Goal: Task Accomplishment & Management: Complete application form

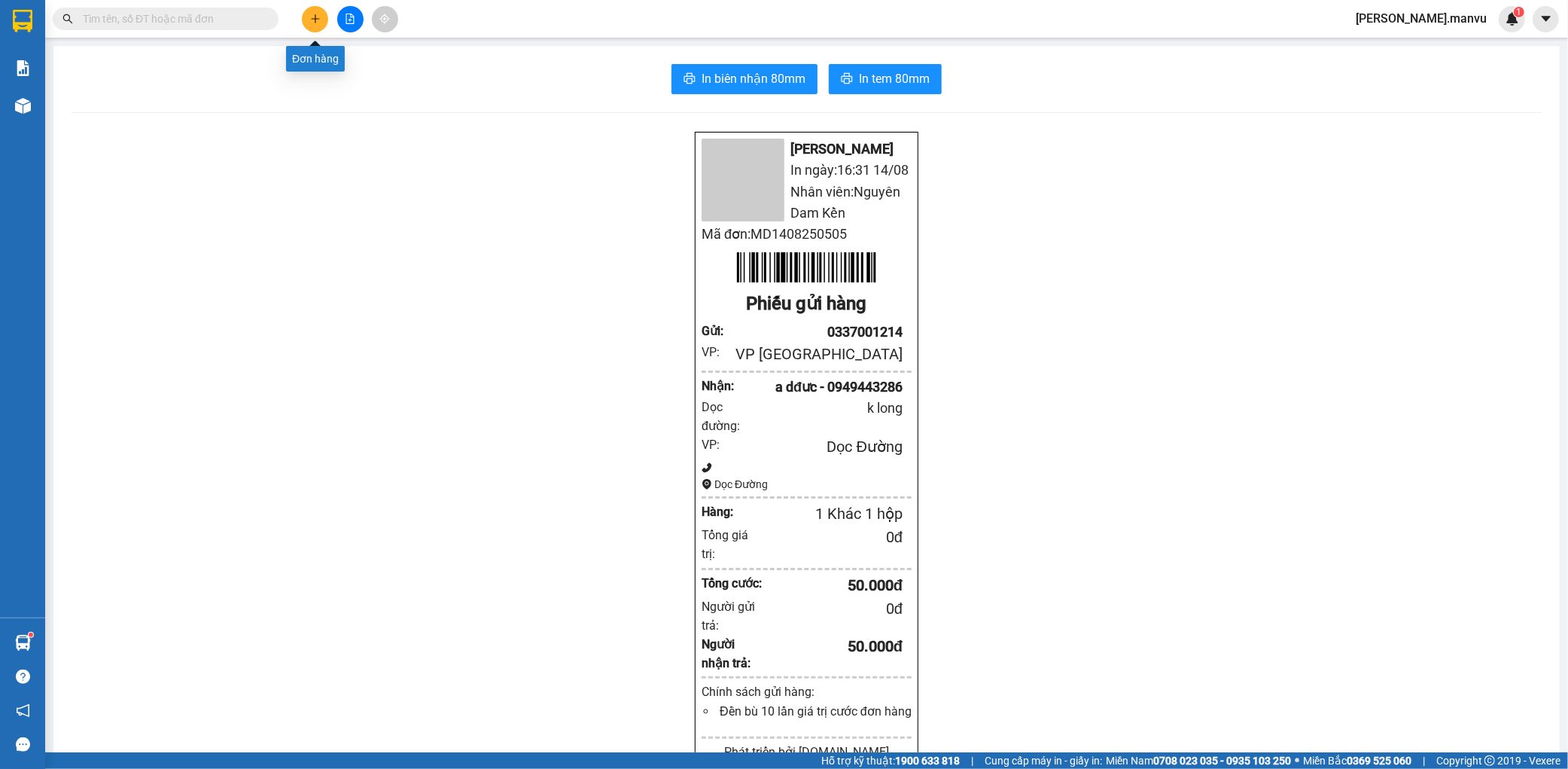
click at [306, 21] on button at bounding box center [315, 19] width 26 height 26
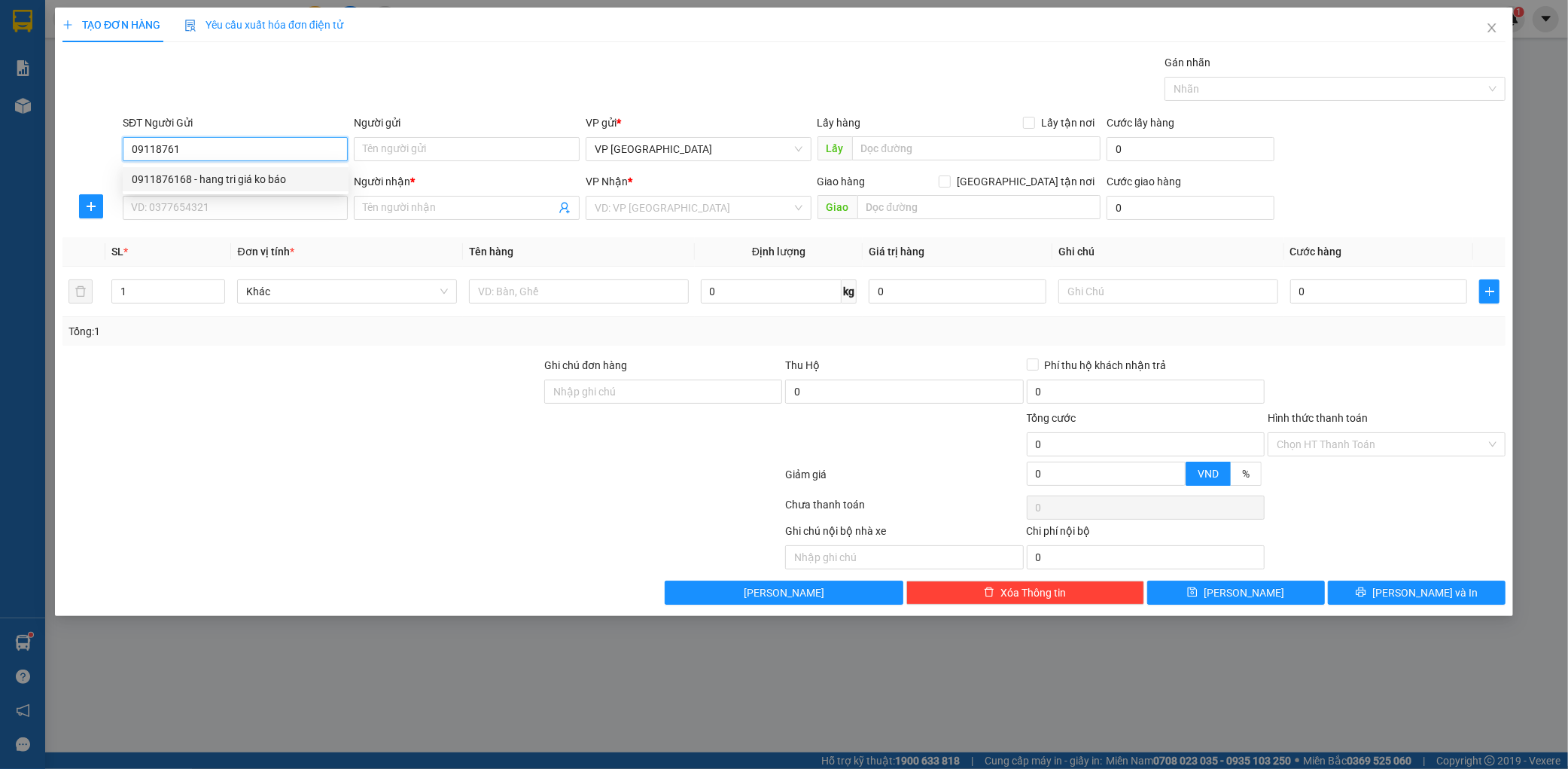
click at [290, 177] on div "0911876168 - hang tri giá ko báo" at bounding box center [236, 179] width 208 height 17
type input "0911876168"
type input "hang tri giá ko báo"
type input "0911876168"
click at [272, 201] on input "SĐT Người Nhận *" at bounding box center [236, 208] width 226 height 24
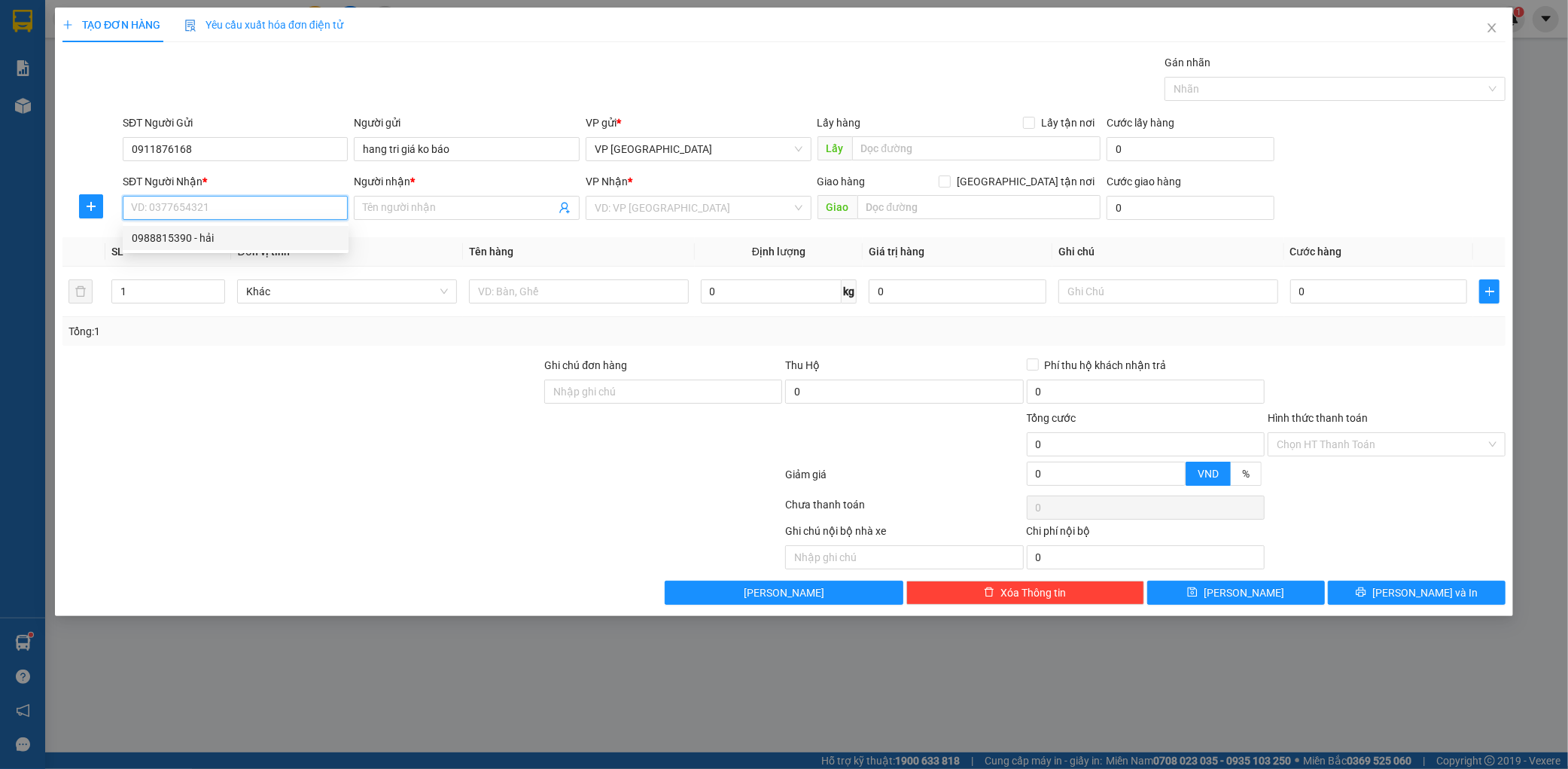
click at [272, 238] on div "0988815390 - hải" at bounding box center [236, 238] width 208 height 17
type input "0988815390"
type input "hải"
type input "rửa xe ngọc hạnh"
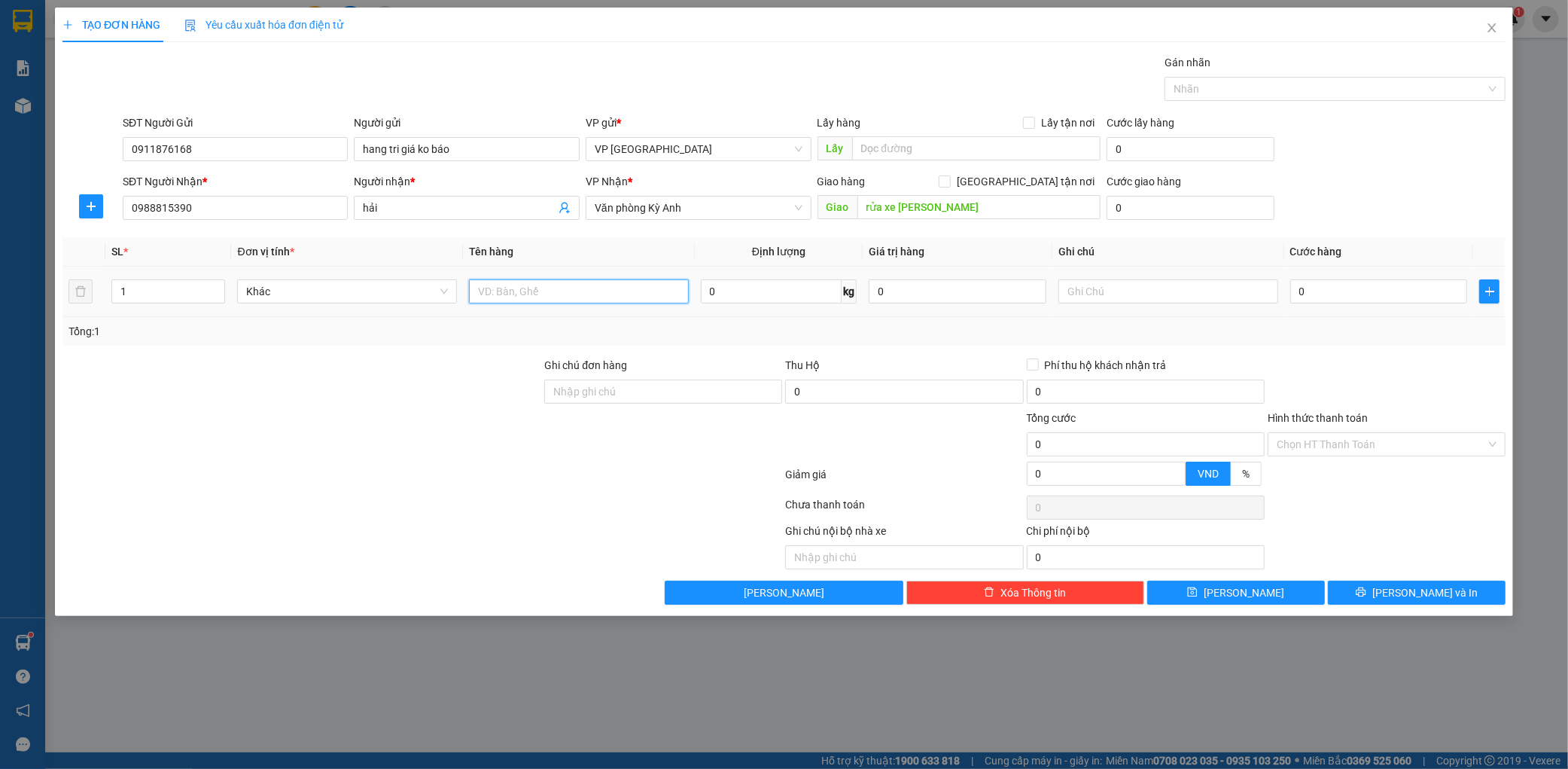
click at [581, 294] on input "text" at bounding box center [579, 291] width 220 height 24
type input "1 thùng"
click at [1338, 306] on td "0" at bounding box center [1380, 291] width 190 height 50
click at [1337, 297] on input "0" at bounding box center [1379, 291] width 178 height 24
type input "5"
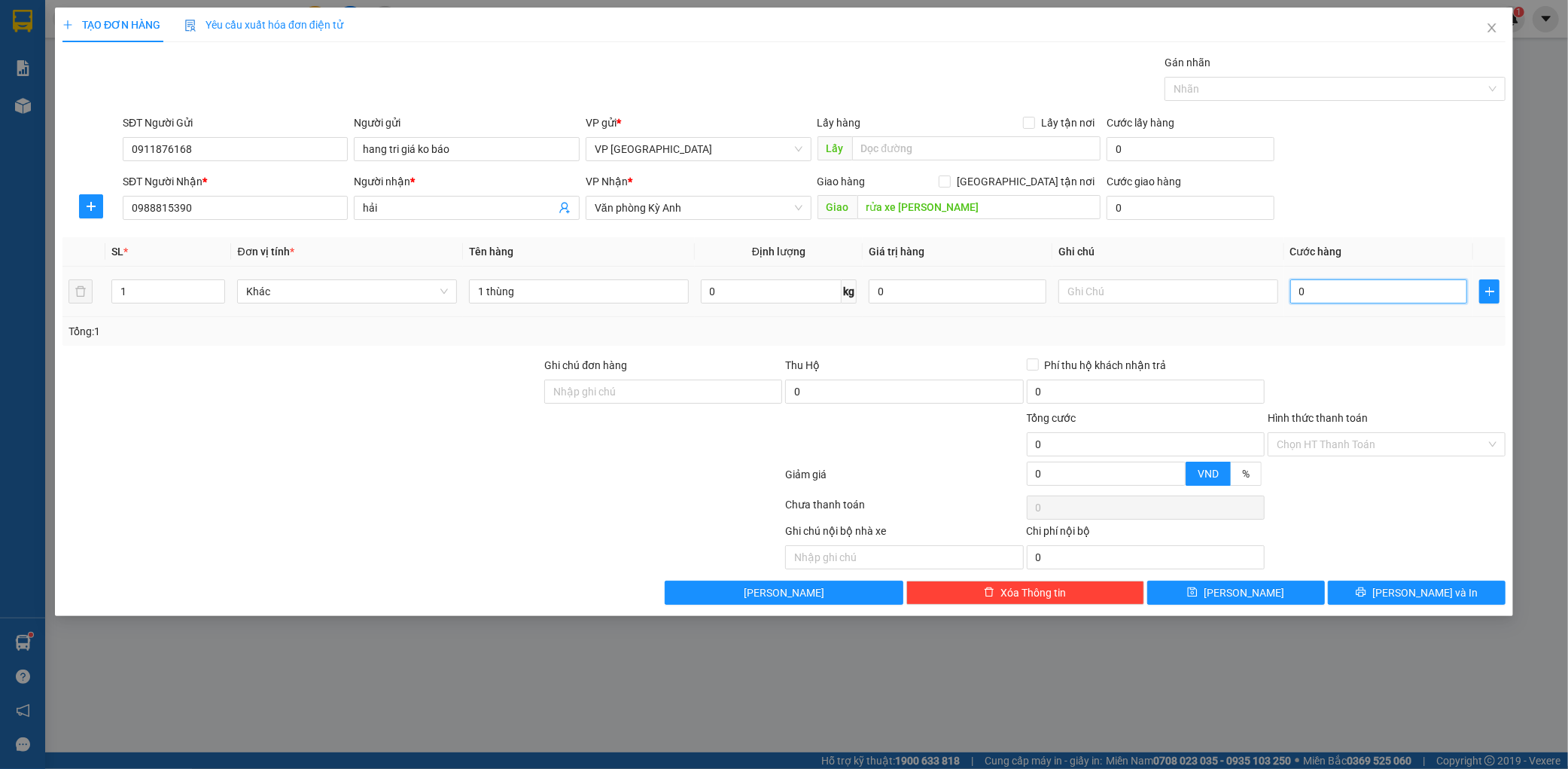
type input "5"
type input "50"
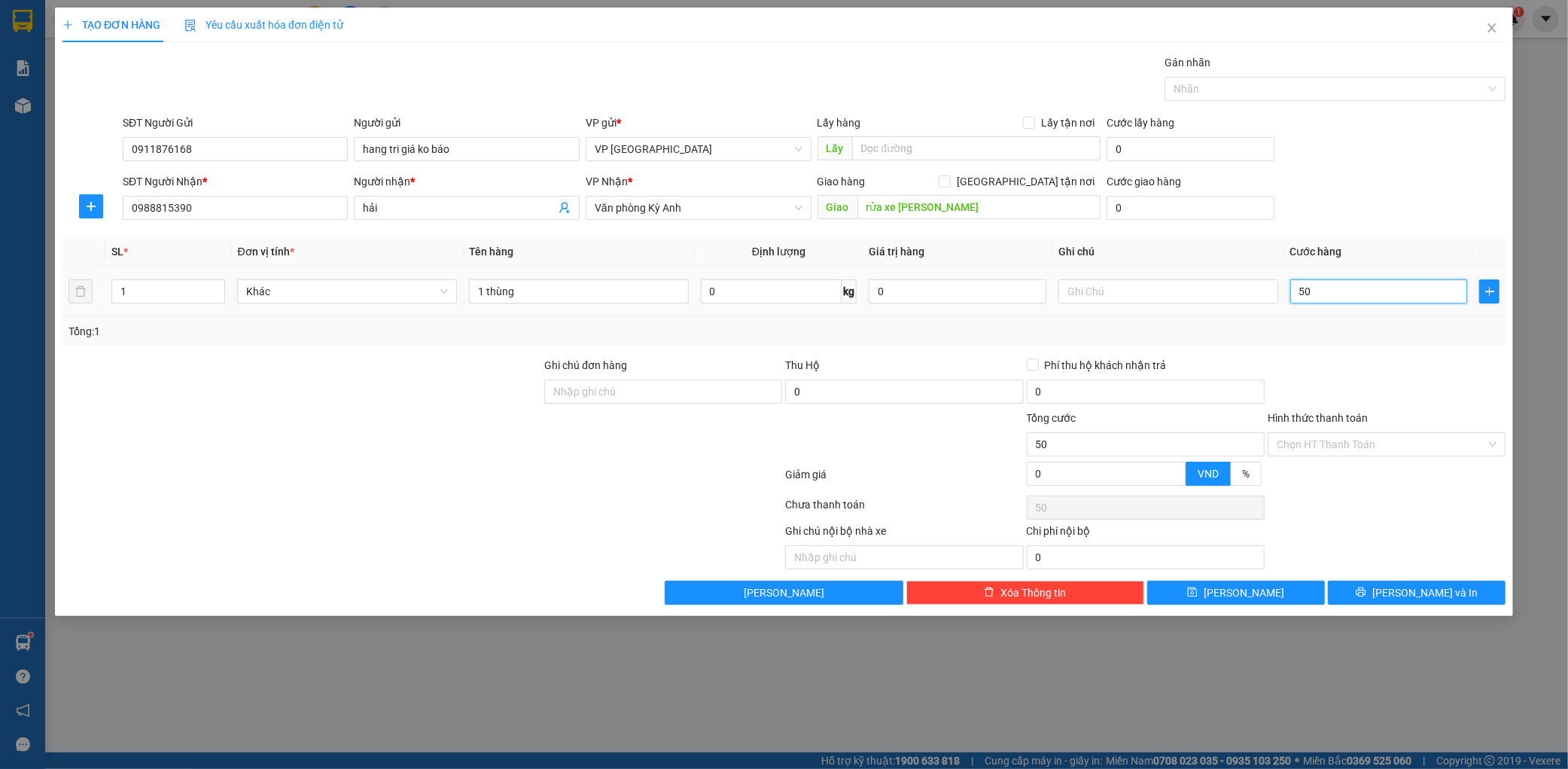
type input "500"
type input "5.000"
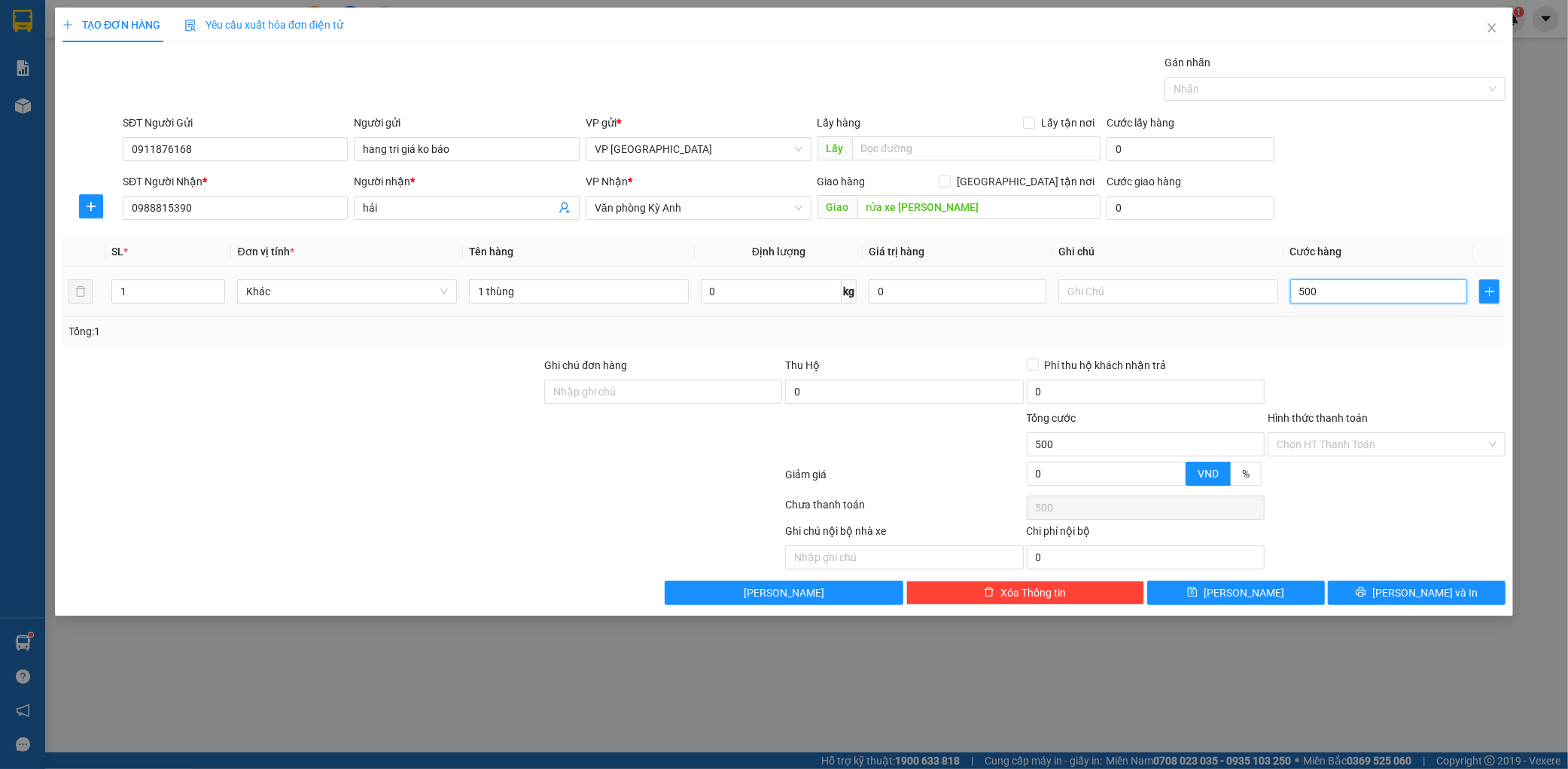
type input "5.000"
type input "50.000"
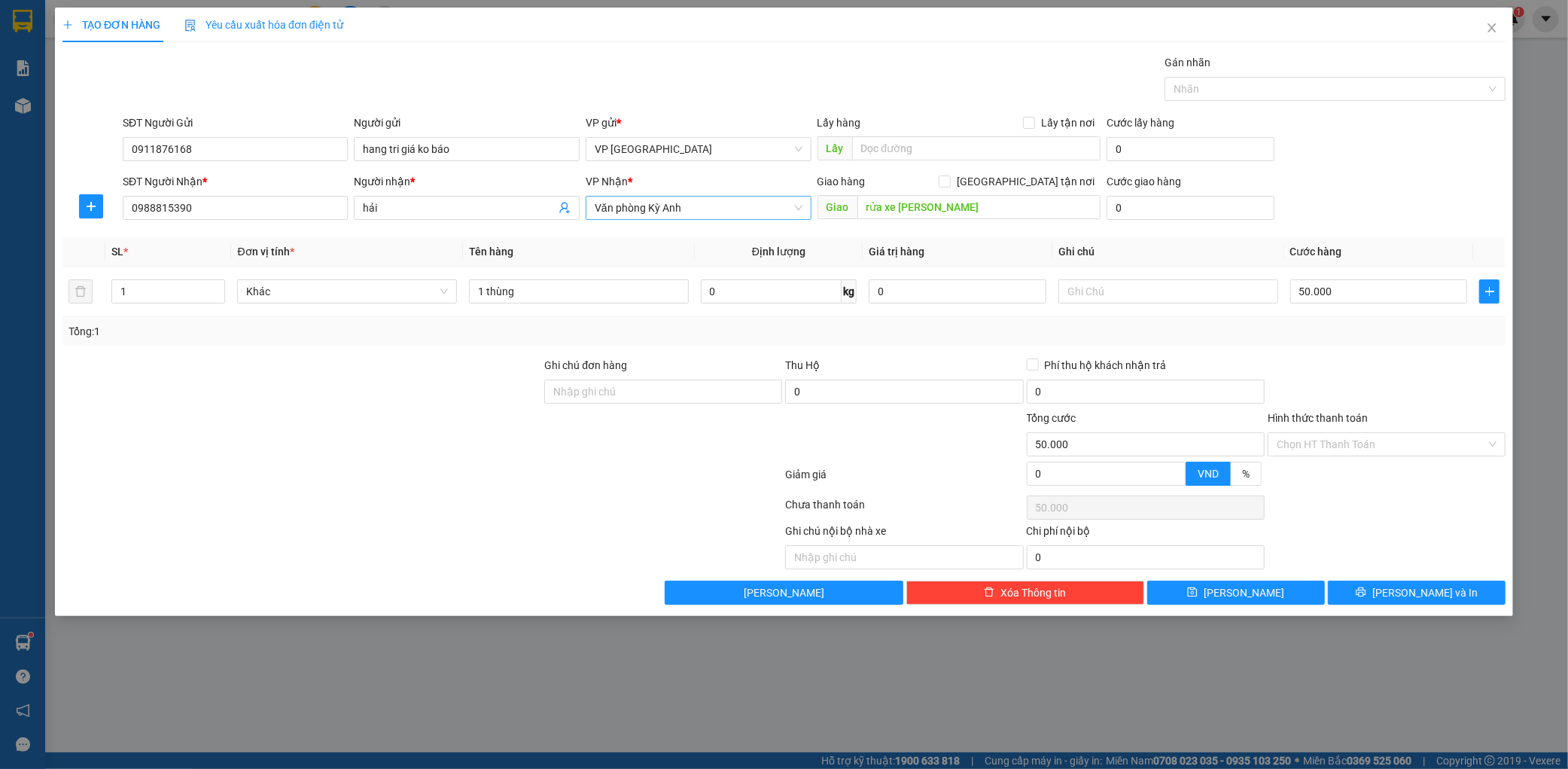
click at [717, 220] on div "VP Nhận * Văn phòng Kỳ Anh" at bounding box center [698, 200] width 226 height 53
click at [725, 213] on span "Văn phòng Kỳ Anh" at bounding box center [698, 208] width 208 height 23
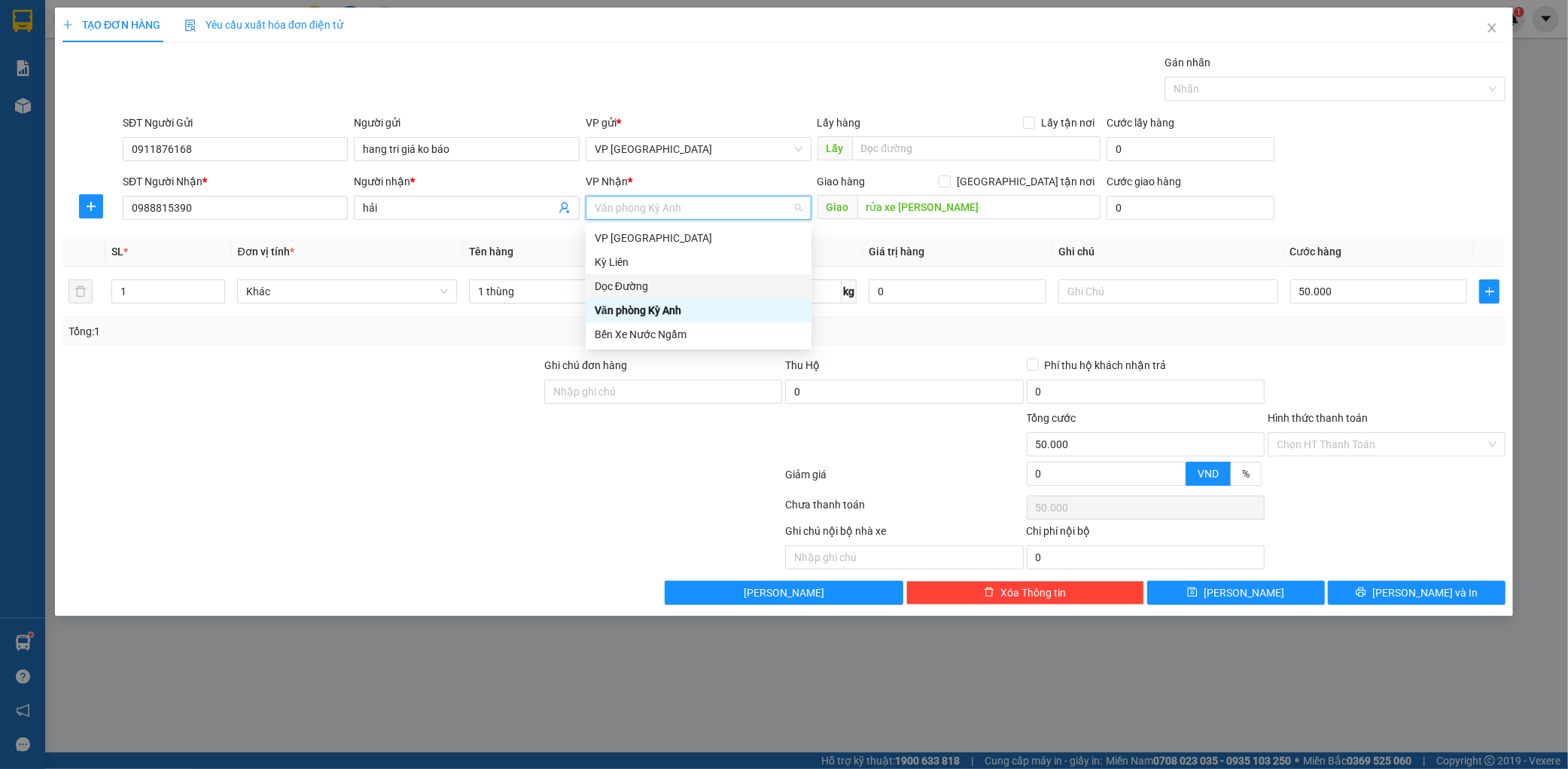
drag, startPoint x: 641, startPoint y: 282, endPoint x: 877, endPoint y: 310, distance: 237.7
click at [646, 282] on div "Dọc Đường" at bounding box center [698, 286] width 208 height 17
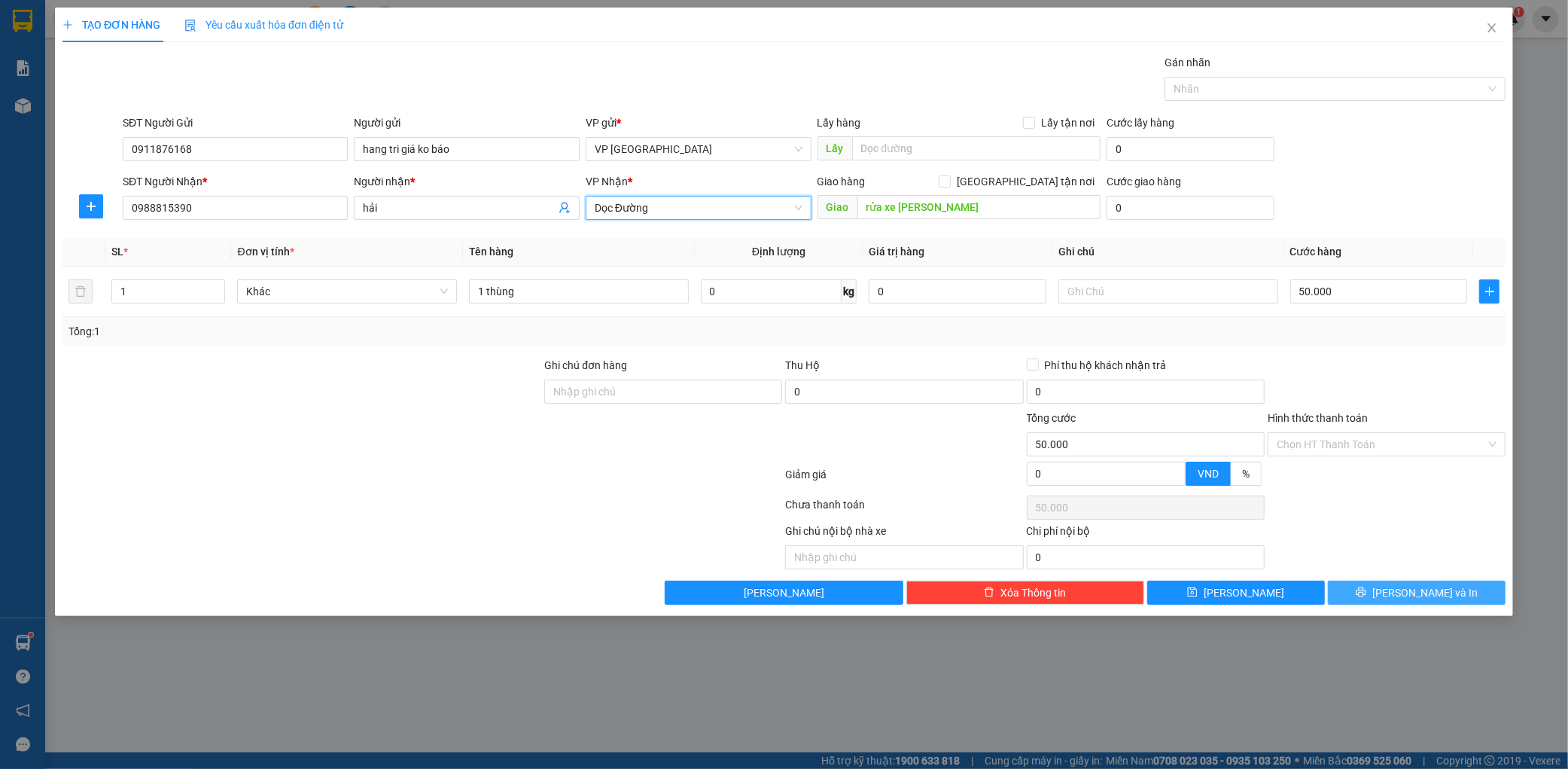
click at [1379, 583] on button "[PERSON_NAME] và In" at bounding box center [1417, 592] width 178 height 24
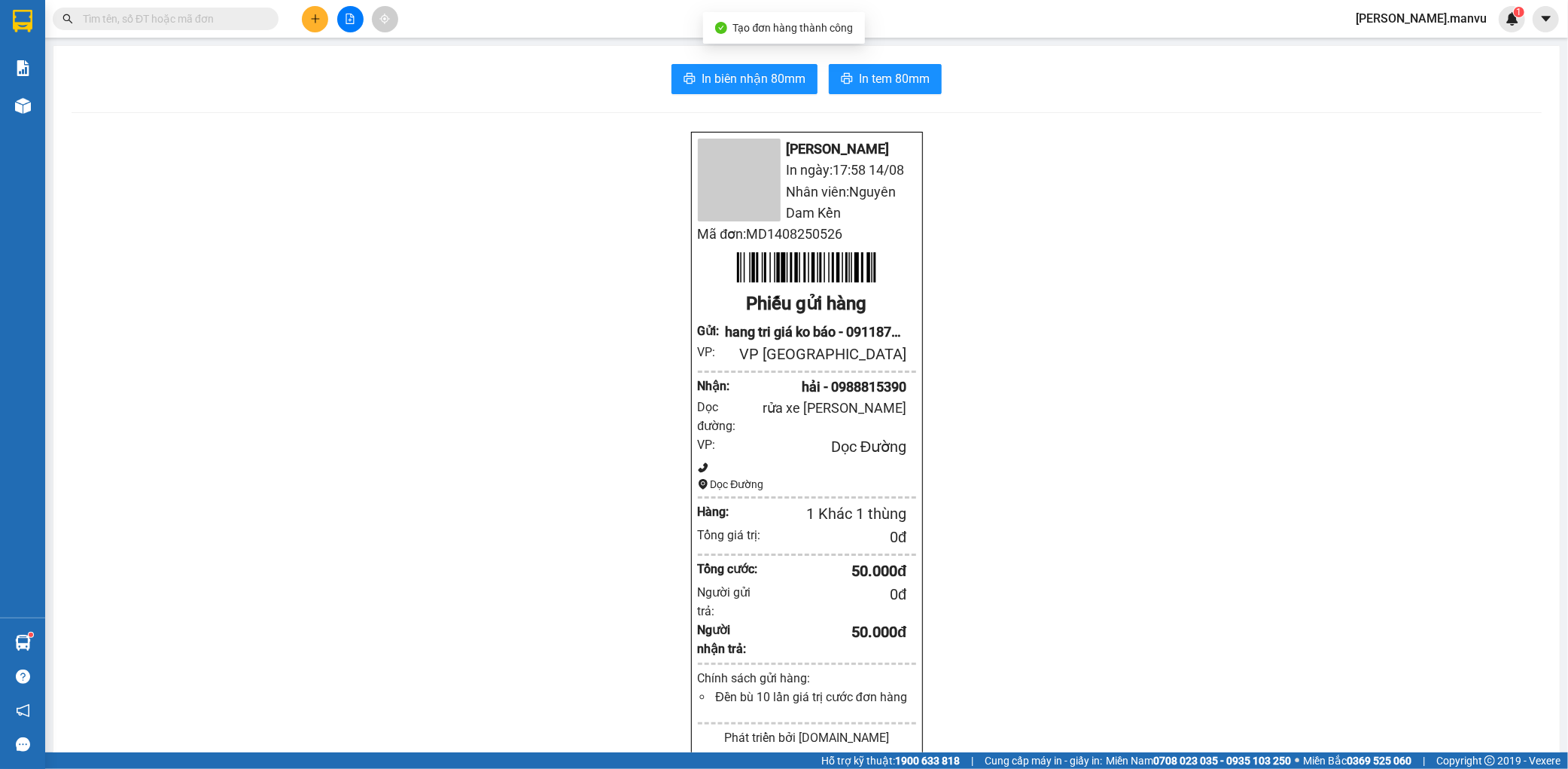
drag, startPoint x: 738, startPoint y: 98, endPoint x: 746, endPoint y: 87, distance: 13.6
click at [738, 97] on div "In biên nhận 80mm In tem 80mm Mận Vũ In ngày: 17:58 14/08 Nhân viên: Nguyên Dam…" at bounding box center [806, 606] width 1506 height 1122
click at [746, 87] on span "In biên nhận 80mm" at bounding box center [754, 78] width 104 height 18
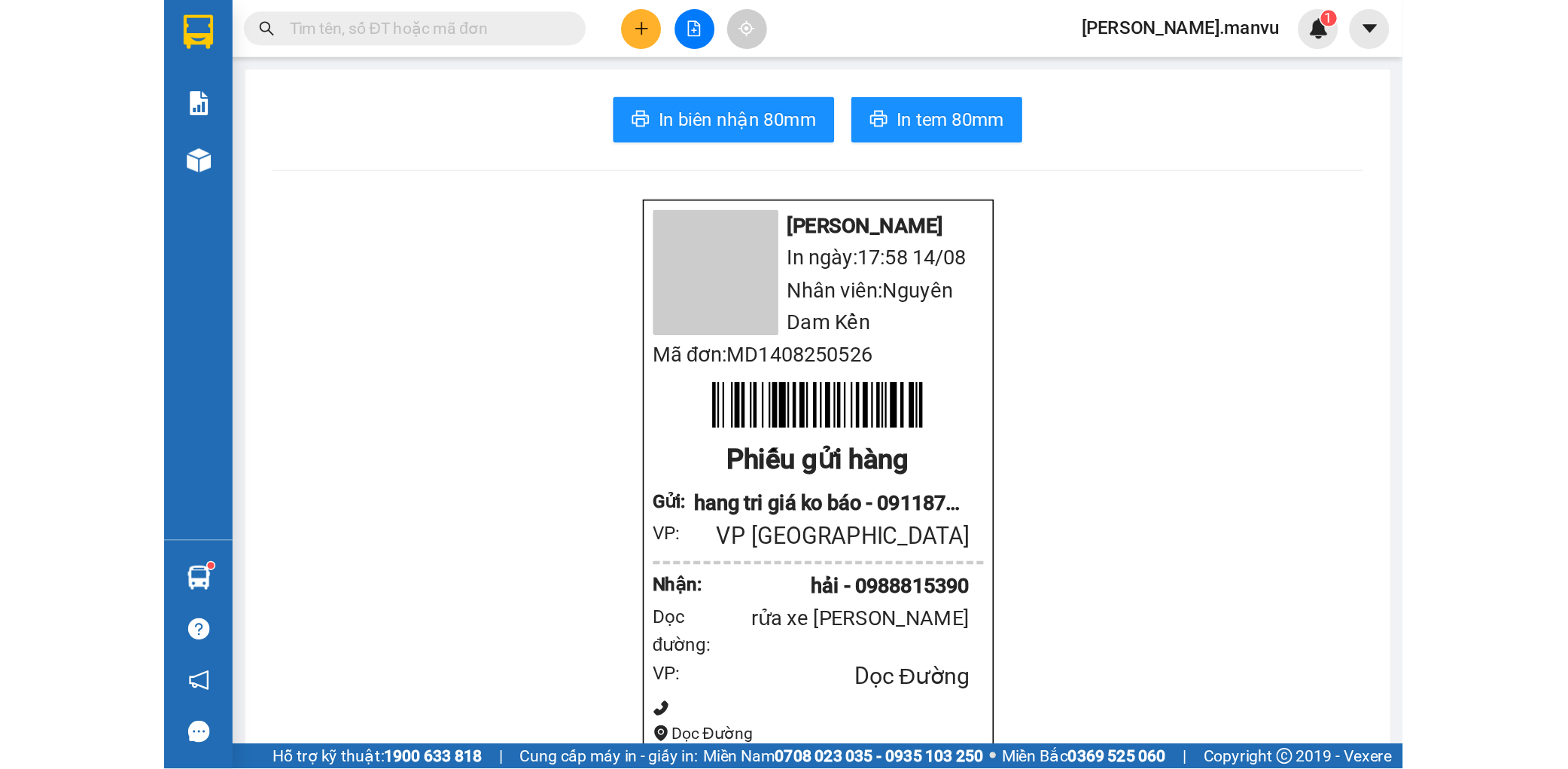
scroll to position [99, 0]
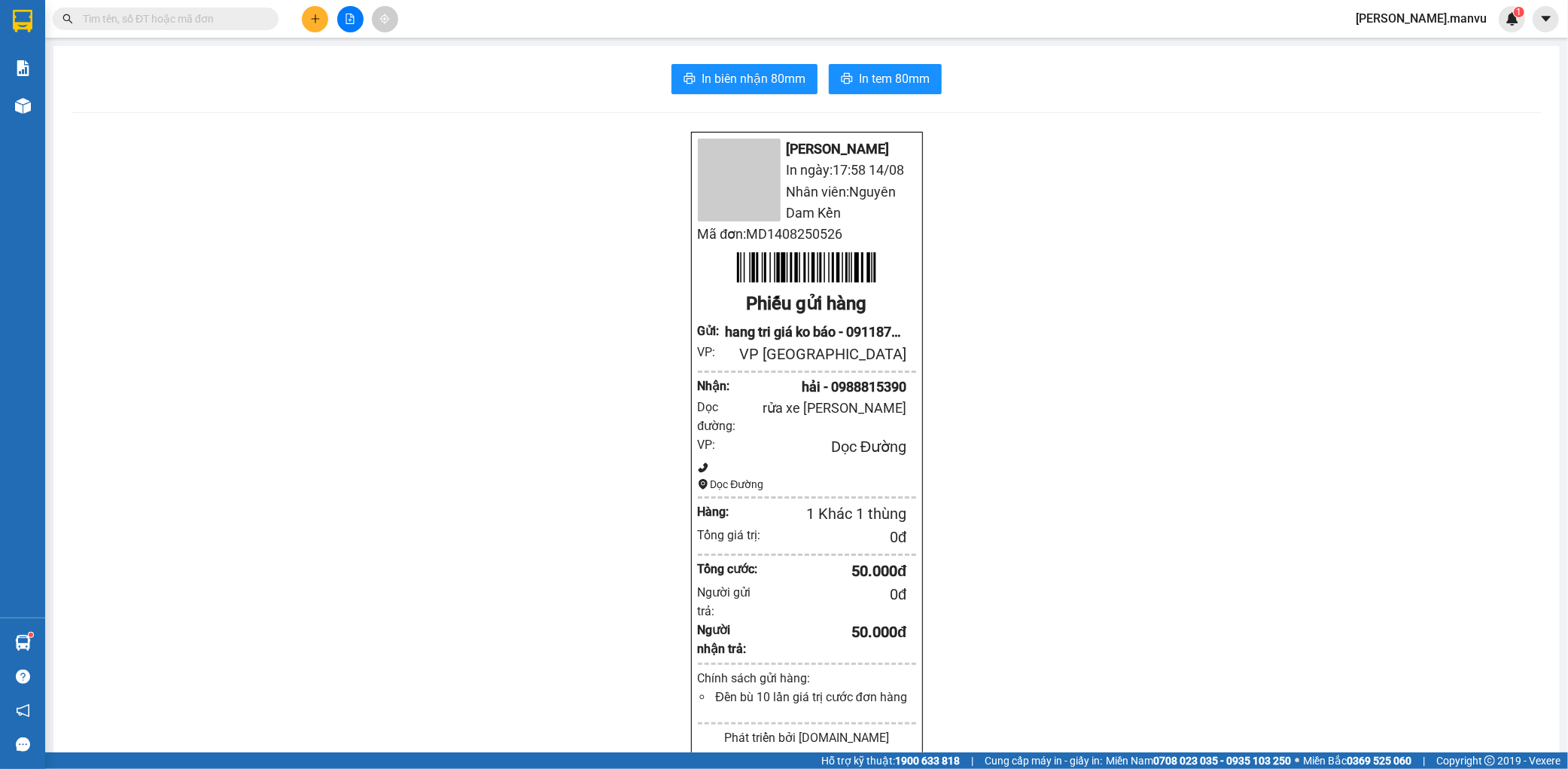
click at [1463, 13] on span "[PERSON_NAME].manvu" at bounding box center [1421, 18] width 155 height 18
click at [1453, 45] on span "Đăng xuất" at bounding box center [1454, 47] width 71 height 17
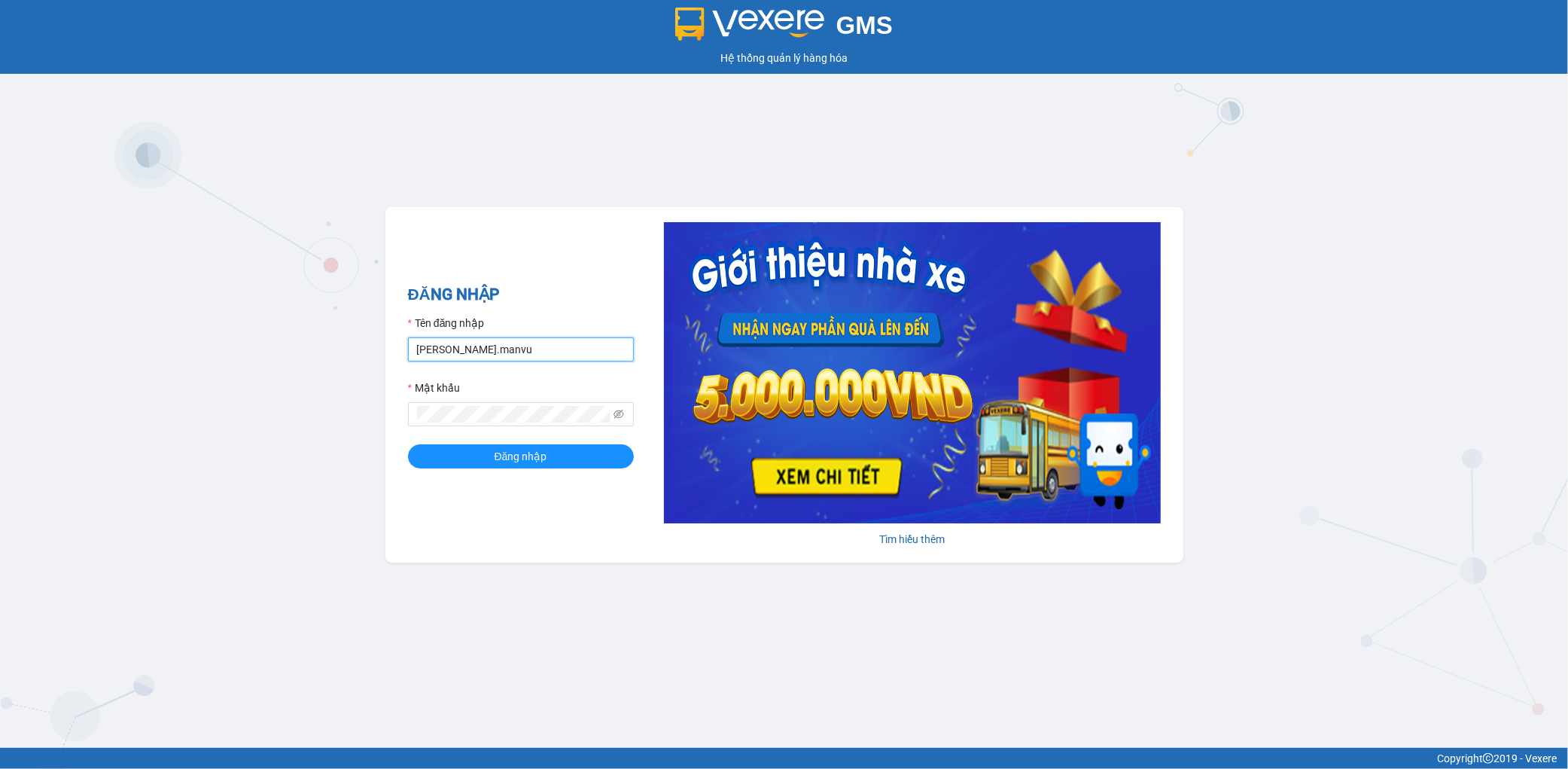
click at [497, 348] on input "[PERSON_NAME].manvu" at bounding box center [521, 349] width 226 height 24
type input "hoang.manvu"
click at [591, 468] on button "Đăng nhập" at bounding box center [521, 456] width 226 height 24
click at [594, 460] on button "Đăng nhập" at bounding box center [521, 456] width 226 height 24
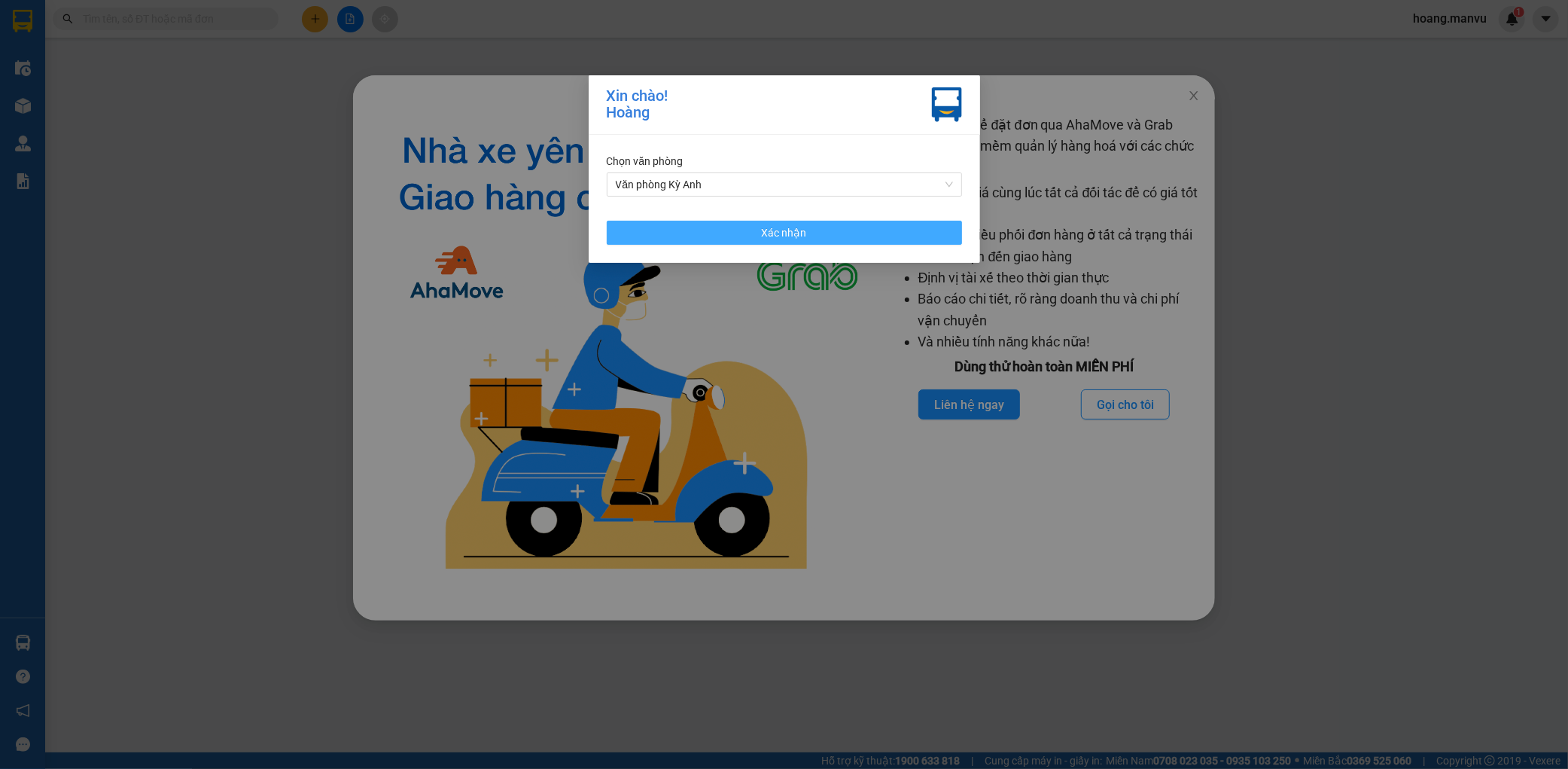
click at [789, 228] on span "Xác nhận" at bounding box center [784, 232] width 45 height 17
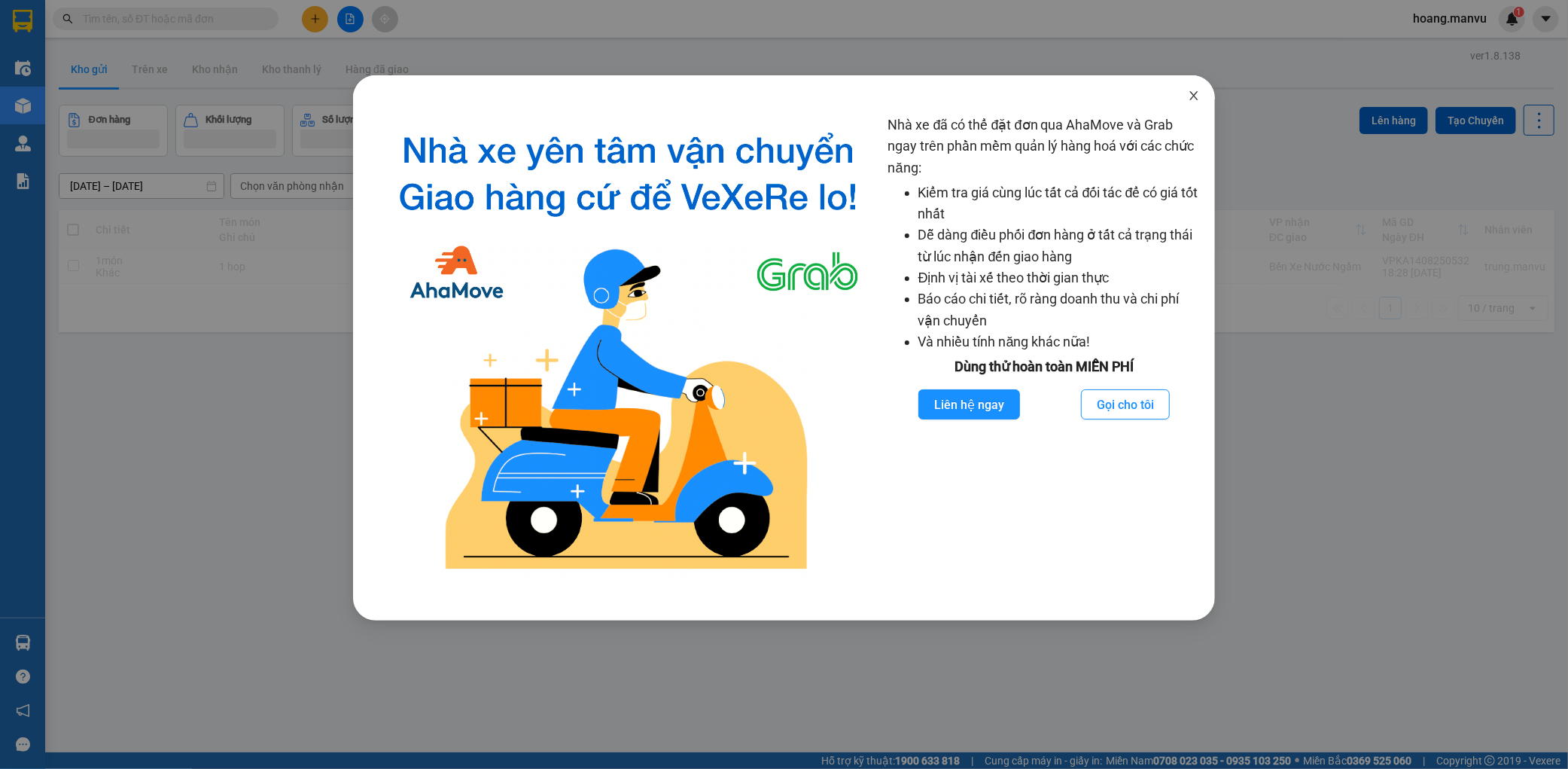
drag, startPoint x: 1187, startPoint y: 98, endPoint x: 1002, endPoint y: 97, distance: 185.0
click at [1188, 97] on icon "close" at bounding box center [1194, 96] width 12 height 12
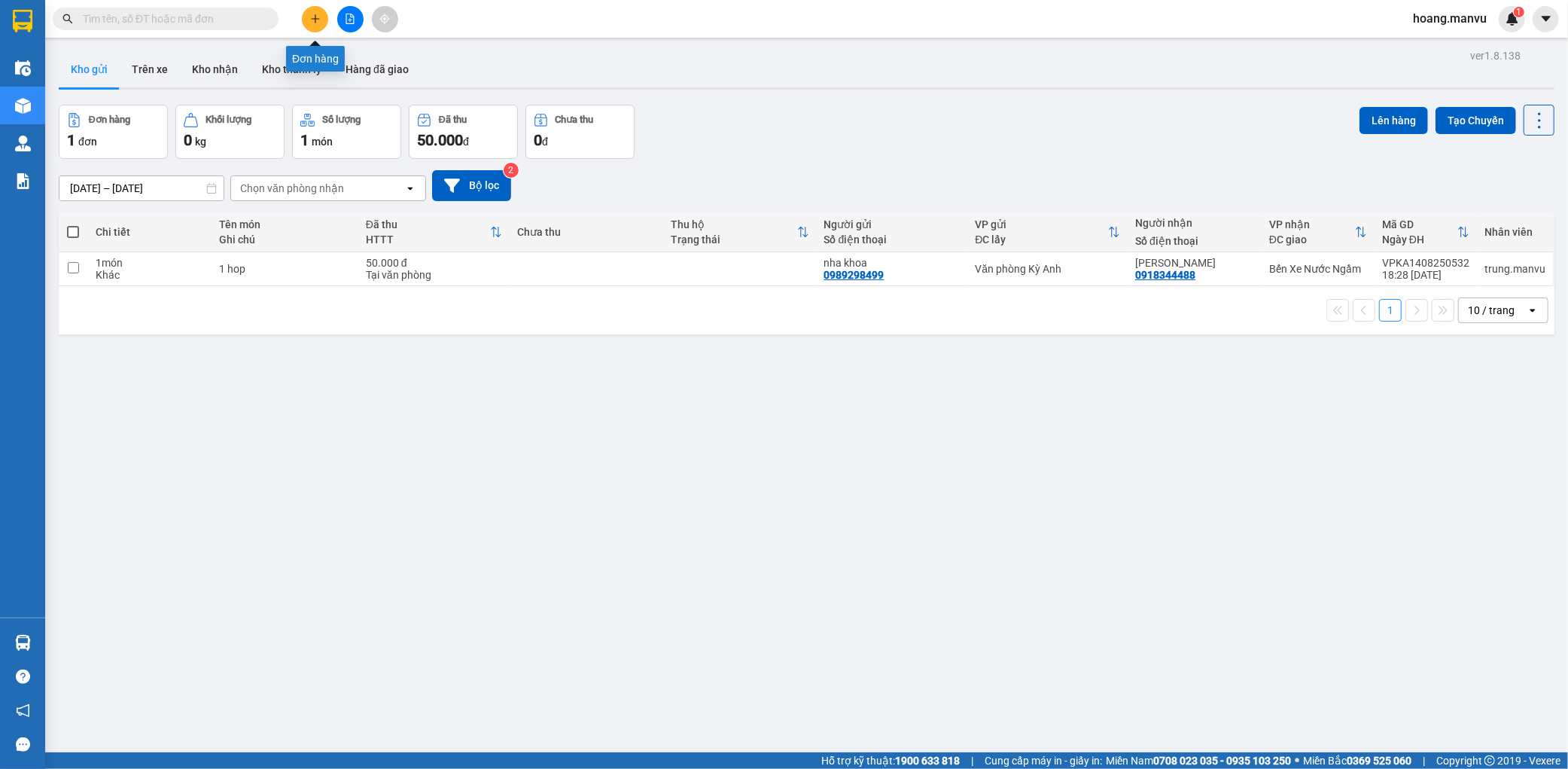
click at [313, 21] on icon "plus" at bounding box center [316, 18] width 11 height 11
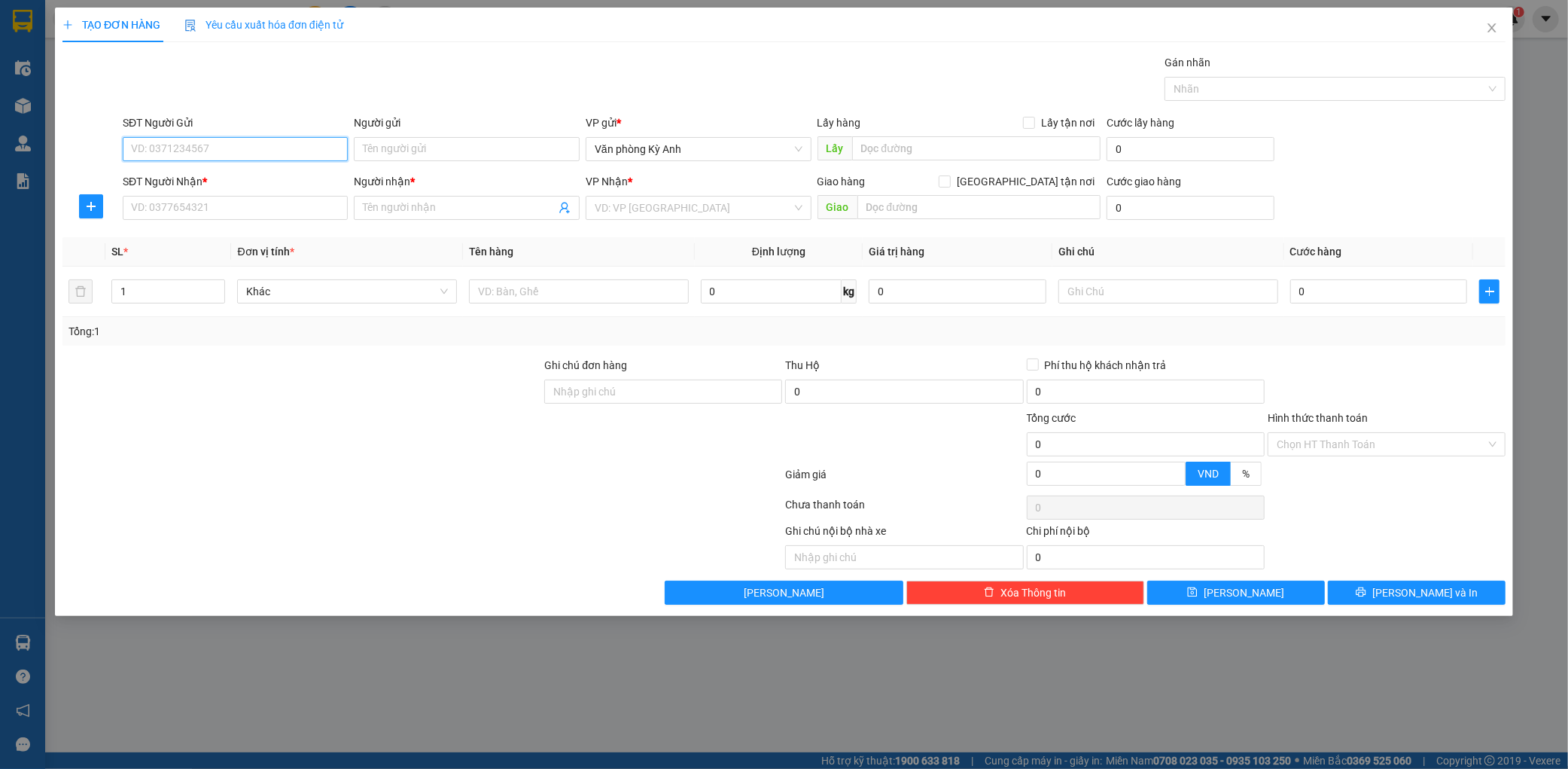
click at [233, 150] on input "SĐT Người Gửi" at bounding box center [236, 149] width 226 height 24
click at [252, 181] on div "0977494042 - a thêm" at bounding box center [236, 179] width 208 height 17
type input "0977494042"
type input "a thêm"
type input "0977494042"
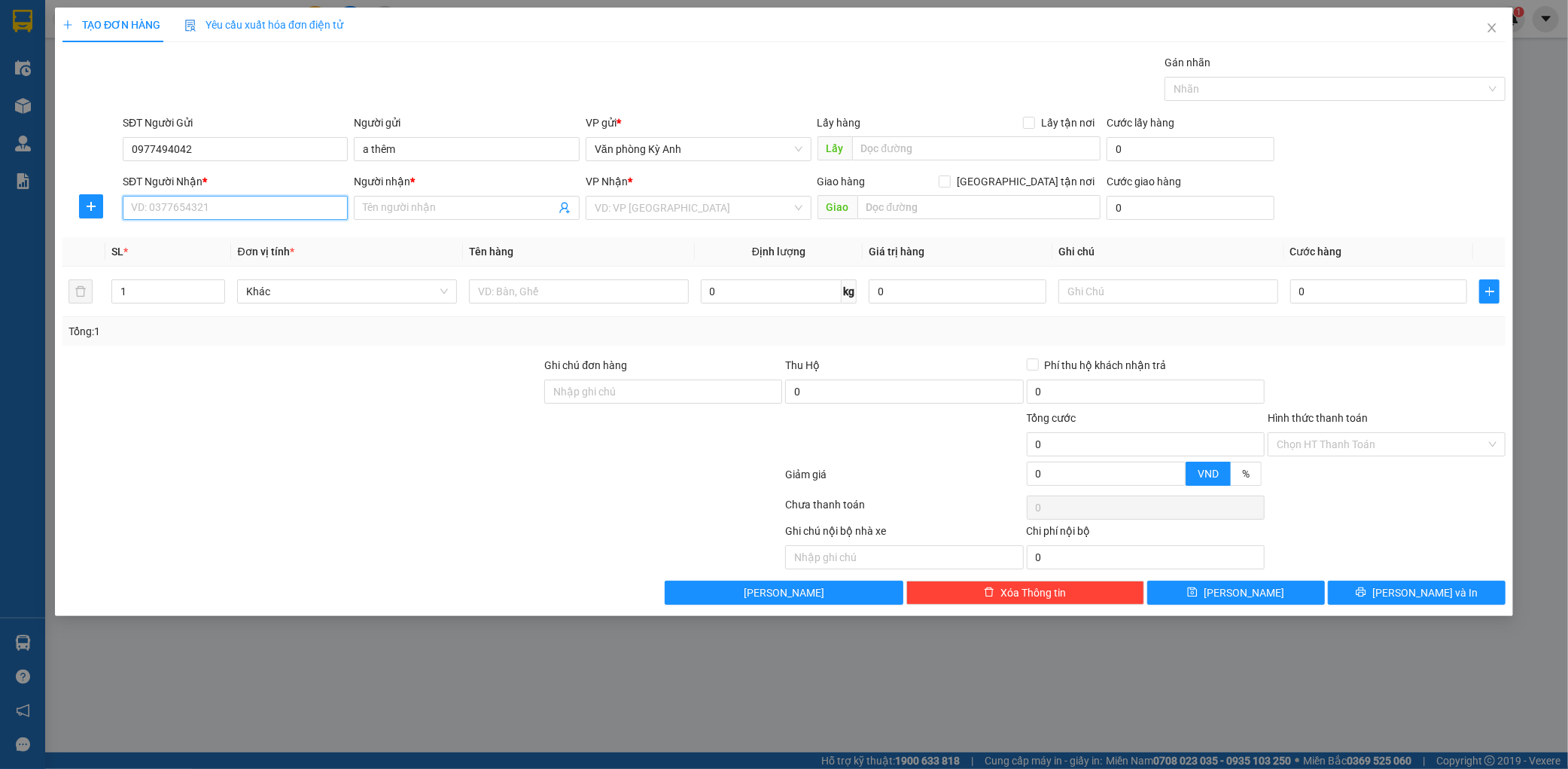
click at [230, 201] on input "SĐT Người Nhận *" at bounding box center [236, 208] width 226 height 24
click at [222, 259] on div "0968667186 - a tung tri giá ko báo" at bounding box center [236, 262] width 208 height 17
type input "0968667186"
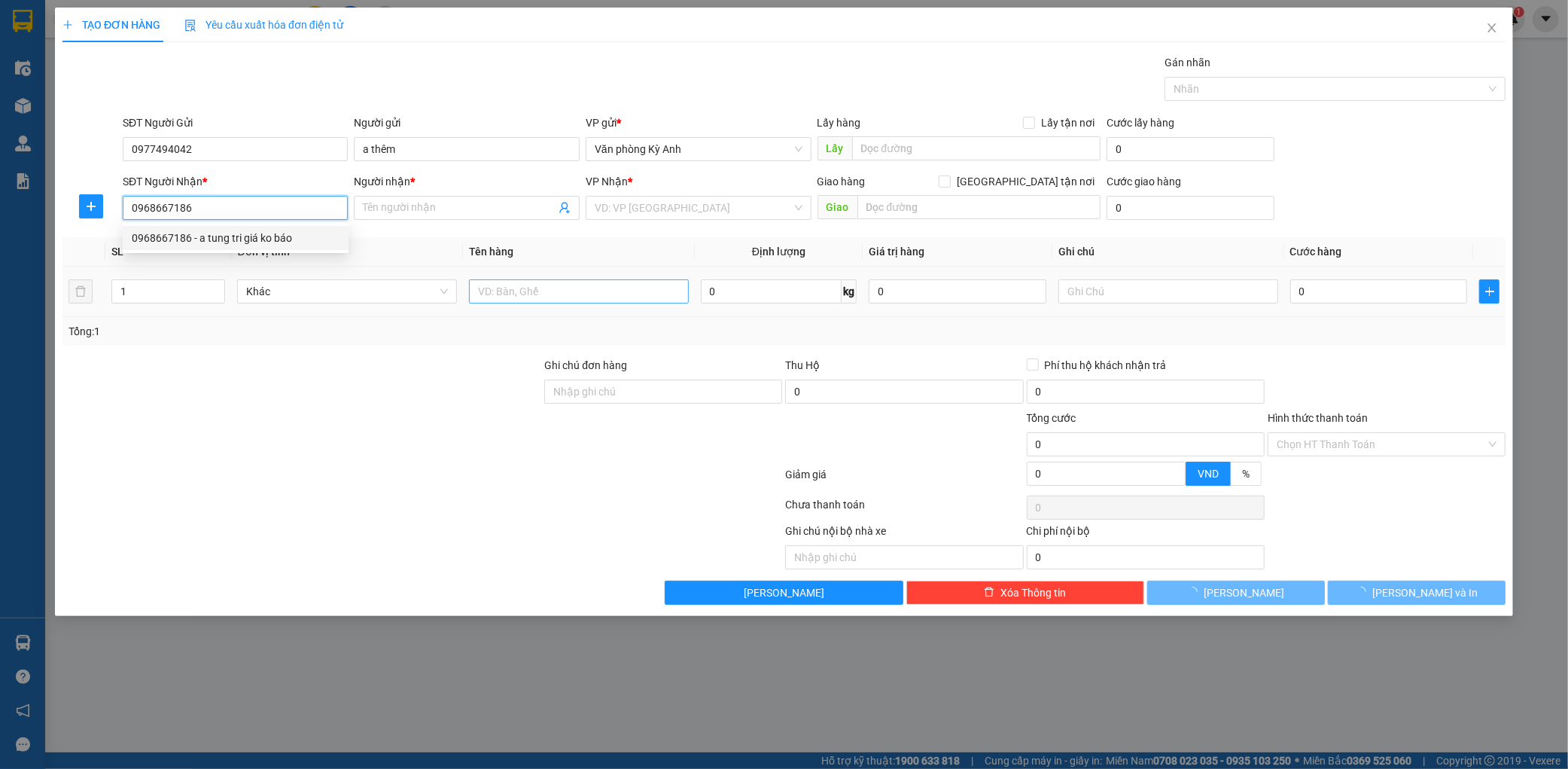
type input "a tung tri giá ko báo"
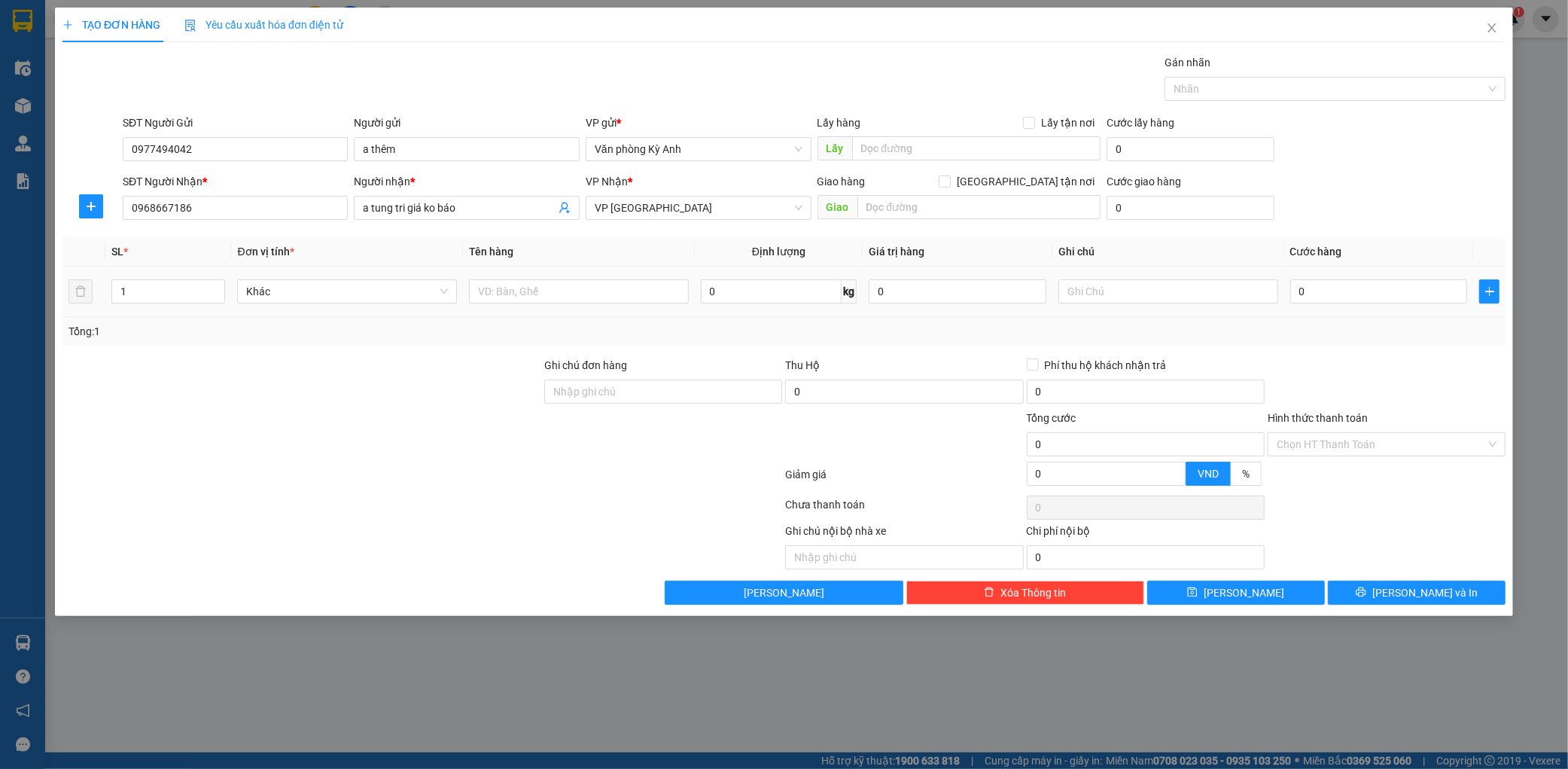
click at [542, 310] on td at bounding box center [580, 291] width 232 height 50
click at [558, 289] on input "text" at bounding box center [579, 291] width 220 height 24
type input "1 thùng"
click at [1374, 304] on div "0" at bounding box center [1379, 291] width 178 height 30
click at [1374, 299] on input "0" at bounding box center [1379, 291] width 178 height 24
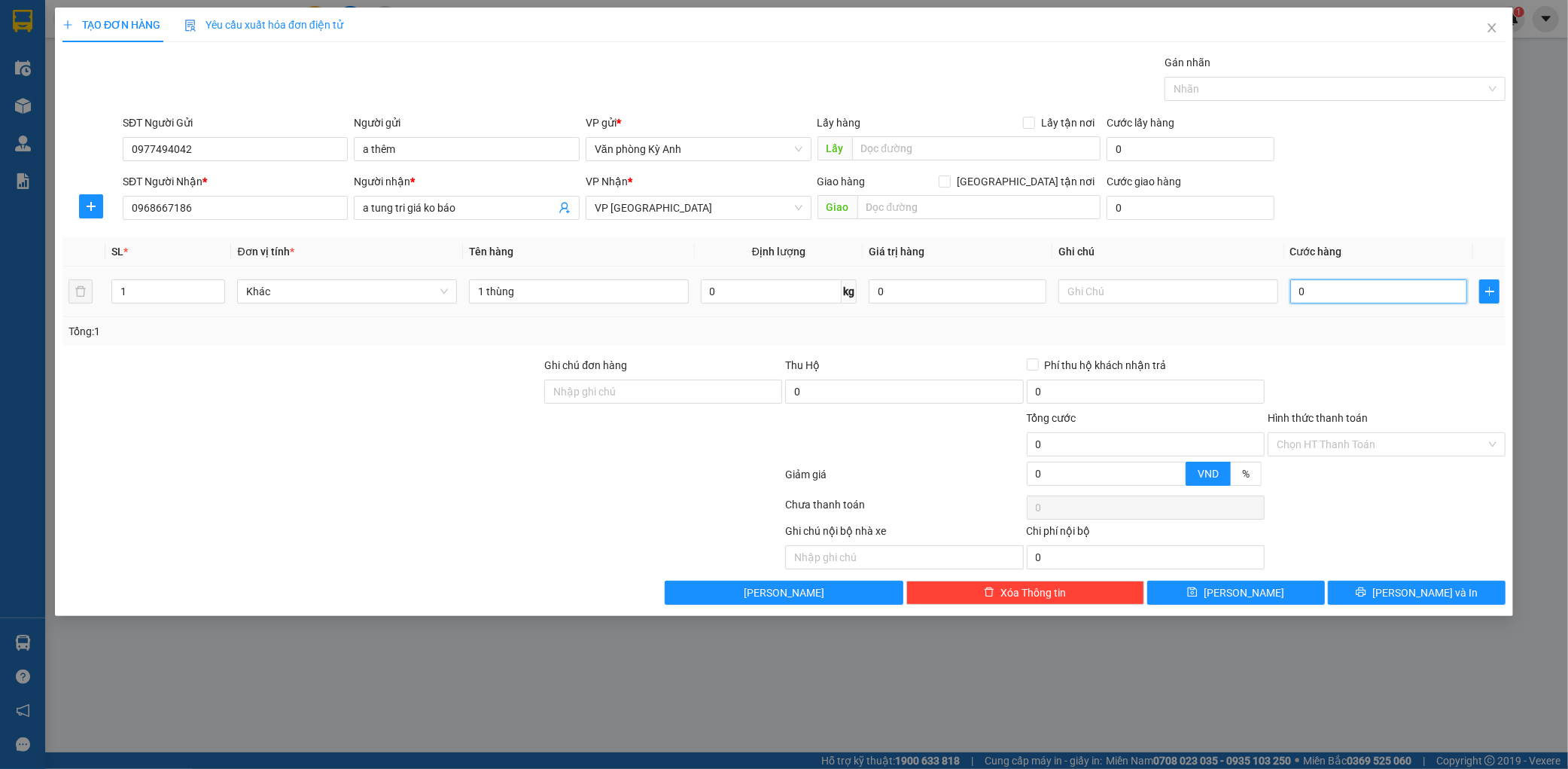
type input "5"
type input "50"
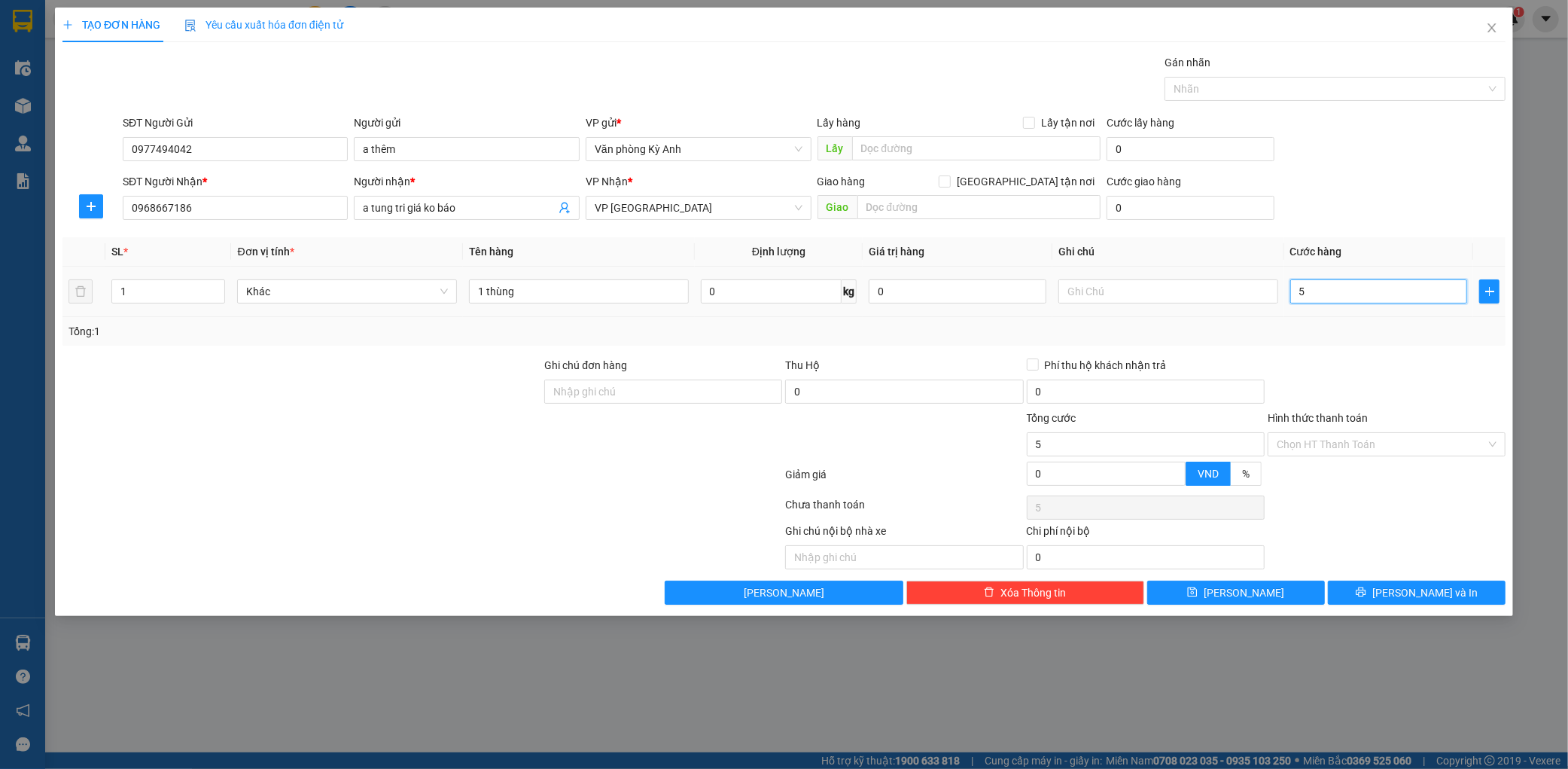
type input "50"
type input "500"
type input "5.000"
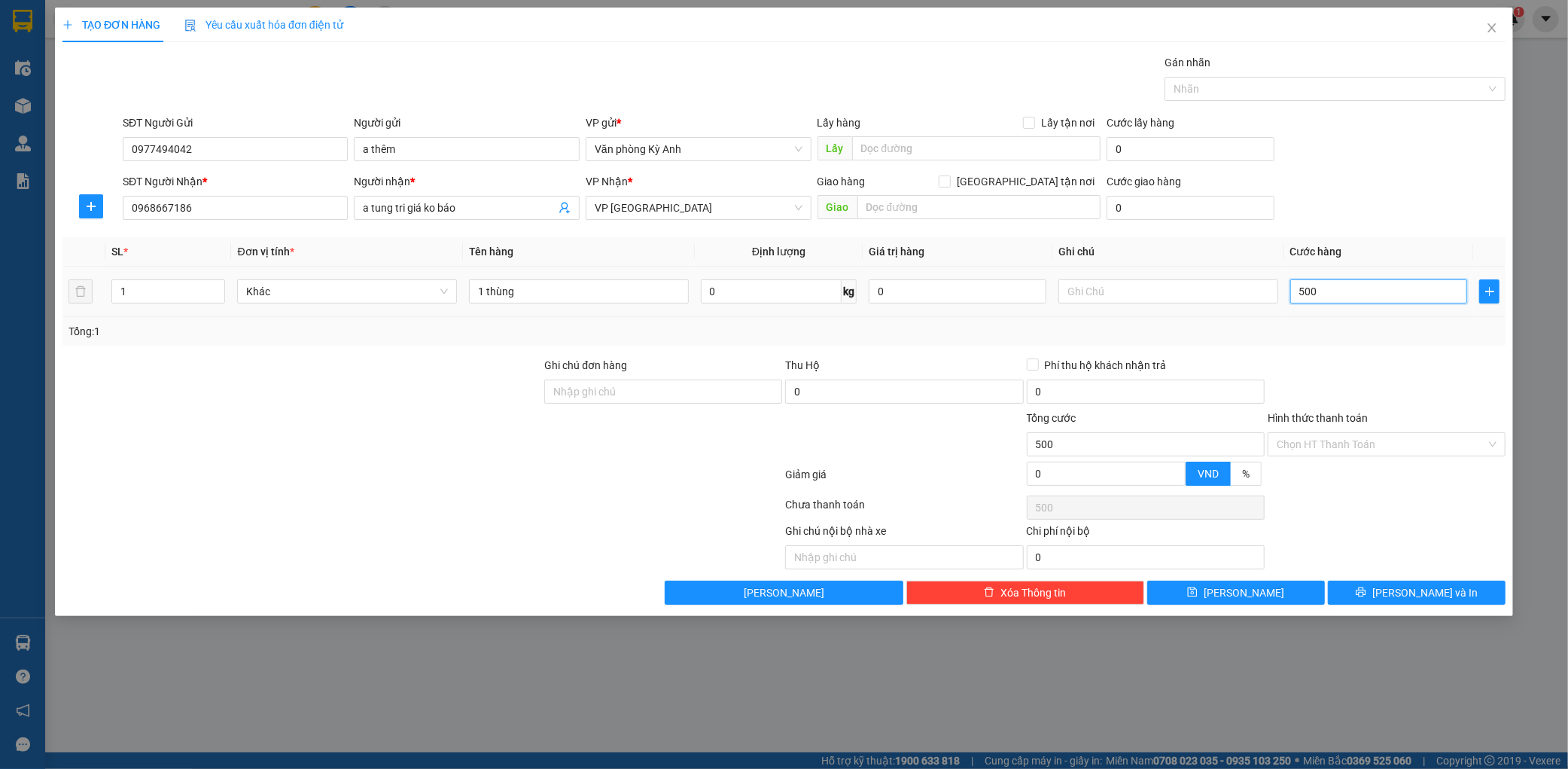
type input "5.000"
type input "50.000"
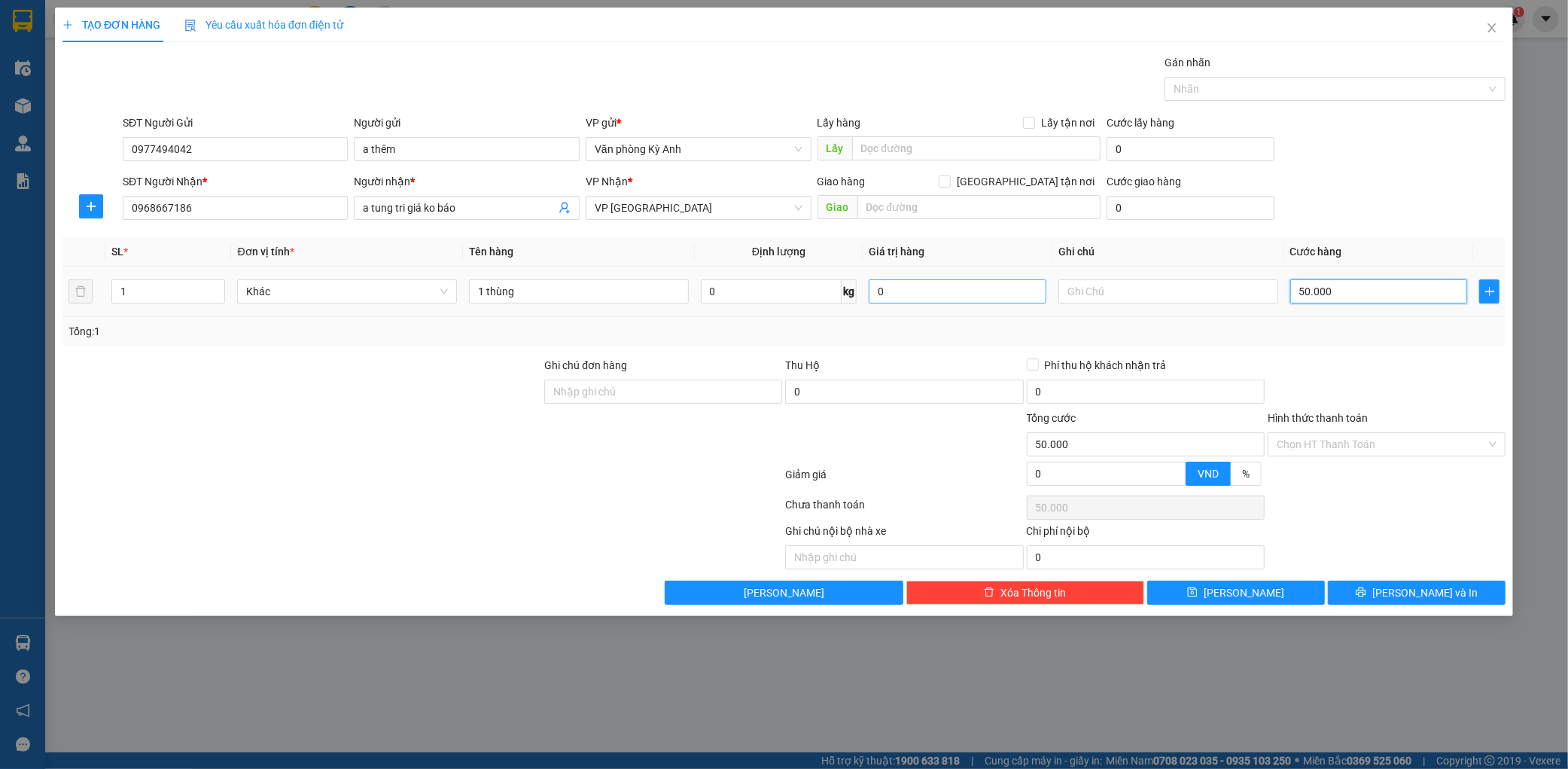
type input "50.000"
click at [960, 302] on input "0" at bounding box center [958, 291] width 178 height 24
type input "10.000.000"
click at [959, 340] on div "Tổng: 1" at bounding box center [784, 331] width 1443 height 29
click at [1389, 612] on div "TẠO ĐƠN HÀNG Yêu cầu xuất hóa đơn điện tử Transit Pickup Surcharge Ids Transit …" at bounding box center [784, 312] width 1458 height 609
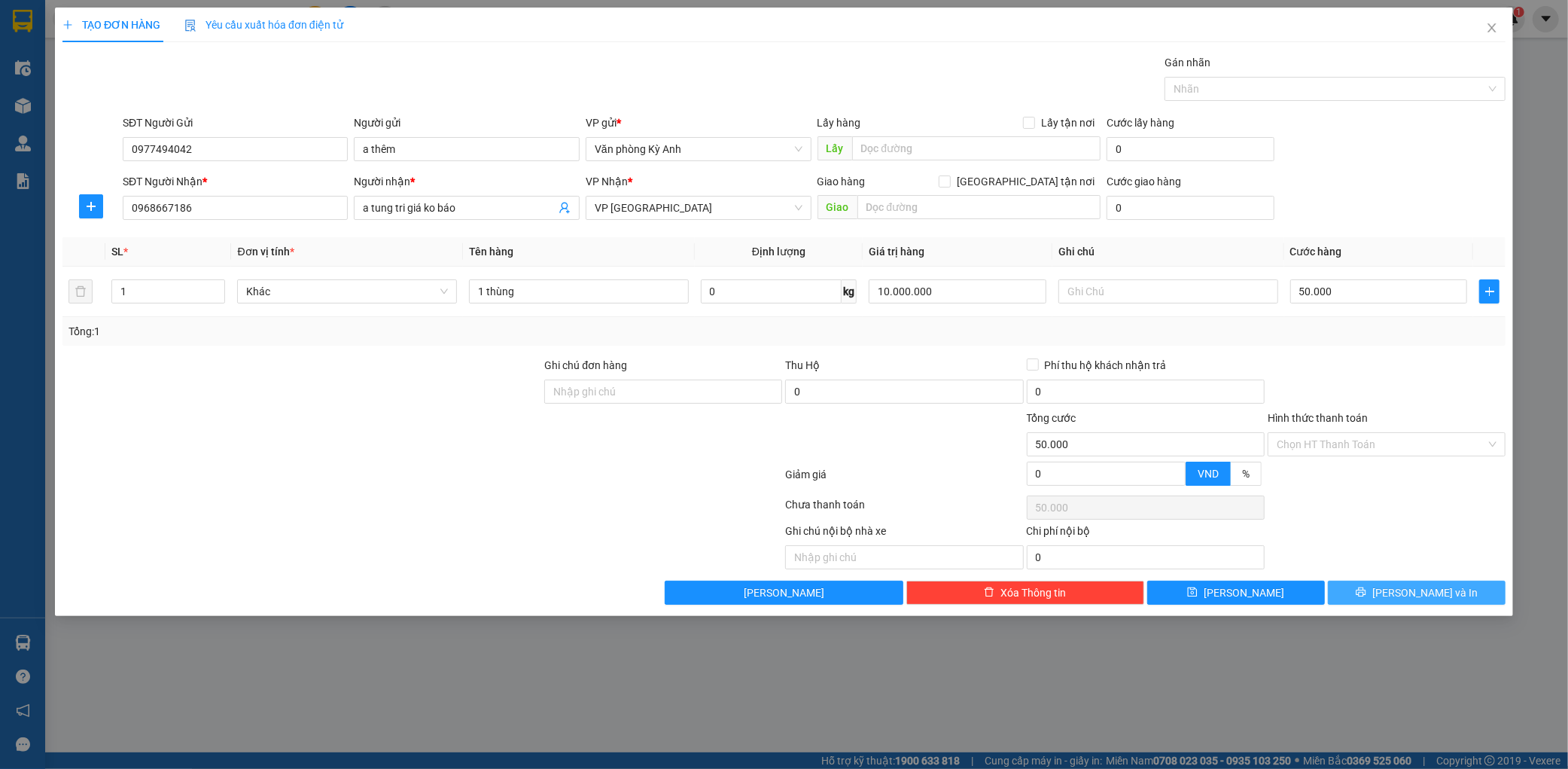
click at [1395, 601] on button "[PERSON_NAME] và In" at bounding box center [1417, 592] width 178 height 24
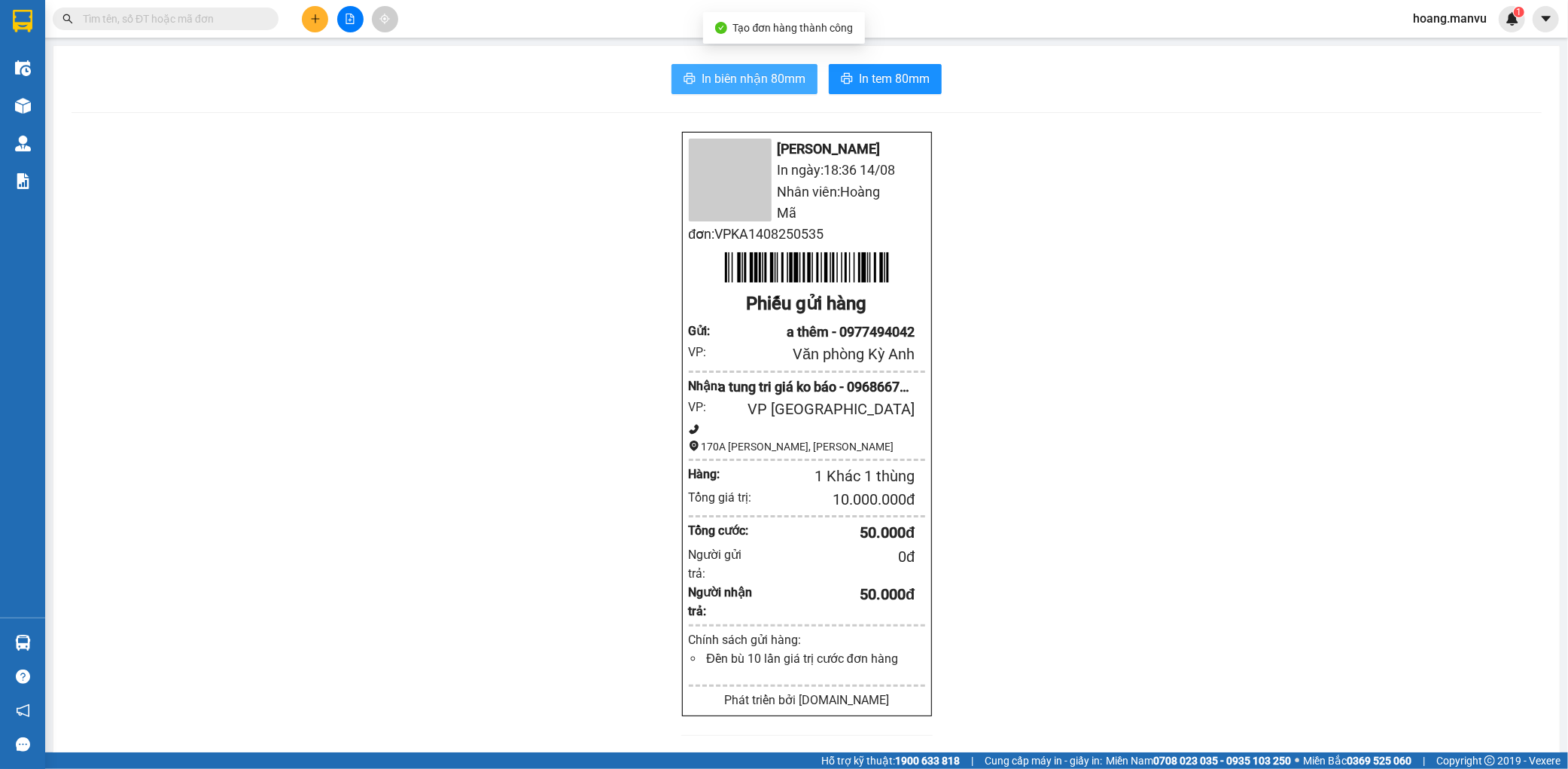
click at [733, 83] on span "In biên nhận 80mm" at bounding box center [754, 78] width 104 height 18
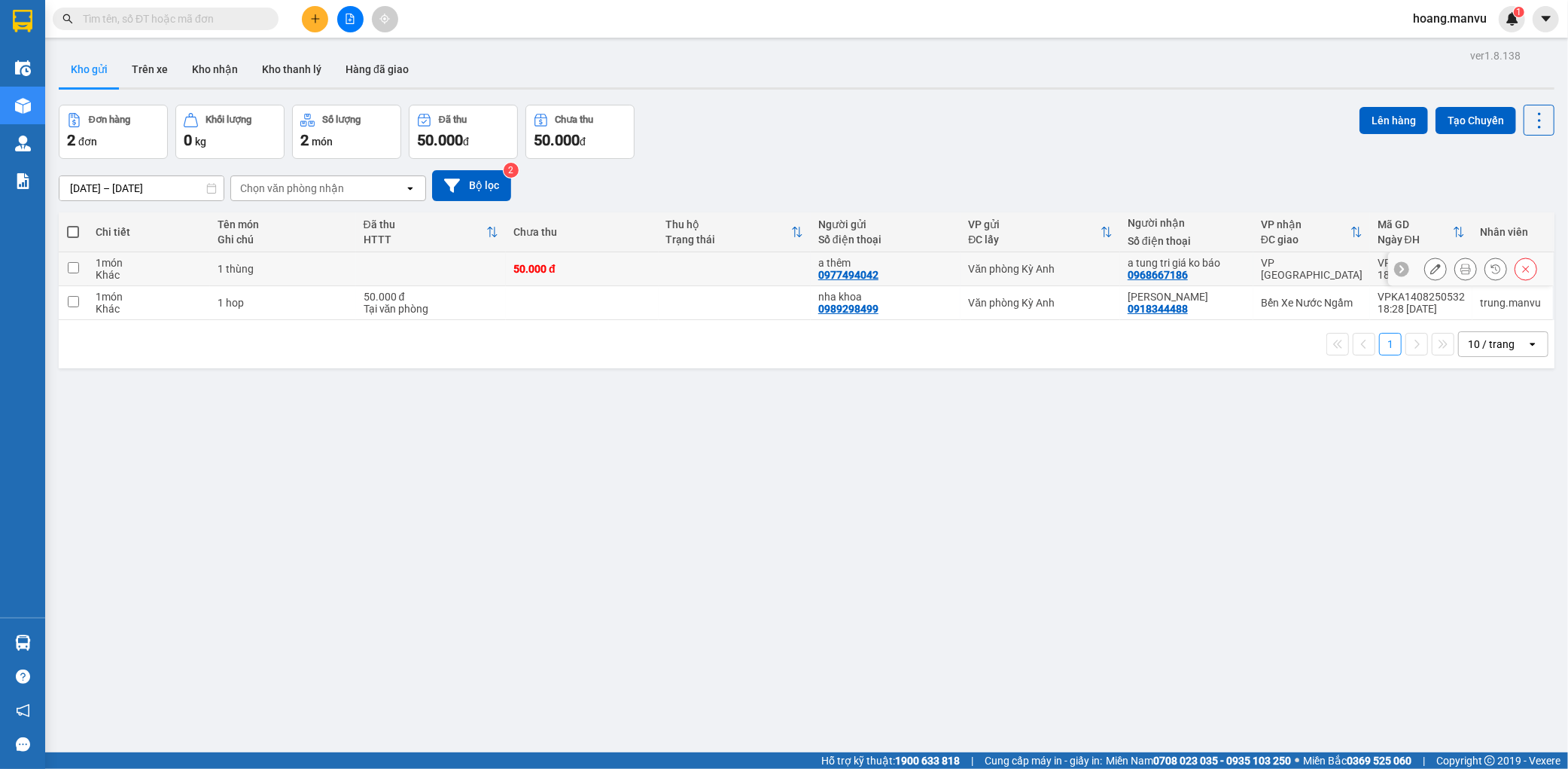
click at [1431, 269] on icon at bounding box center [1436, 269] width 11 height 11
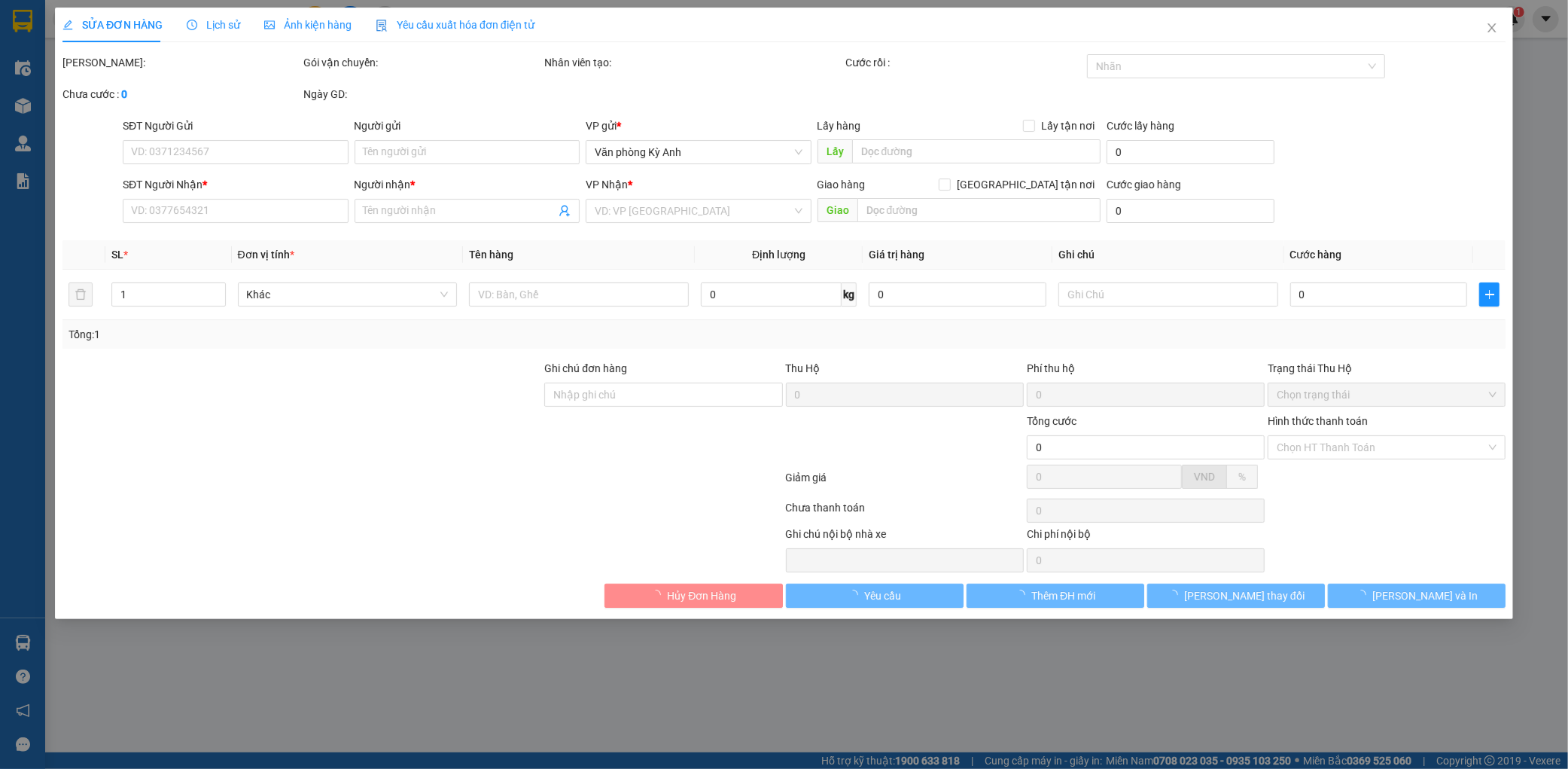
type input "0977494042"
type input "a thêm"
type input "0968667186"
type input "a tung tri giá ko báo"
type input "50.000"
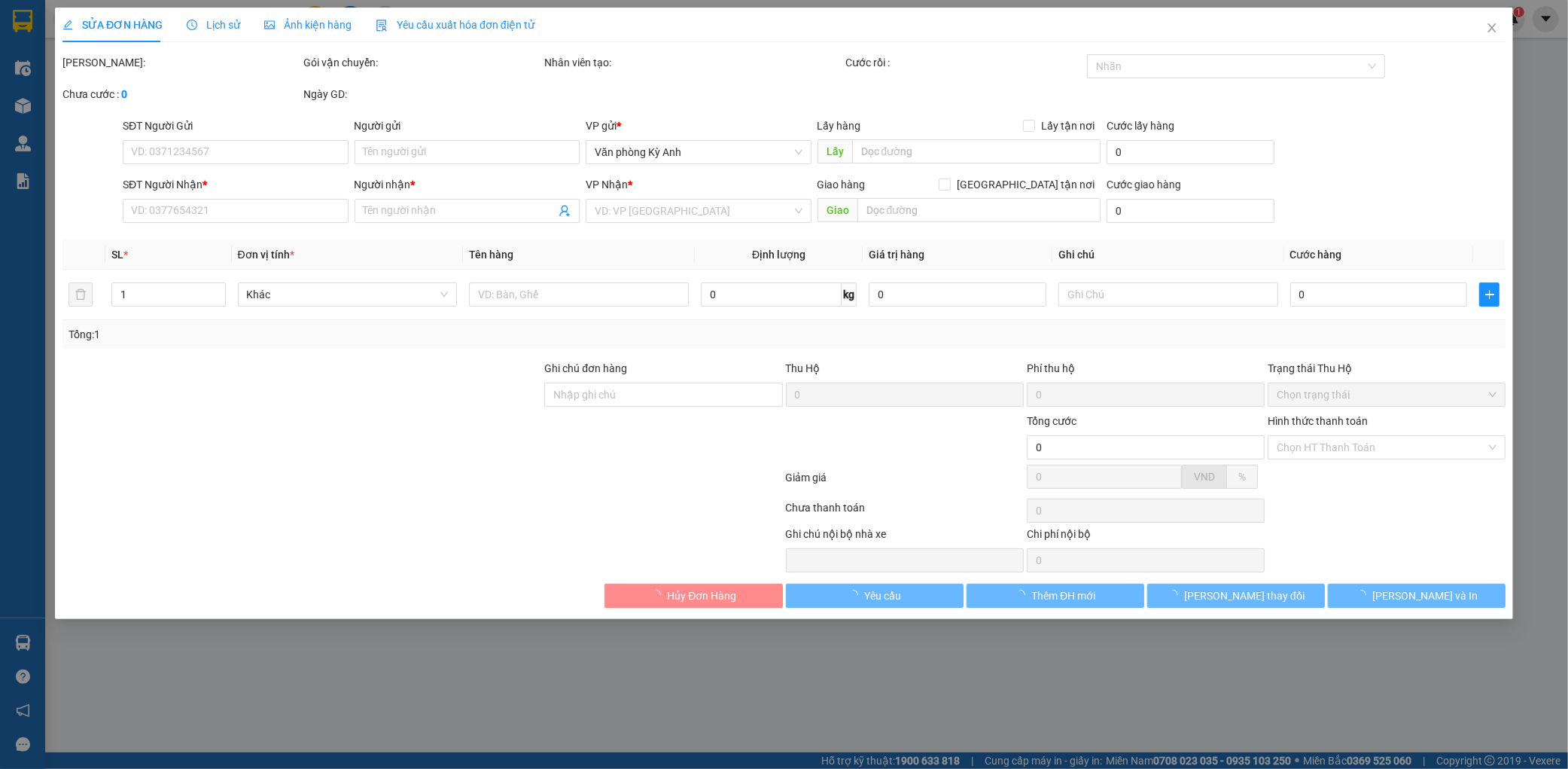
type input "50.000"
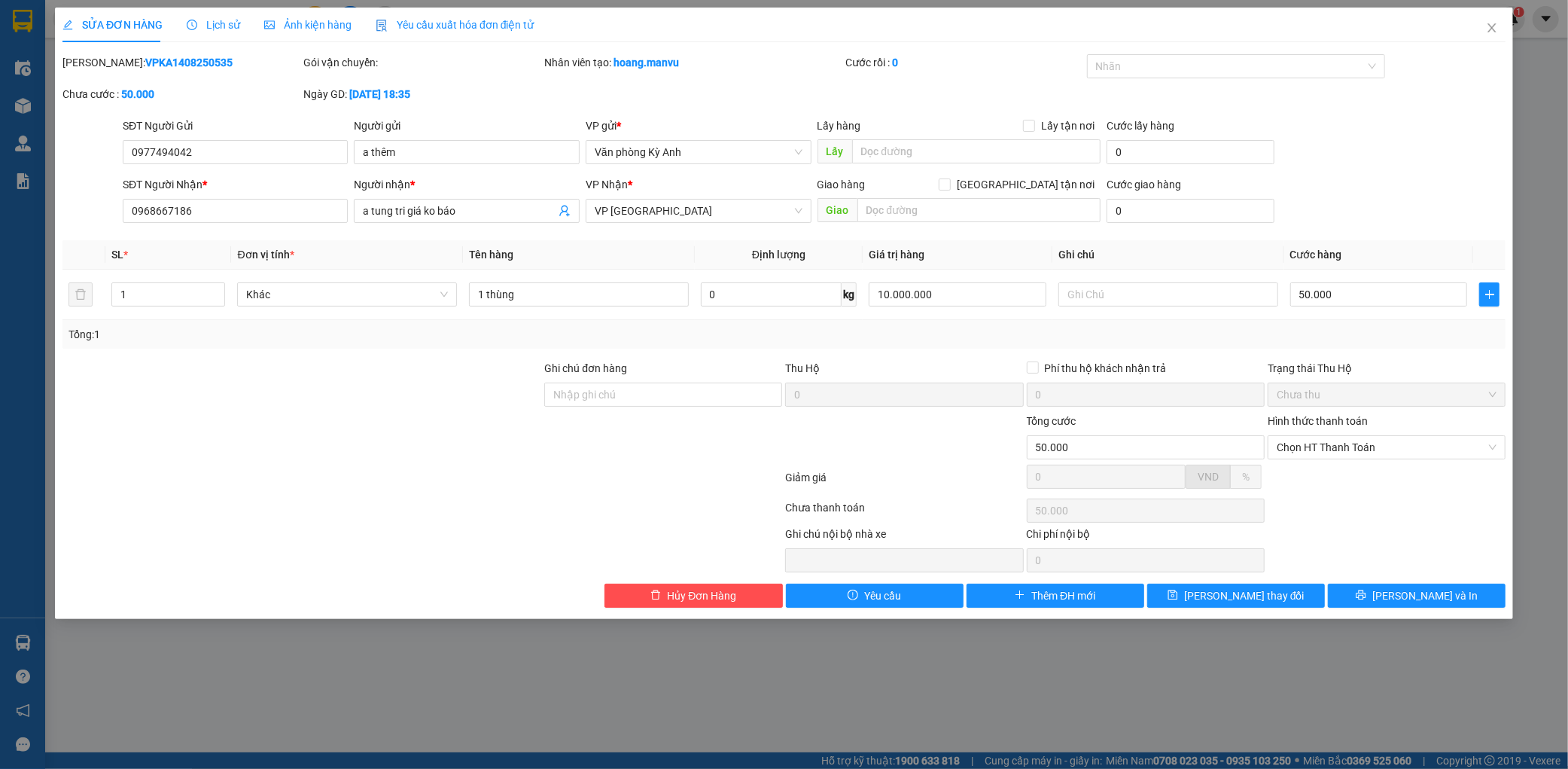
click at [1426, 575] on div "Total Paid Fee 0 Total UnPaid Fee 50.000 Cash Collection Total Fee Mã ĐH: VPKA1…" at bounding box center [784, 331] width 1443 height 553
click at [1367, 598] on icon "printer" at bounding box center [1361, 595] width 11 height 11
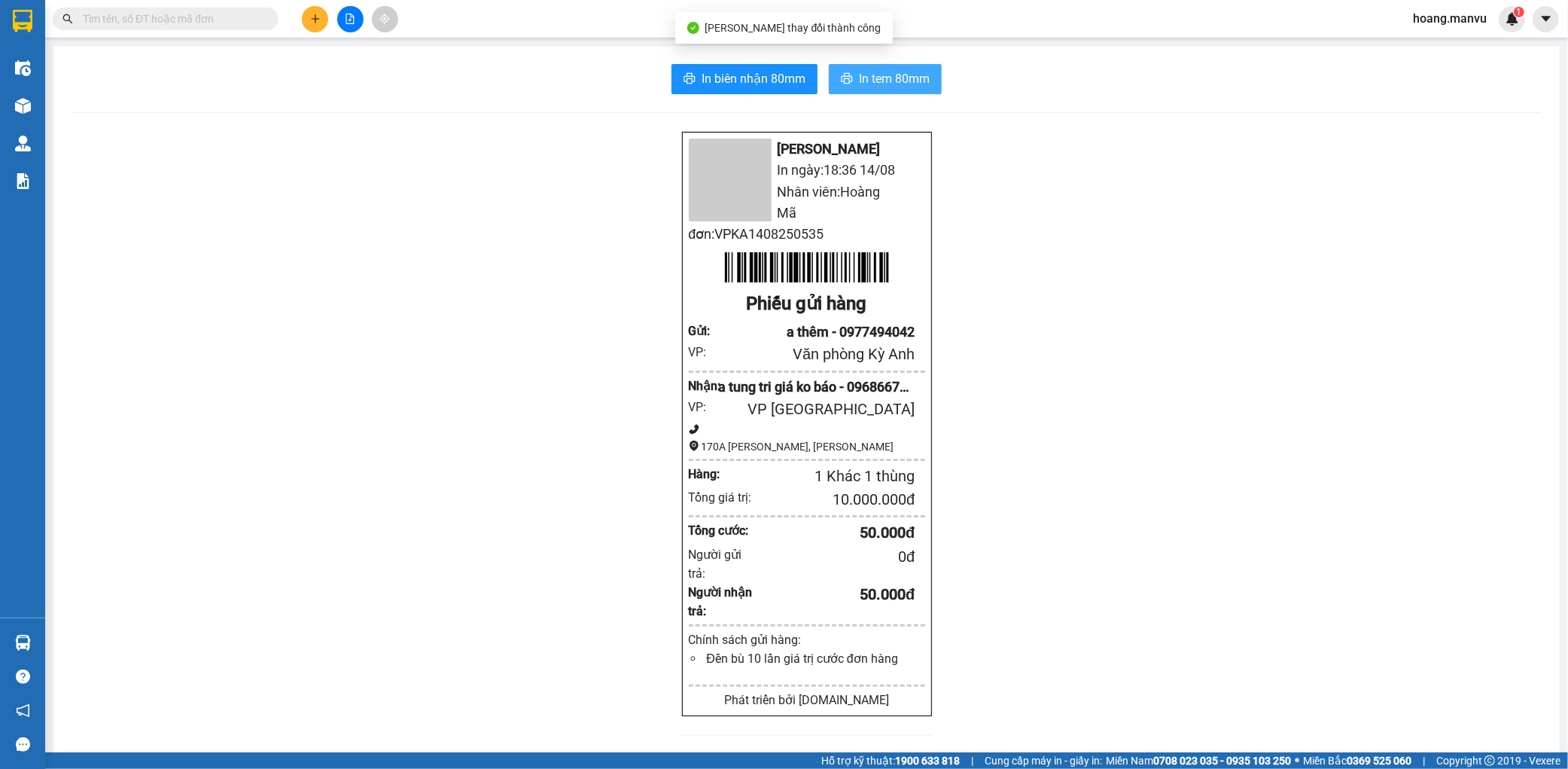
click at [870, 74] on span "In tem 80mm" at bounding box center [894, 78] width 70 height 18
click at [733, 94] on div "In biên nhận 80mm In tem 80mm Mận Vũ In ngày: 18:37 14/08 Nhân viên: Hoàng Mã đ…" at bounding box center [806, 580] width 1506 height 1068
click at [734, 92] on button "In biên nhận 80mm" at bounding box center [745, 79] width 146 height 30
click at [740, 79] on span "In biên nhận 80mm" at bounding box center [754, 78] width 104 height 18
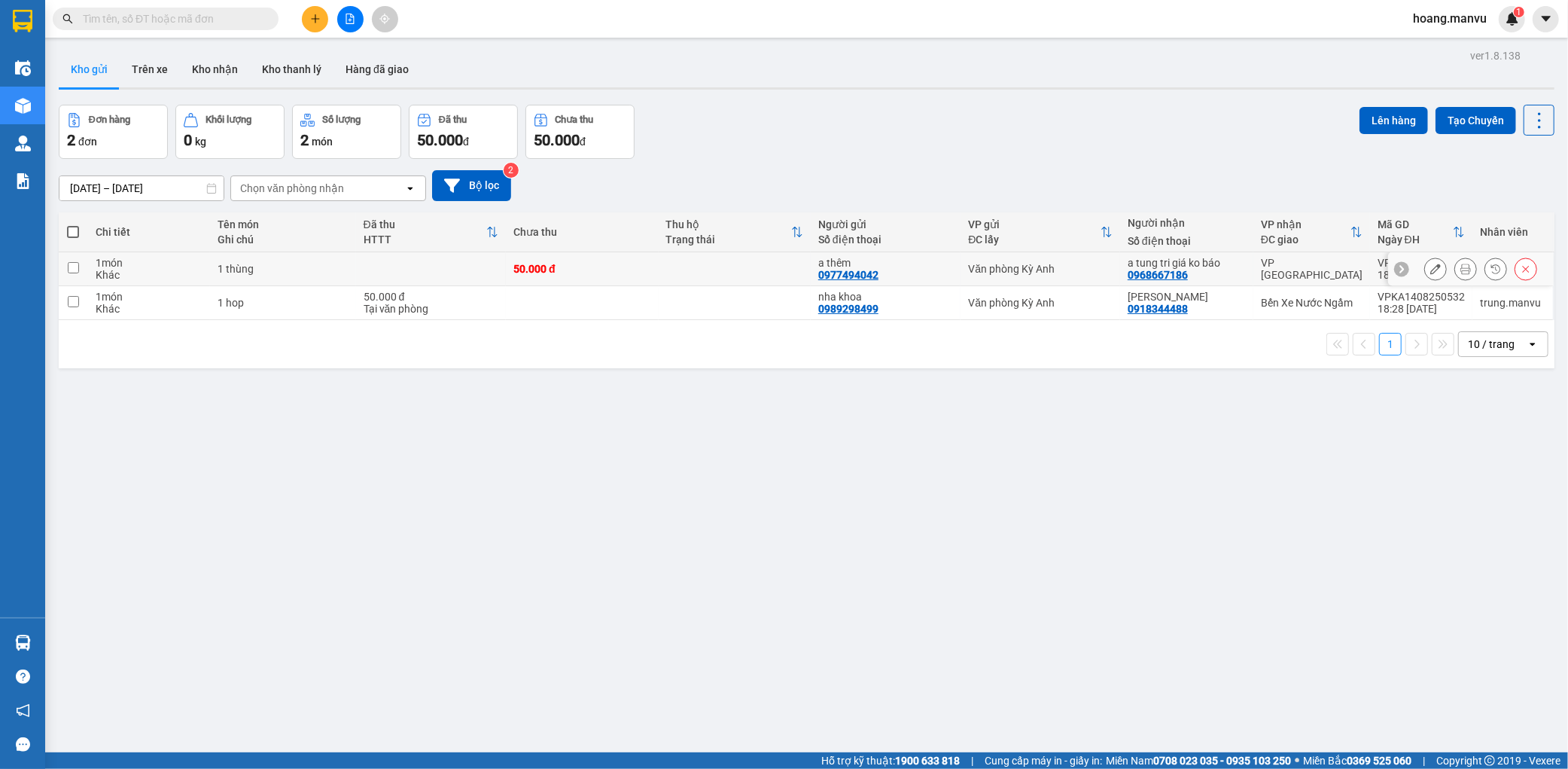
click at [583, 266] on div "50.000 đ" at bounding box center [582, 269] width 137 height 12
checkbox input "true"
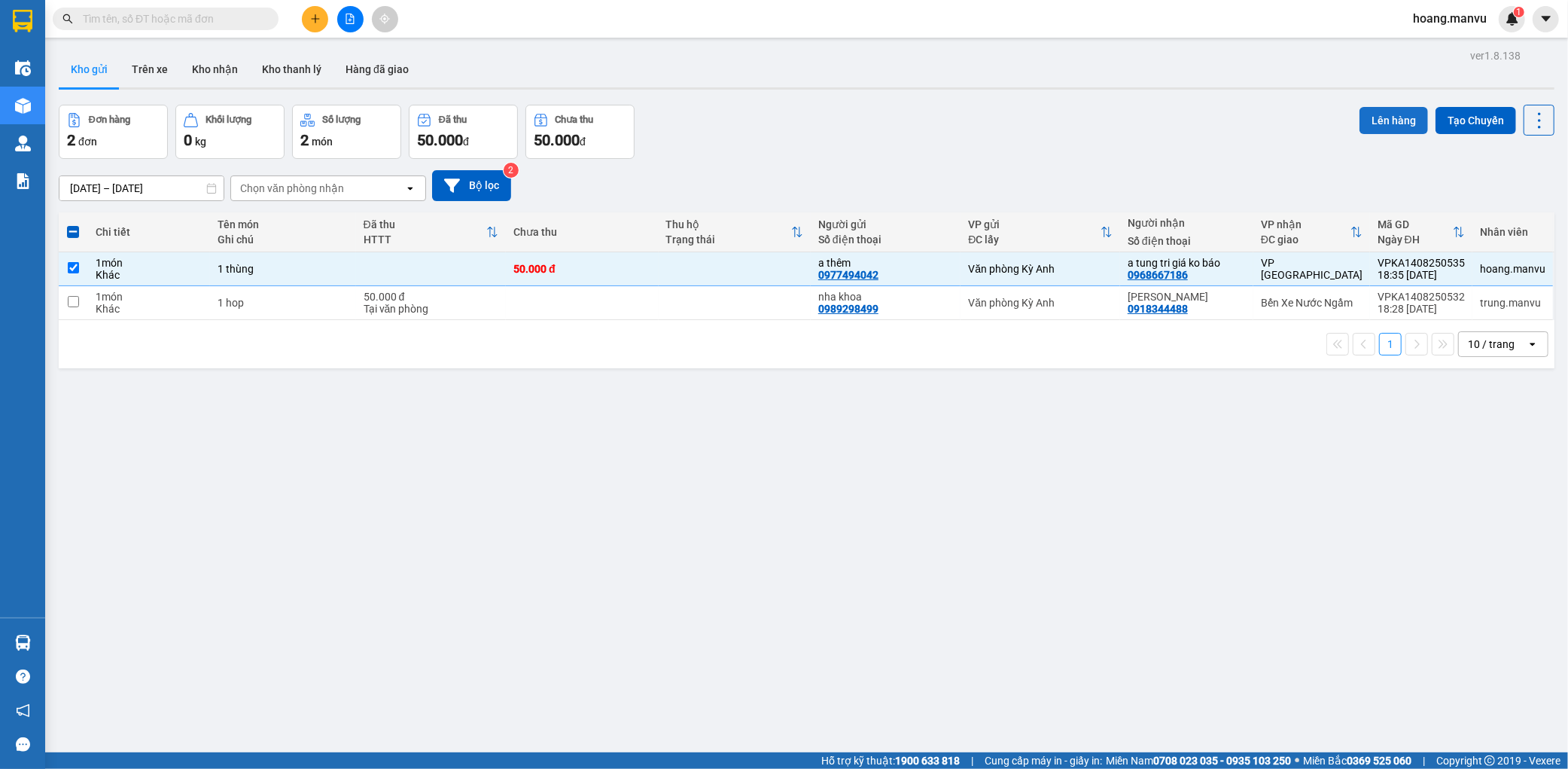
click at [1393, 107] on button "Lên hàng" at bounding box center [1394, 121] width 69 height 27
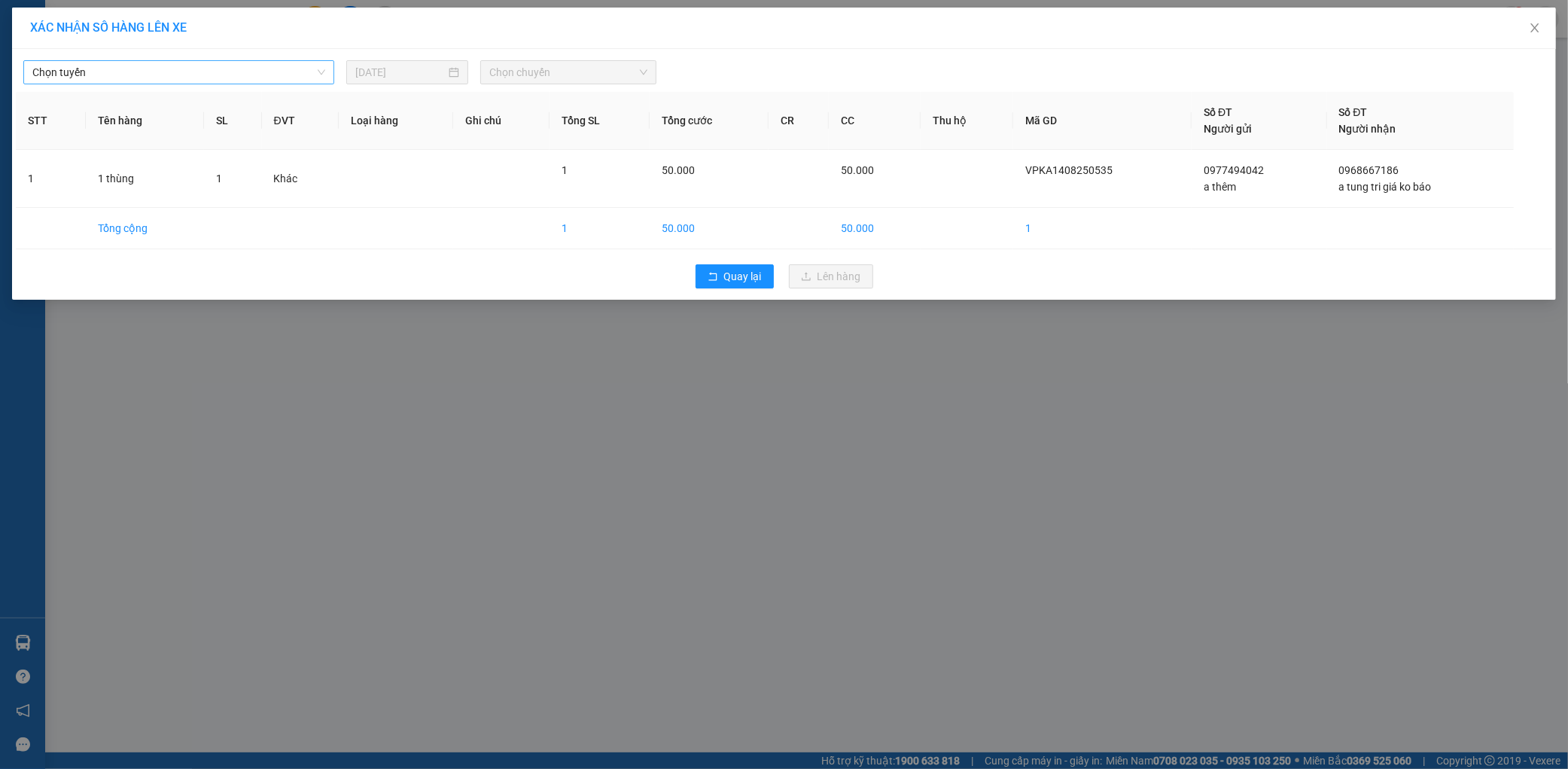
drag, startPoint x: 102, startPoint y: 103, endPoint x: 132, endPoint y: 76, distance: 40.4
click at [113, 94] on th "Tên hàng" at bounding box center [145, 121] width 118 height 58
click at [132, 76] on span "Chọn tuyến" at bounding box center [179, 72] width 293 height 23
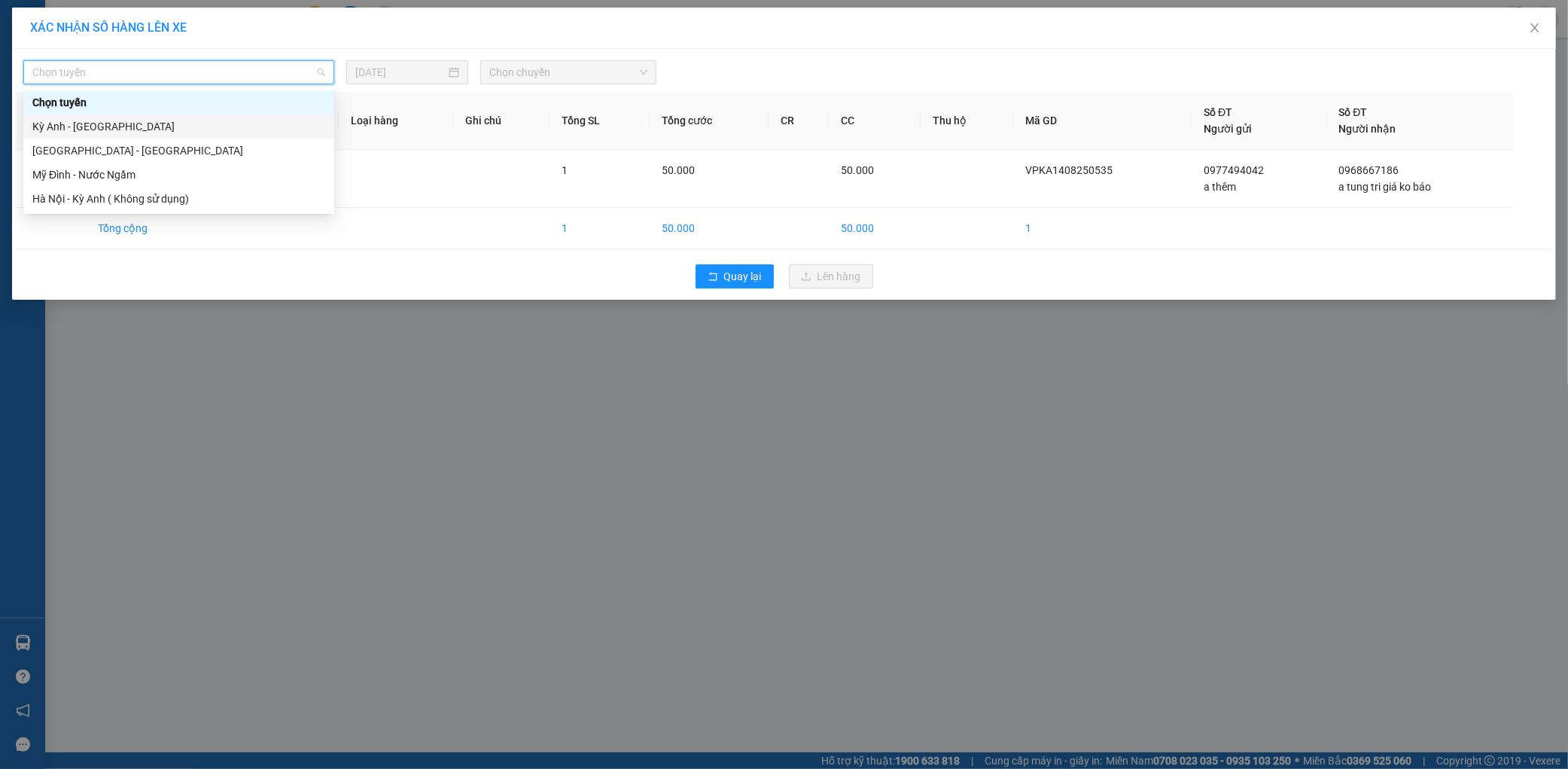
click at [86, 127] on div "Kỳ Anh - Hà Nội" at bounding box center [179, 126] width 293 height 17
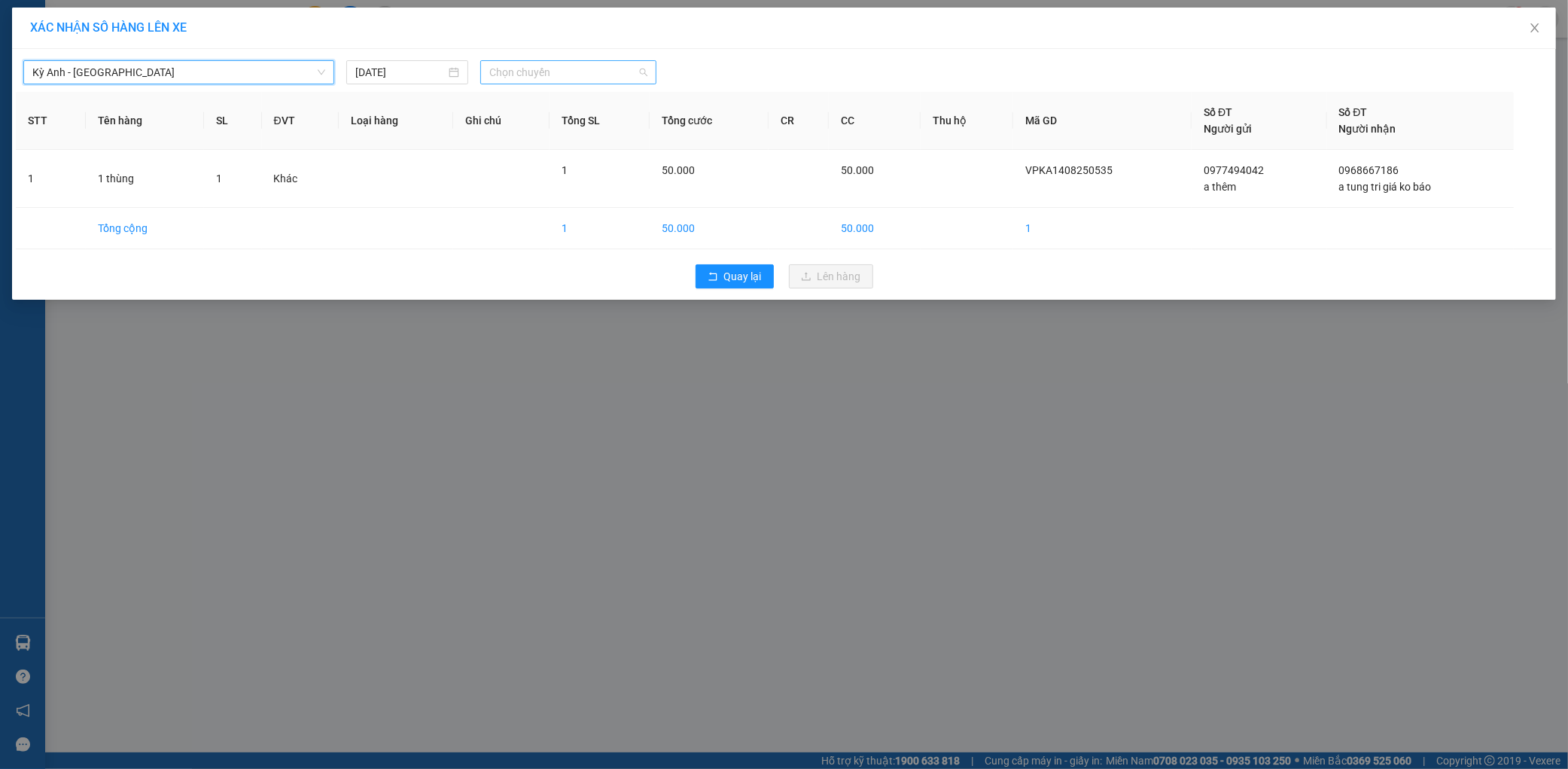
click at [568, 76] on span "Chọn chuyến" at bounding box center [568, 72] width 158 height 23
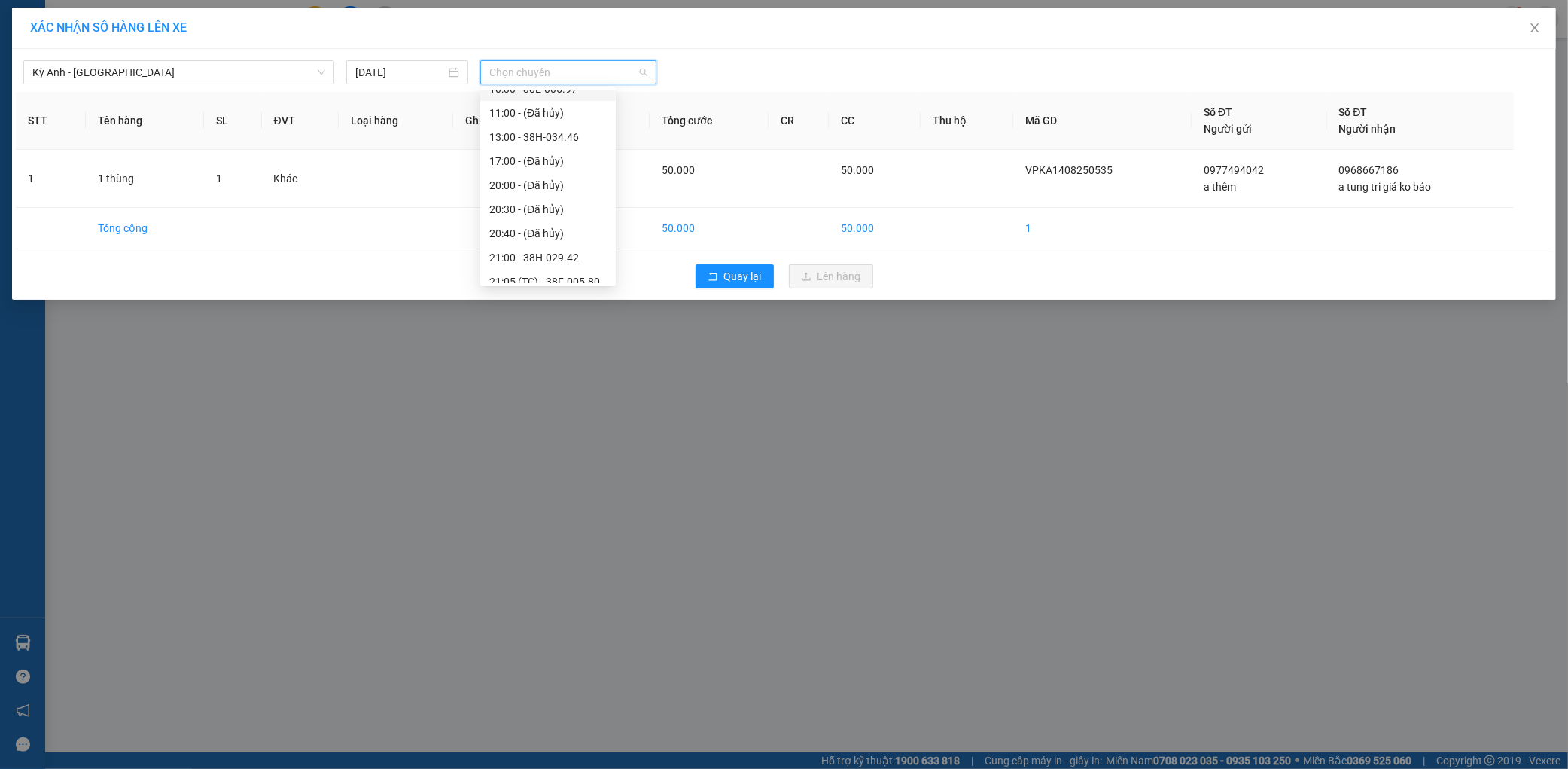
scroll to position [265, 0]
click at [574, 269] on div "22:00 - 38F-005.57" at bounding box center [548, 271] width 118 height 17
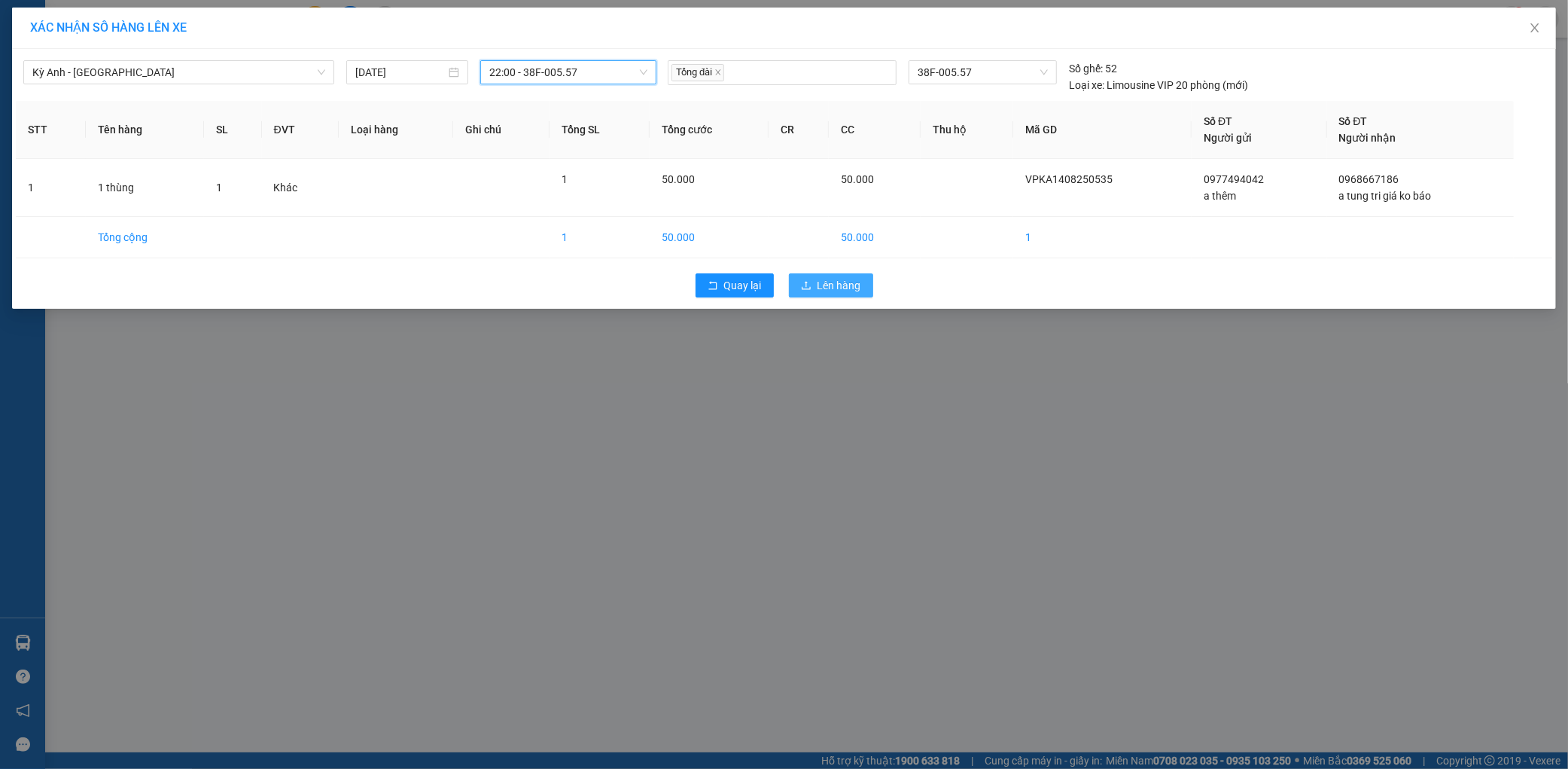
click at [813, 281] on button "Lên hàng" at bounding box center [831, 285] width 84 height 24
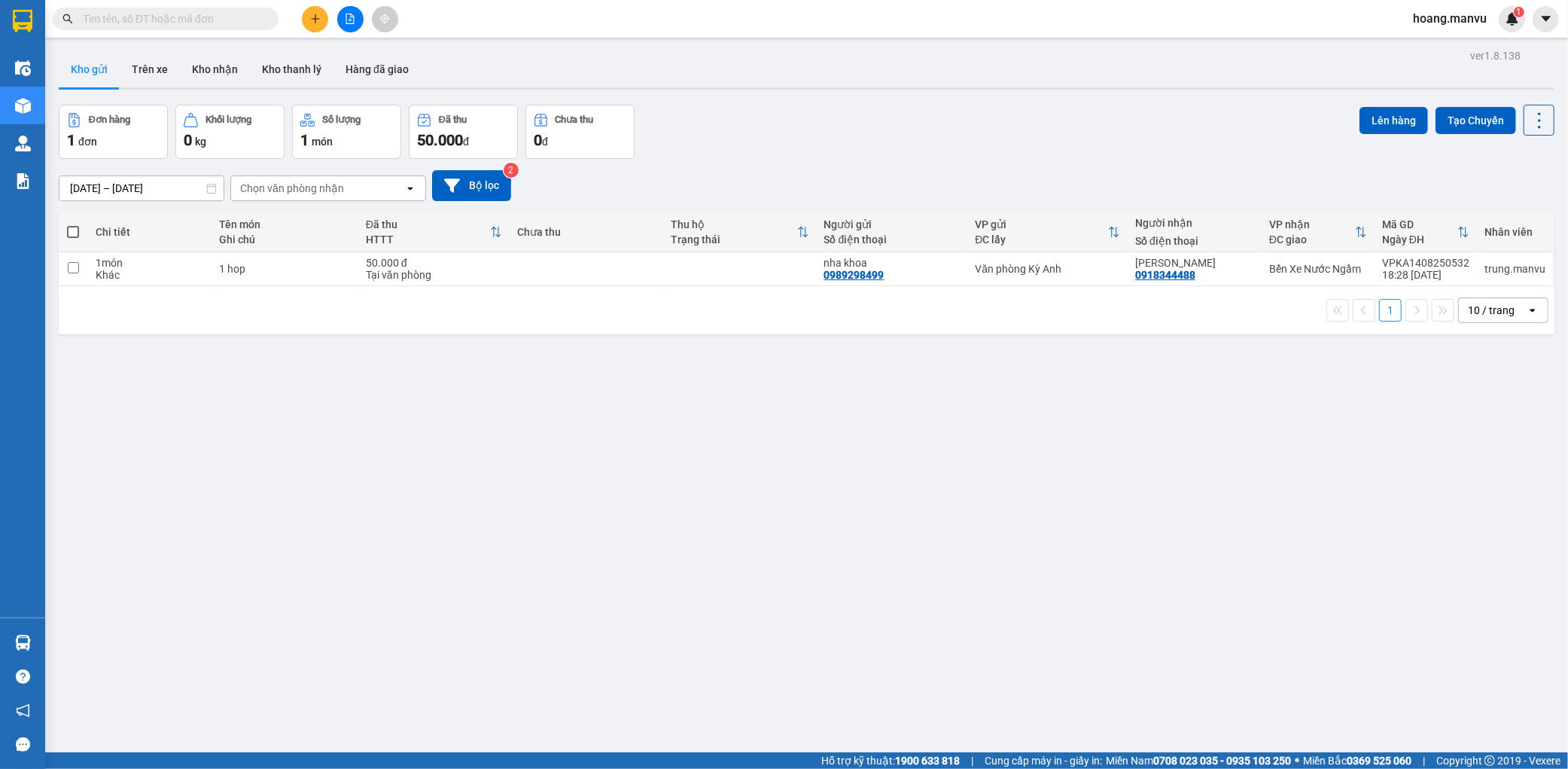
click at [1470, 21] on span "hoang.manvu" at bounding box center [1449, 18] width 98 height 18
click at [1447, 45] on span "Đăng xuất" at bounding box center [1457, 47] width 65 height 17
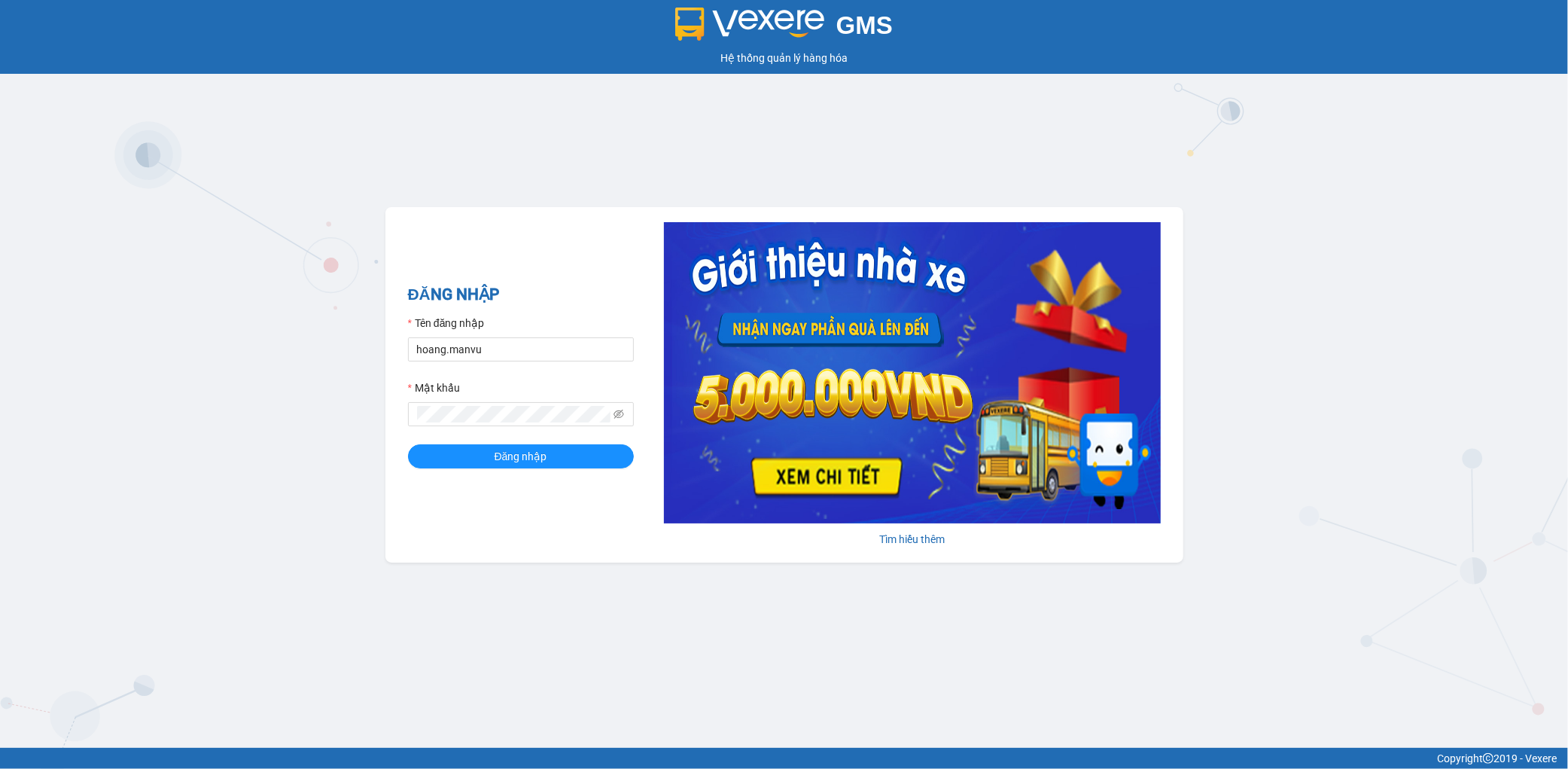
click at [561, 333] on div "Tên đăng nhập" at bounding box center [521, 326] width 226 height 23
click at [558, 349] on input "hoang.manvu" at bounding box center [521, 349] width 226 height 24
type input "[PERSON_NAME].manvu"
click at [559, 458] on button "Đăng nhập" at bounding box center [521, 456] width 226 height 24
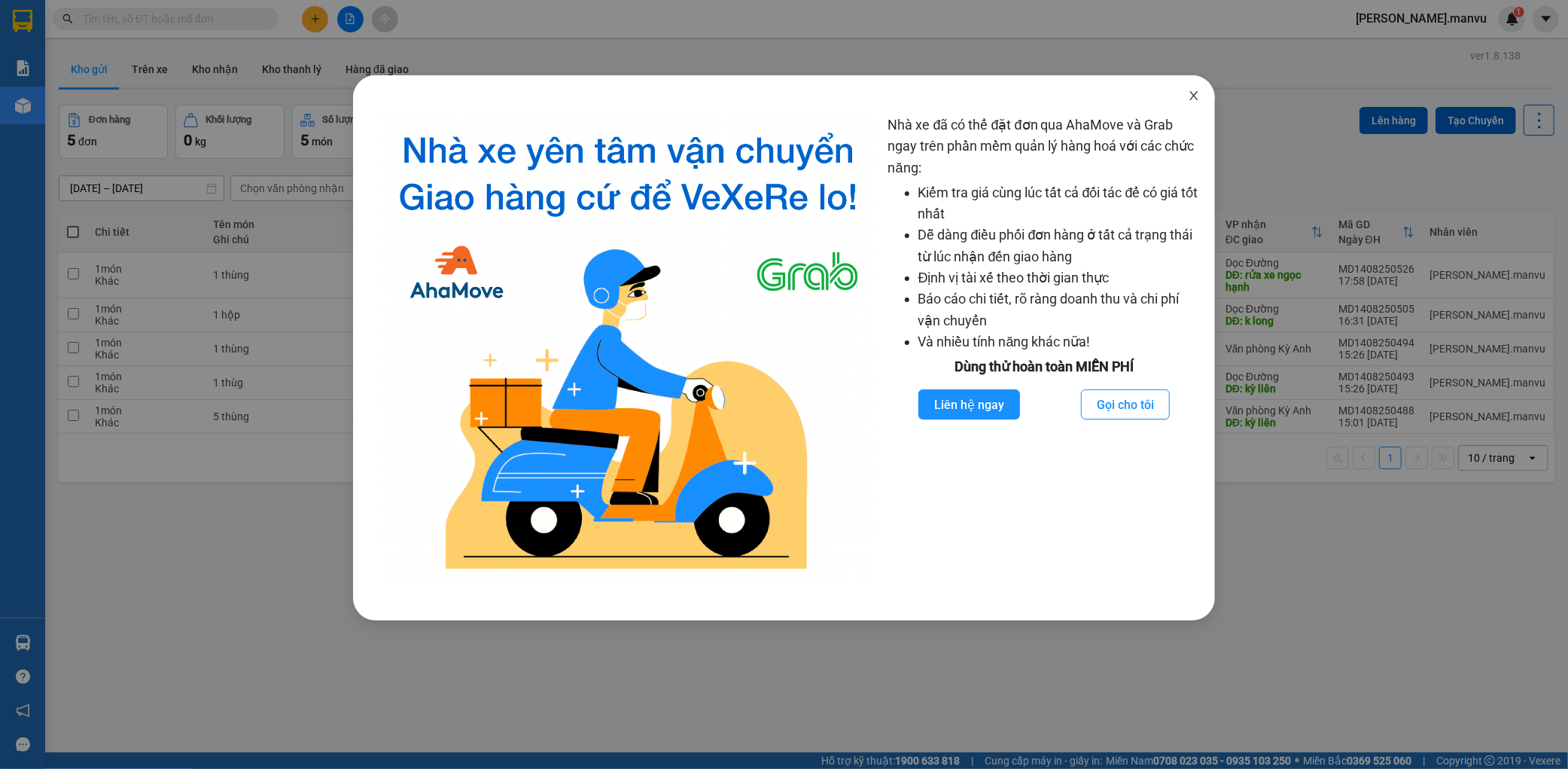
click at [1180, 98] on span "Close" at bounding box center [1194, 97] width 42 height 42
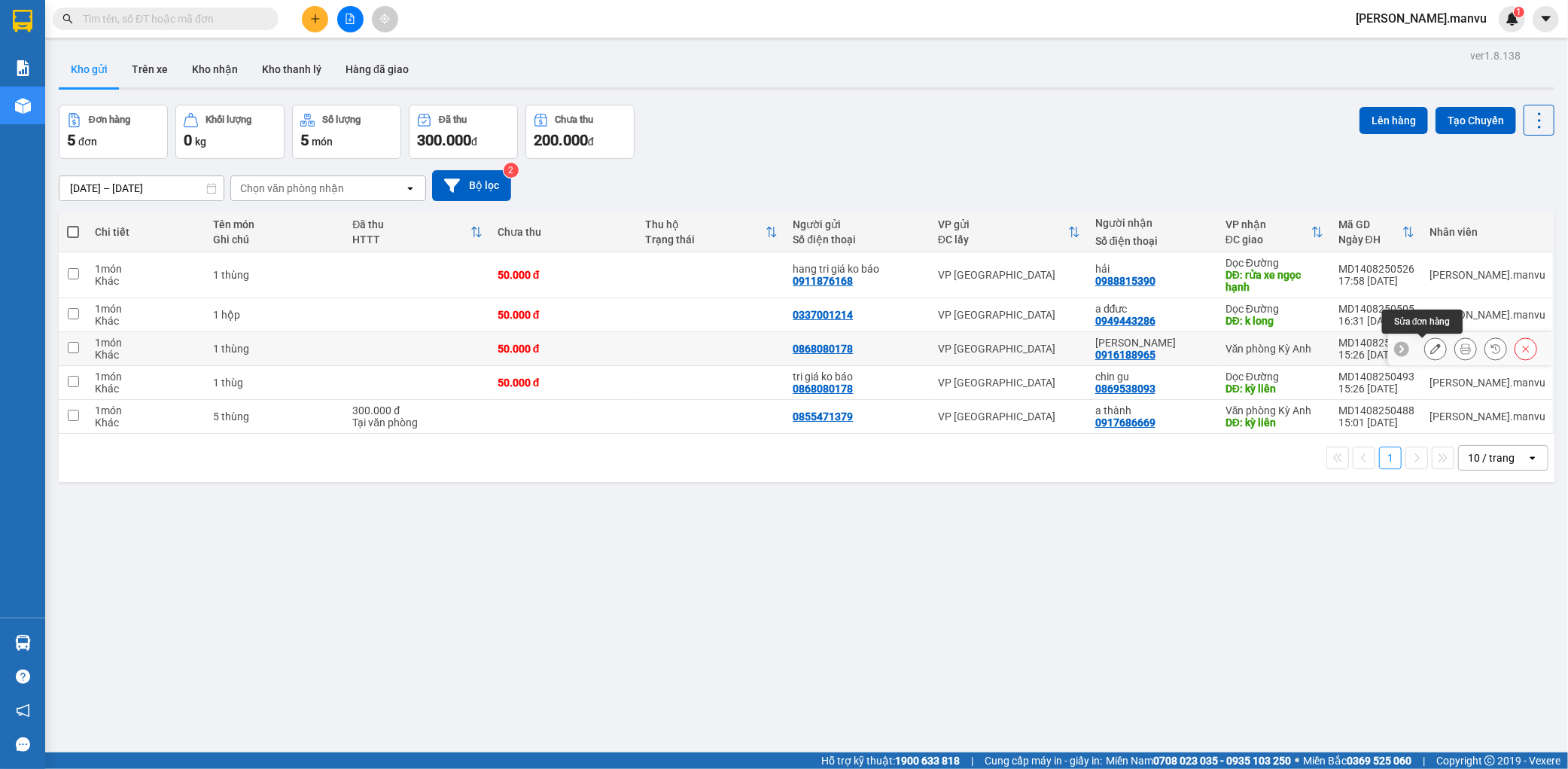
click at [1431, 345] on icon at bounding box center [1436, 348] width 11 height 11
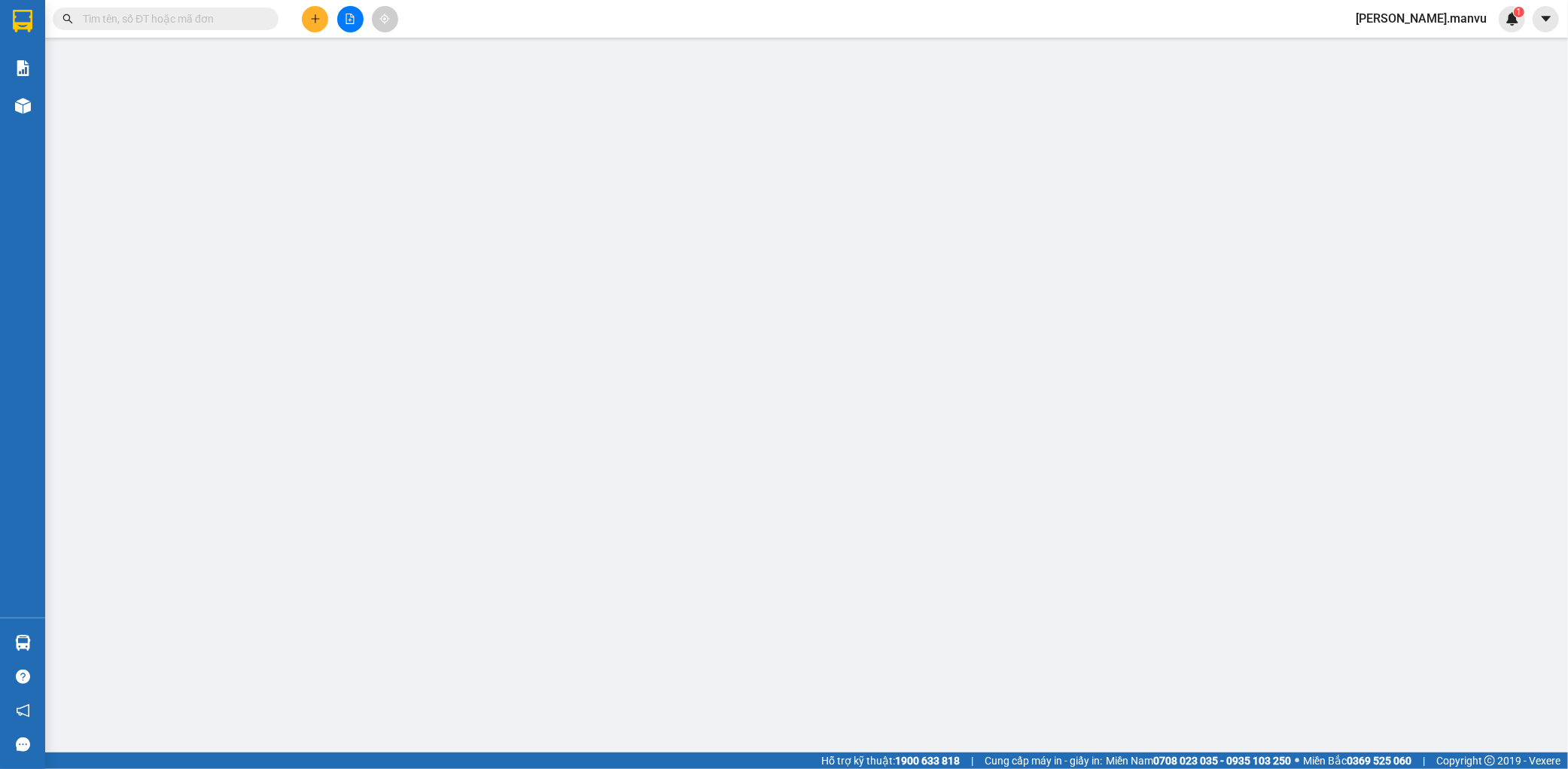
type input "0868080178"
type input "0916188965"
type input "[PERSON_NAME]"
type input "50.000"
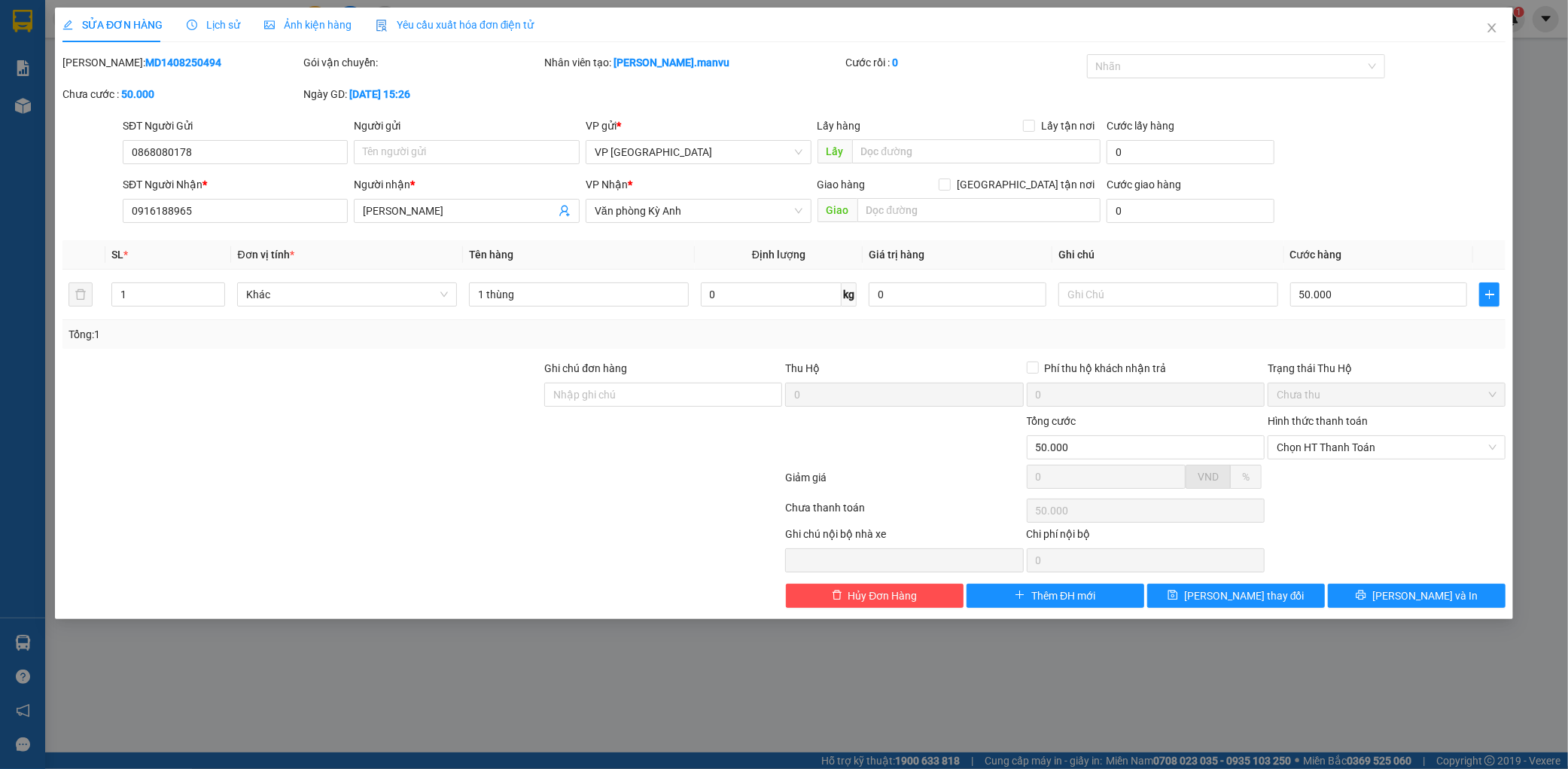
click at [1427, 619] on div "SỬA ĐƠN HÀNG Lịch sử Ảnh kiện hàng Yêu cầu xuất hóa đơn điện tử Total Paid Fee …" at bounding box center [784, 313] width 1458 height 612
click at [1432, 598] on span "[PERSON_NAME] và In" at bounding box center [1426, 596] width 106 height 17
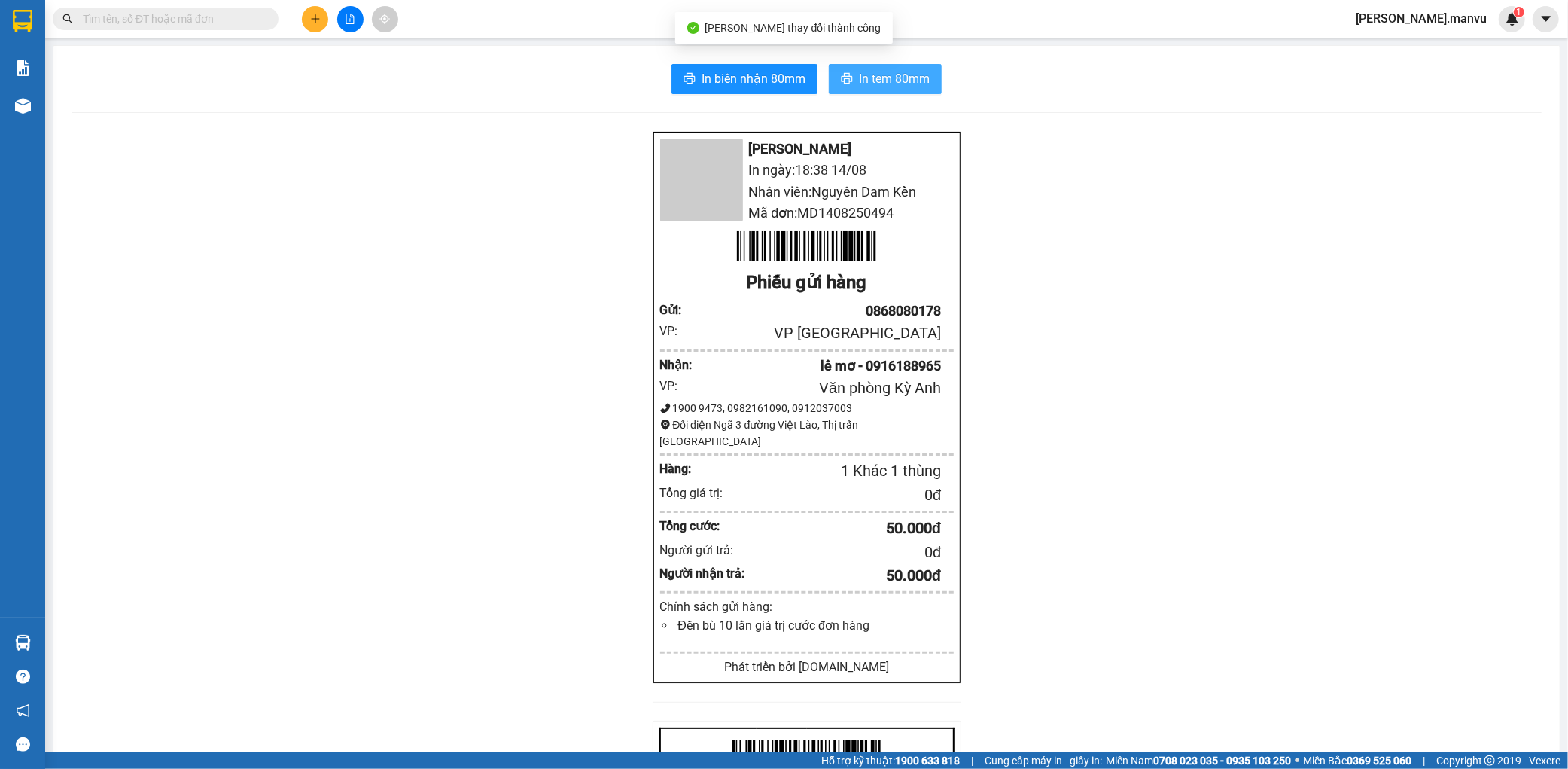
click at [909, 91] on button "In tem 80mm" at bounding box center [886, 79] width 113 height 30
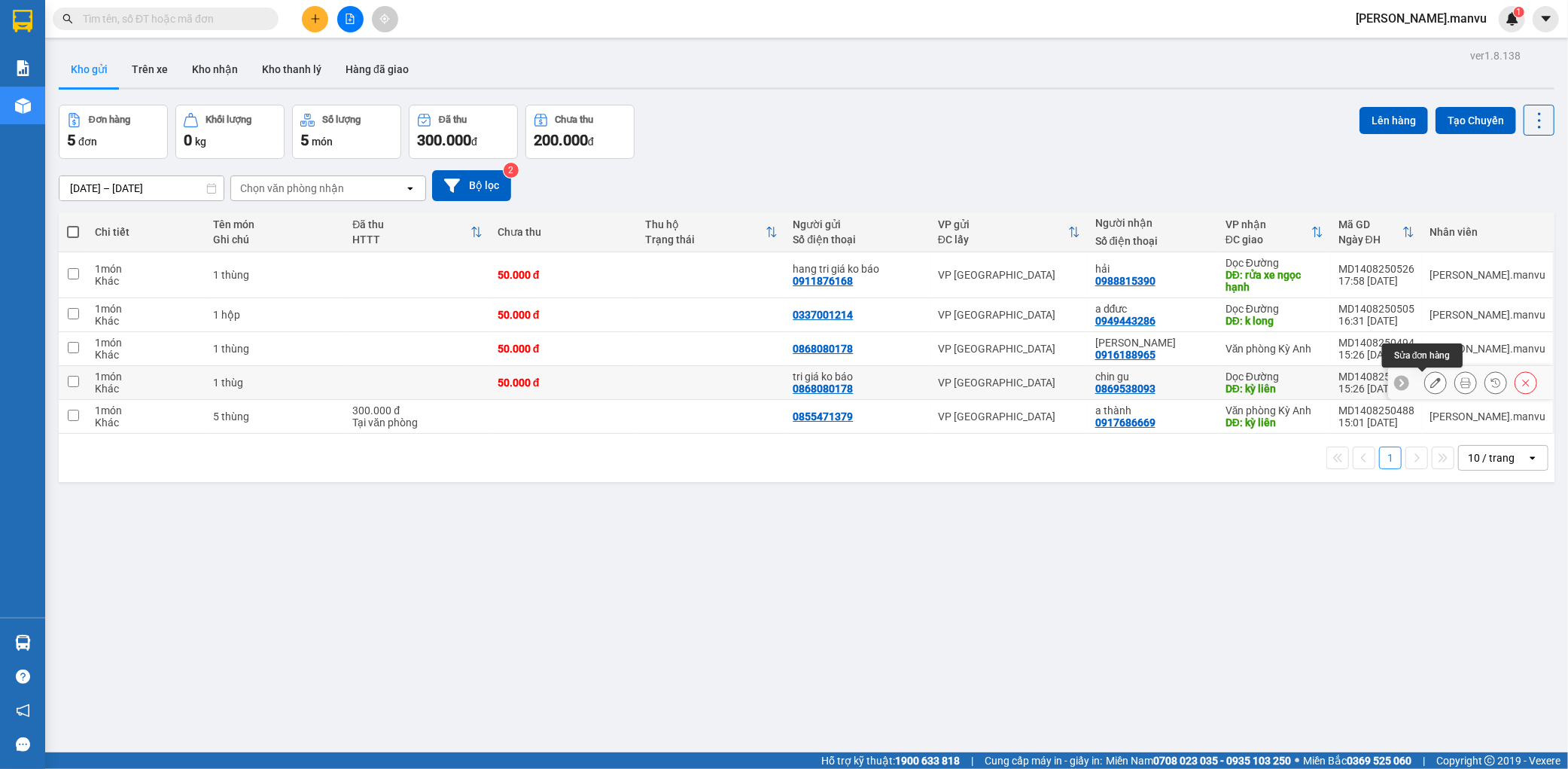
click at [1426, 390] on button at bounding box center [1436, 383] width 21 height 26
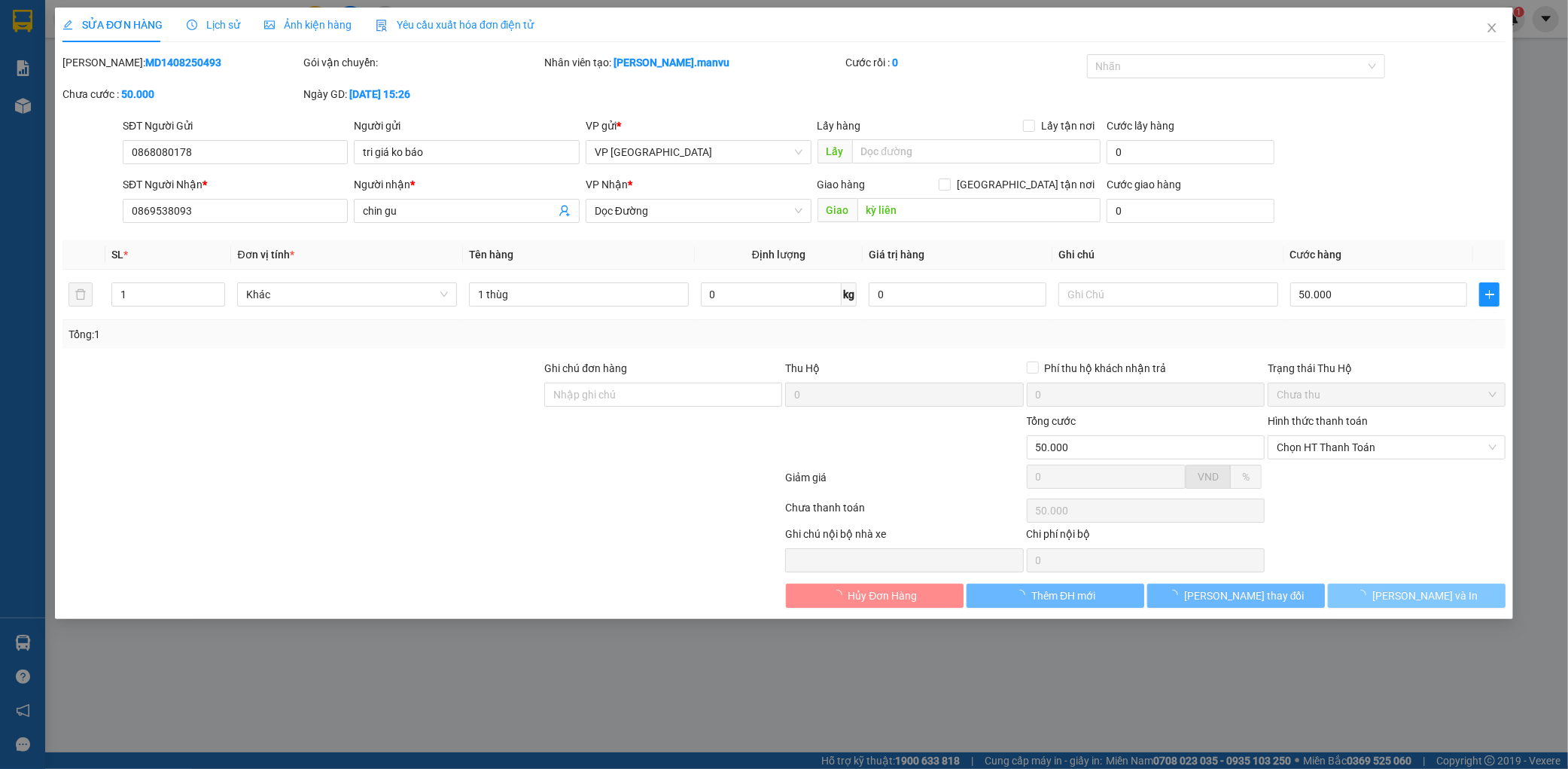
click at [1401, 599] on div "Total Paid Fee 0 Total UnPaid Fee 50.000 Cash Collection Total Fee Mã ĐH: MD140…" at bounding box center [784, 331] width 1443 height 553
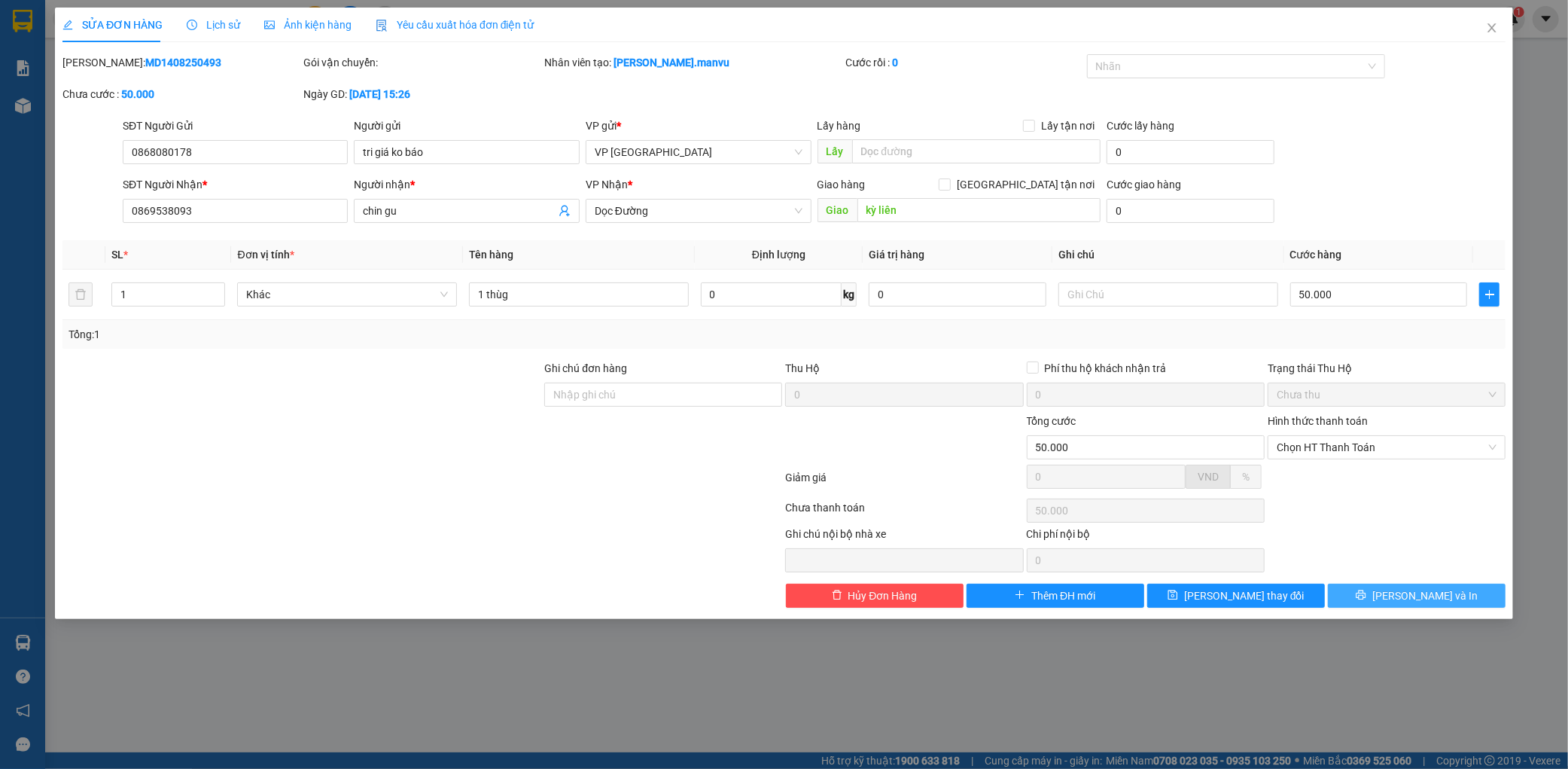
click at [1404, 598] on span "[PERSON_NAME] và In" at bounding box center [1426, 596] width 106 height 17
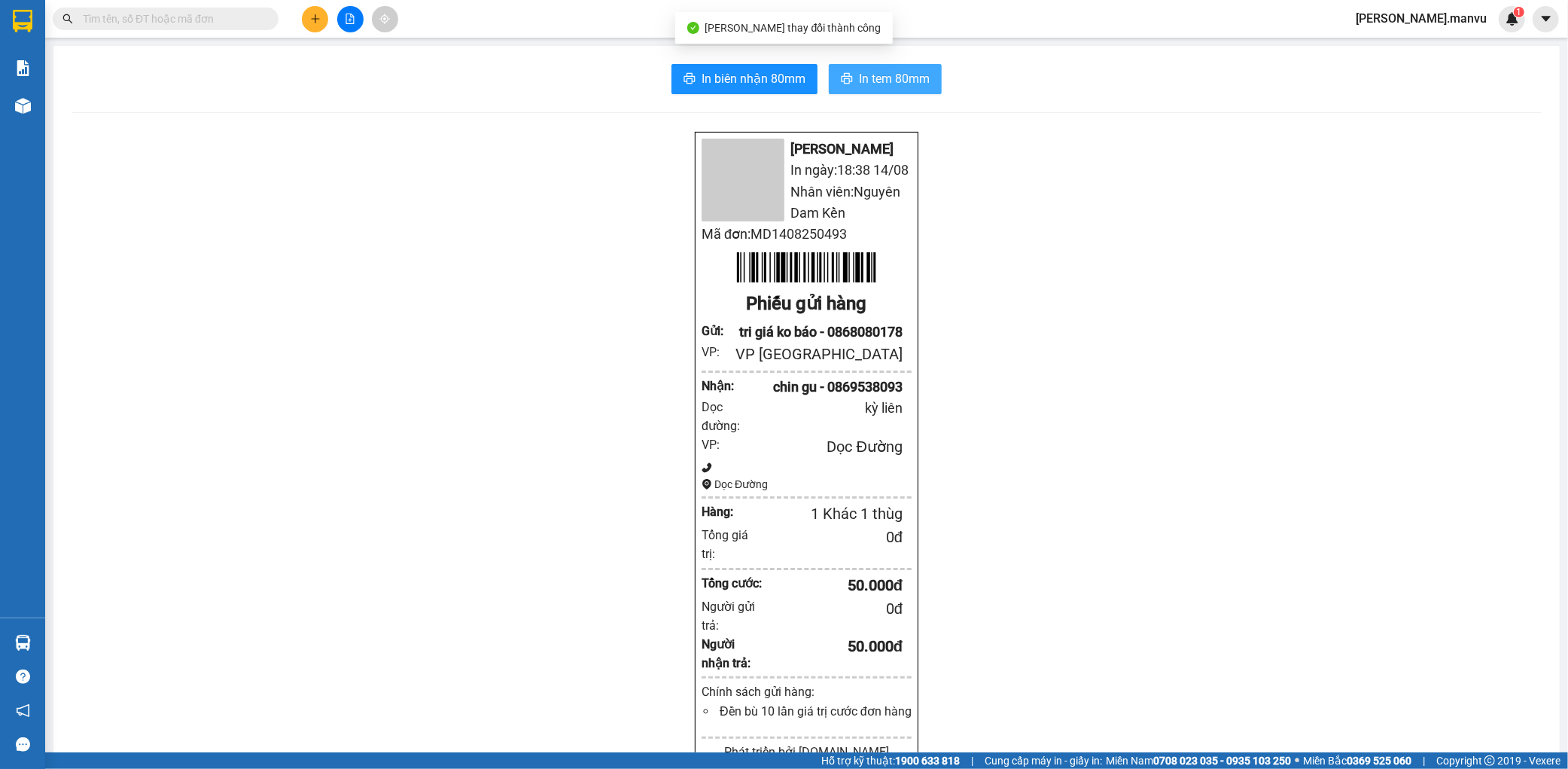
click at [927, 88] on button "In tem 80mm" at bounding box center [886, 79] width 113 height 30
click at [913, 78] on span "In tem 80mm" at bounding box center [894, 78] width 70 height 18
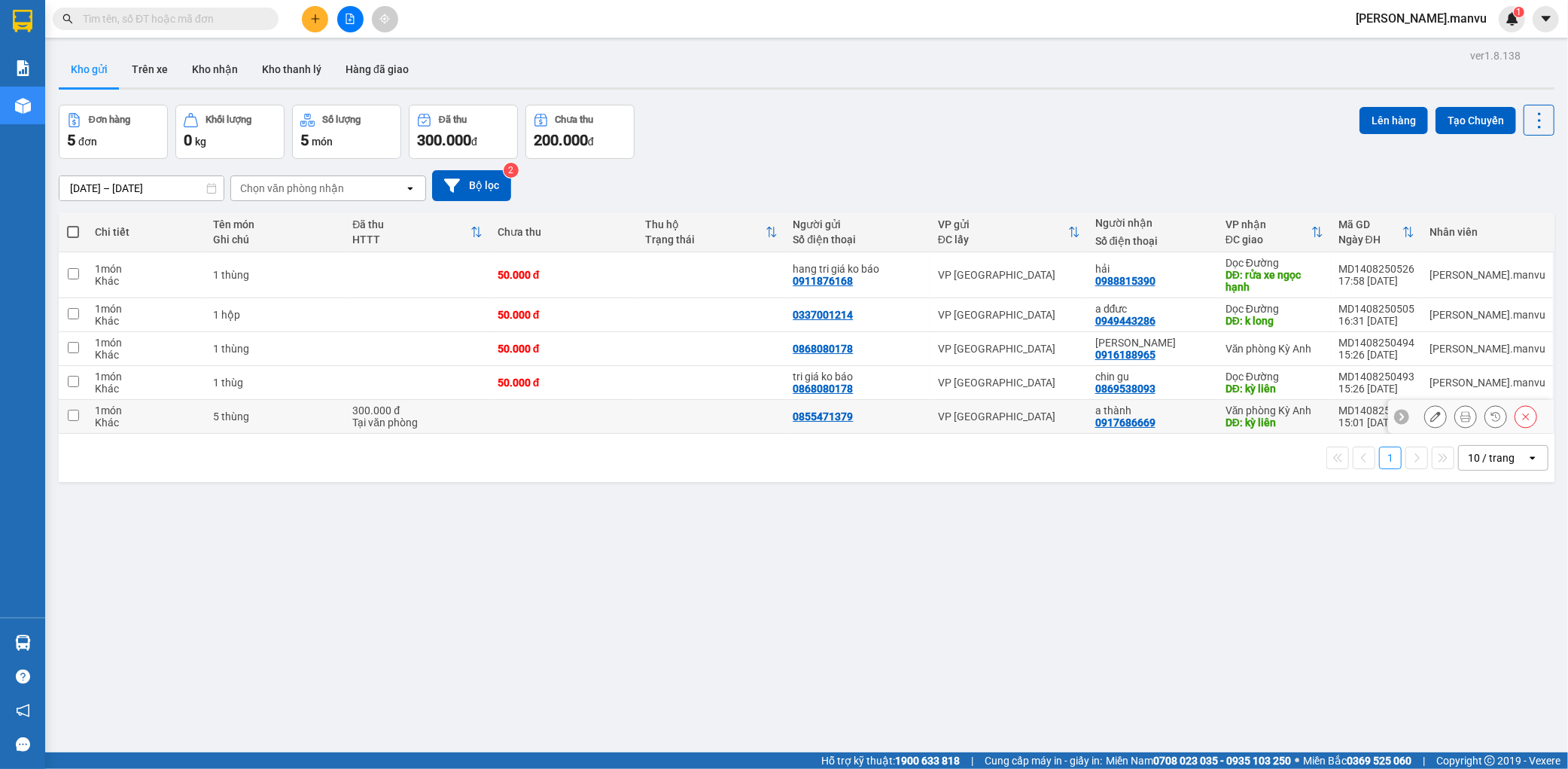
click at [1426, 420] on button at bounding box center [1436, 417] width 21 height 26
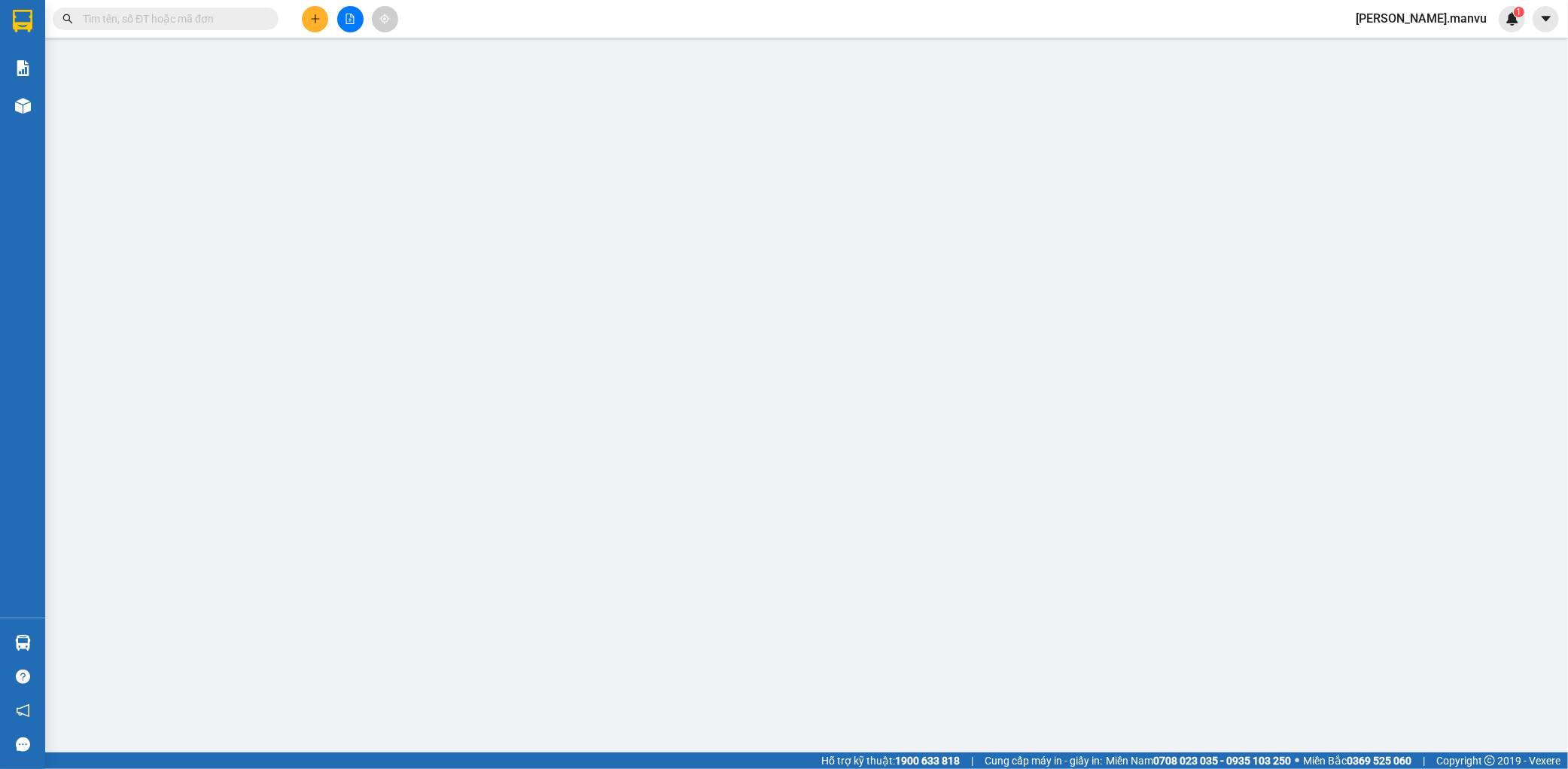
type input "0855471379"
type input "0917686669"
type input "a thành"
type input "kỳ liên"
type input "300.000"
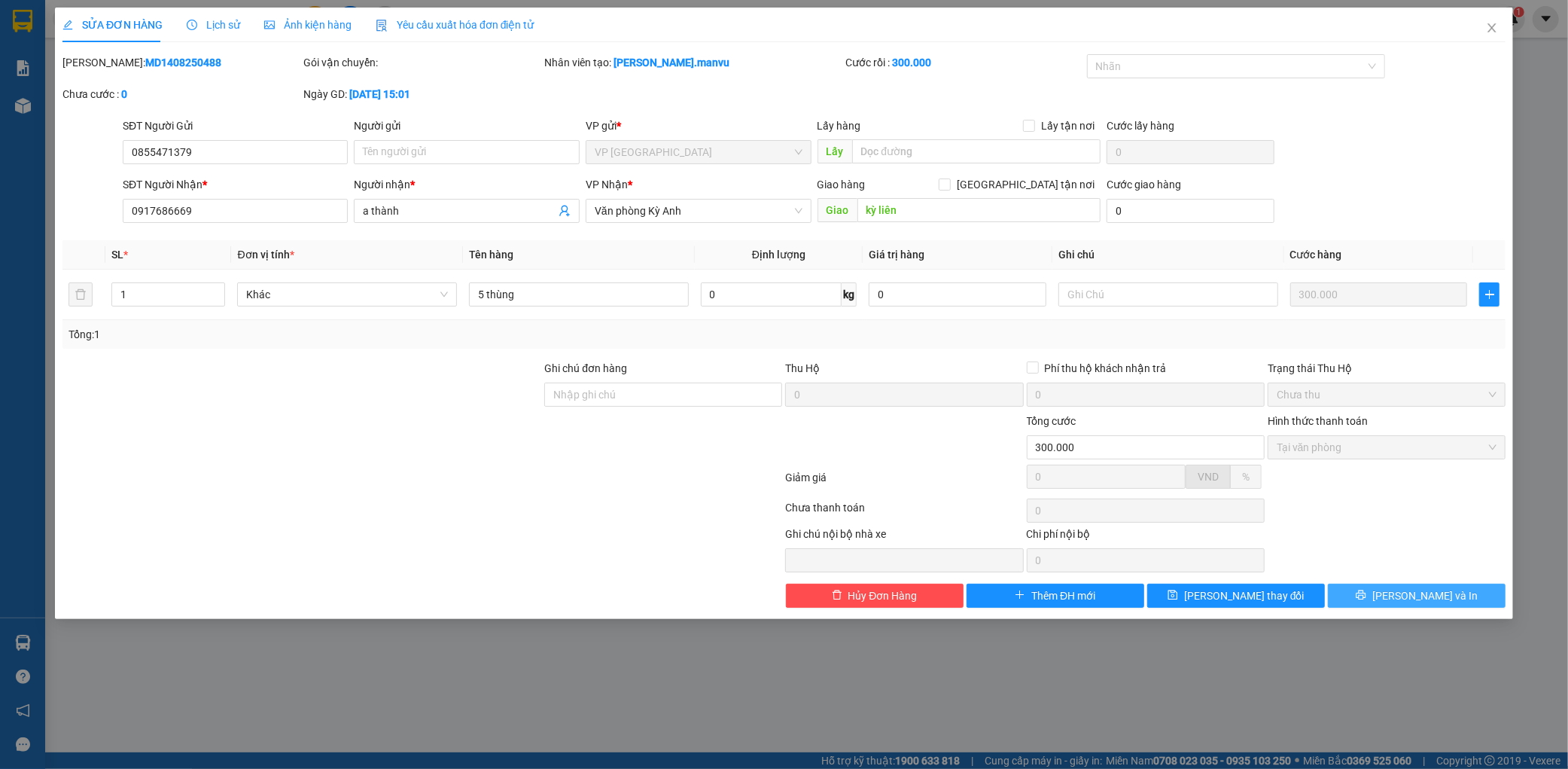
click at [1374, 606] on button "[PERSON_NAME] và In" at bounding box center [1417, 595] width 178 height 24
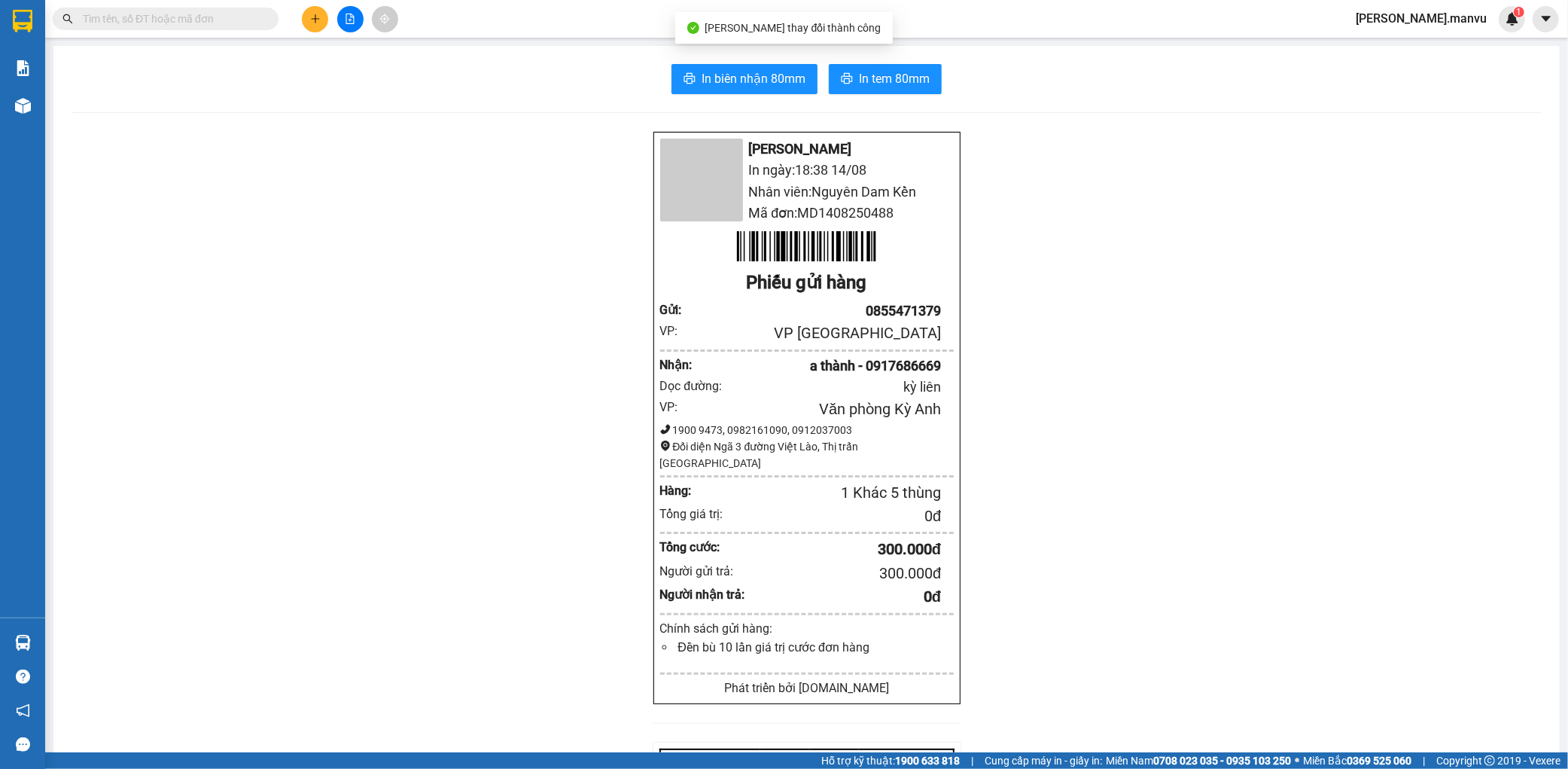
click at [929, 62] on div "In biên nhận 80mm In tem 80mm Mận Vũ In ngày: 18:38 [DATE] Nhân viên: Nguyên Da…" at bounding box center [806, 582] width 1506 height 1072
click at [881, 79] on span "In tem 80mm" at bounding box center [894, 78] width 70 height 18
click at [303, 13] on button at bounding box center [315, 19] width 26 height 26
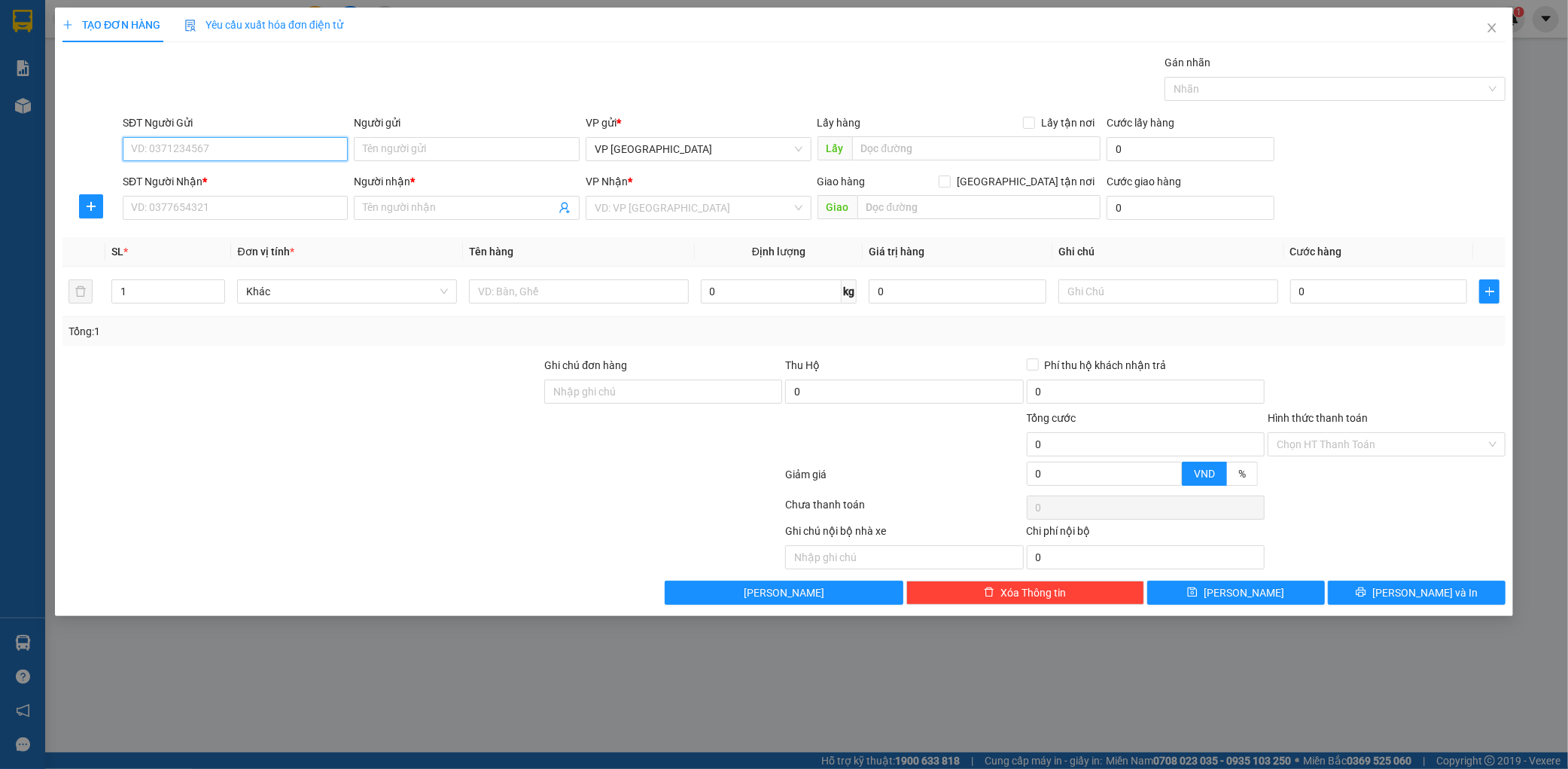
click at [250, 142] on input "SĐT Người Gửi" at bounding box center [236, 149] width 226 height 24
type input "0988351054"
click at [271, 216] on input "SĐT Người Nhận *" at bounding box center [236, 208] width 226 height 24
type input "0979314717"
click at [441, 201] on input "Người nhận *" at bounding box center [459, 208] width 193 height 17
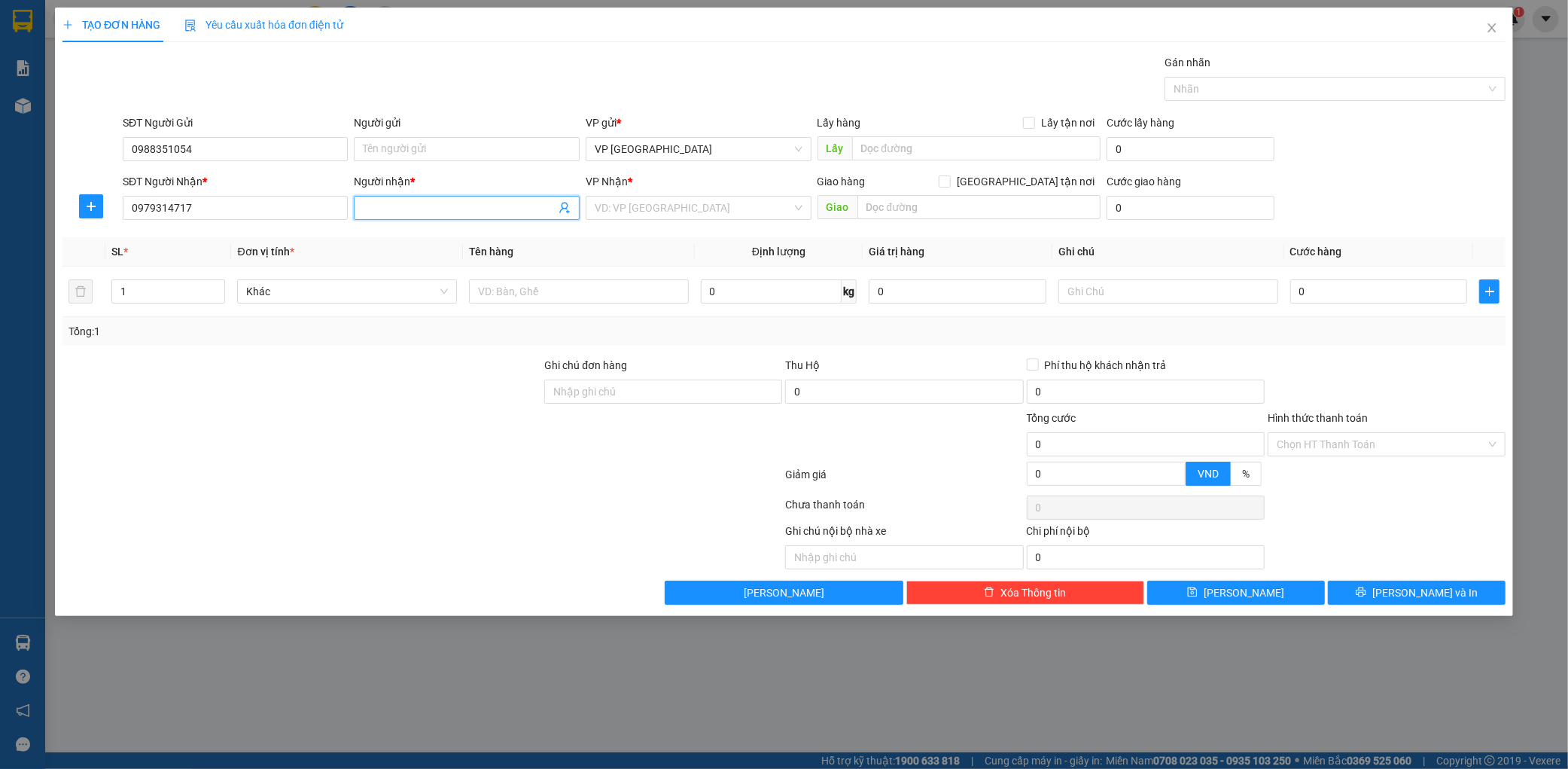
click at [454, 199] on span at bounding box center [466, 208] width 226 height 24
type input "kt"
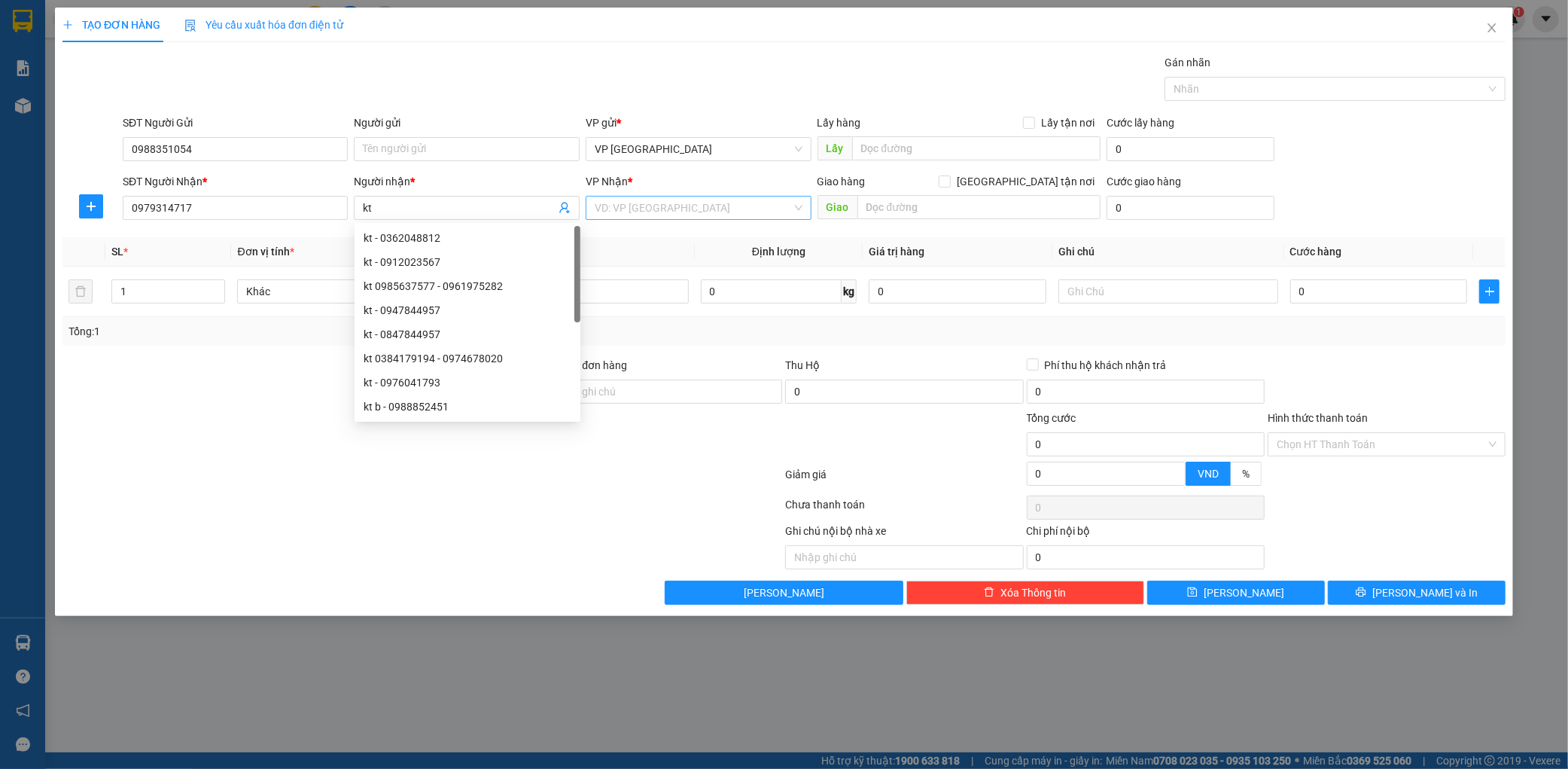
drag, startPoint x: 718, startPoint y: 223, endPoint x: 738, endPoint y: 207, distance: 25.6
click at [725, 217] on div "VP Nhận * VD: VP [GEOGRAPHIC_DATA]" at bounding box center [698, 200] width 226 height 53
drag, startPoint x: 738, startPoint y: 207, endPoint x: 726, endPoint y: 222, distance: 19.2
click at [738, 207] on input "search" at bounding box center [693, 208] width 197 height 23
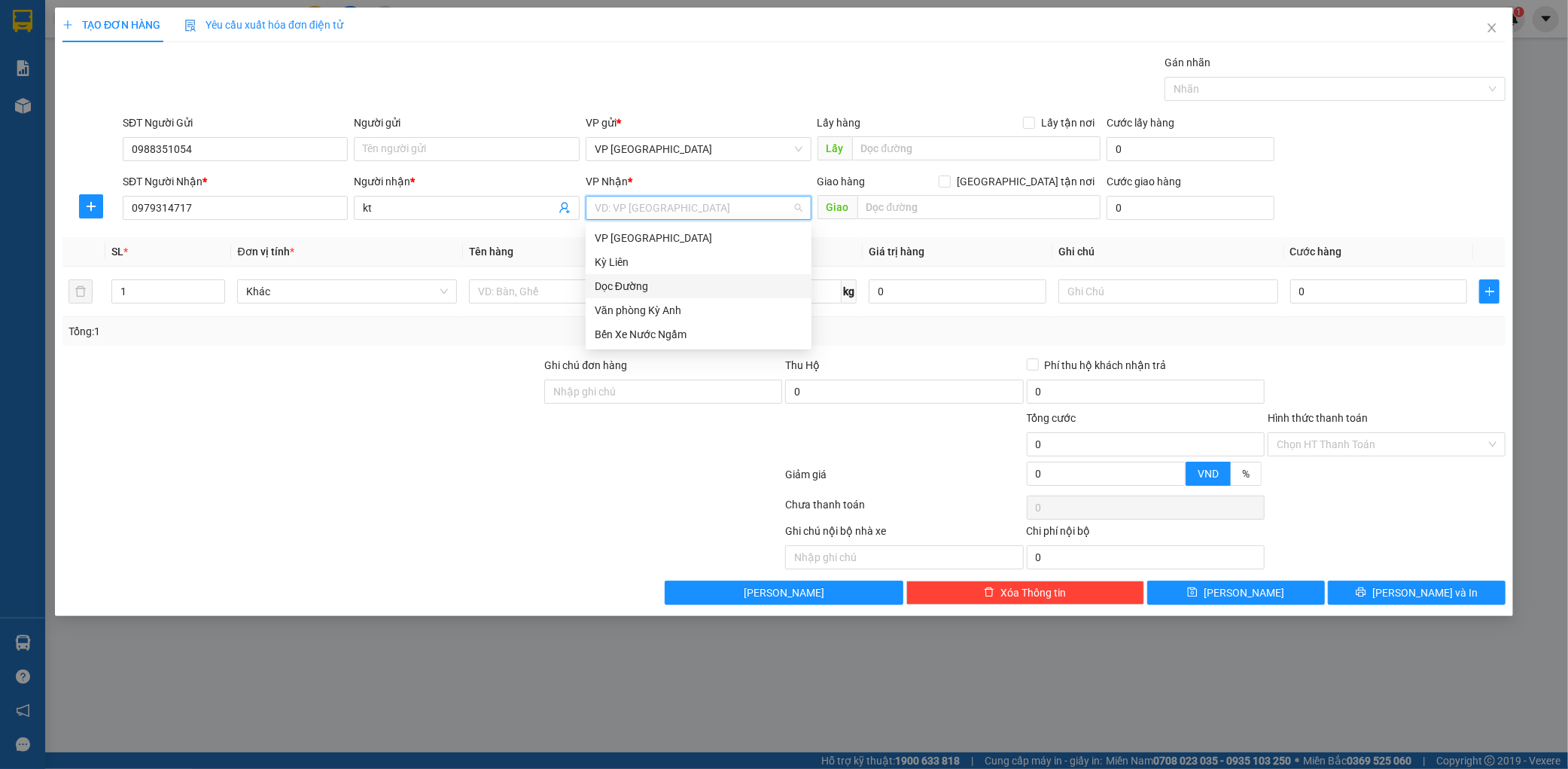
click at [674, 292] on div "Dọc Đường" at bounding box center [698, 286] width 208 height 17
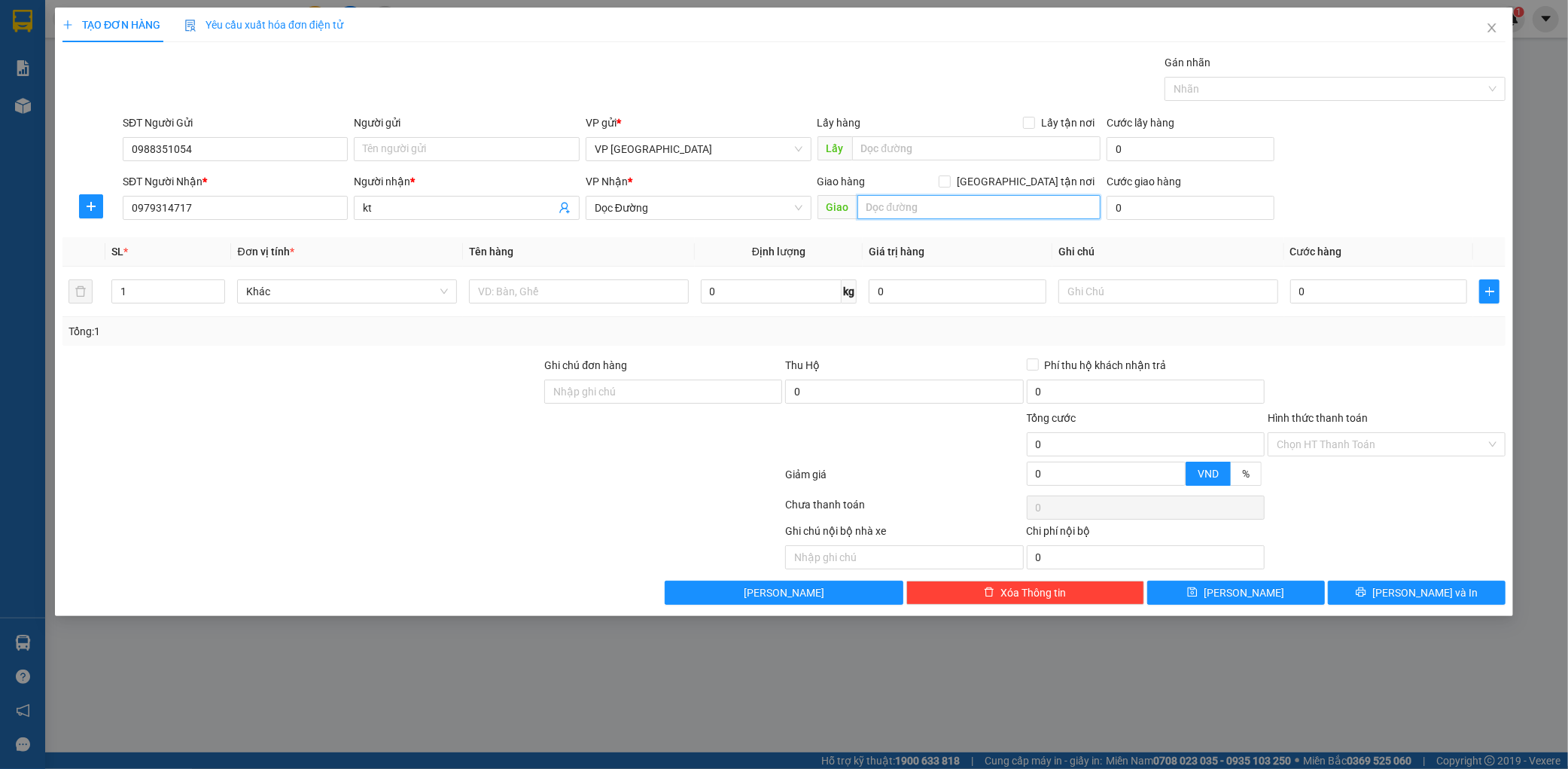
click at [956, 207] on input "text" at bounding box center [979, 207] width 244 height 24
type input "n3c"
click at [517, 302] on input "text" at bounding box center [579, 291] width 220 height 24
type input "1 thùng"
click at [1380, 292] on input "0" at bounding box center [1379, 291] width 178 height 24
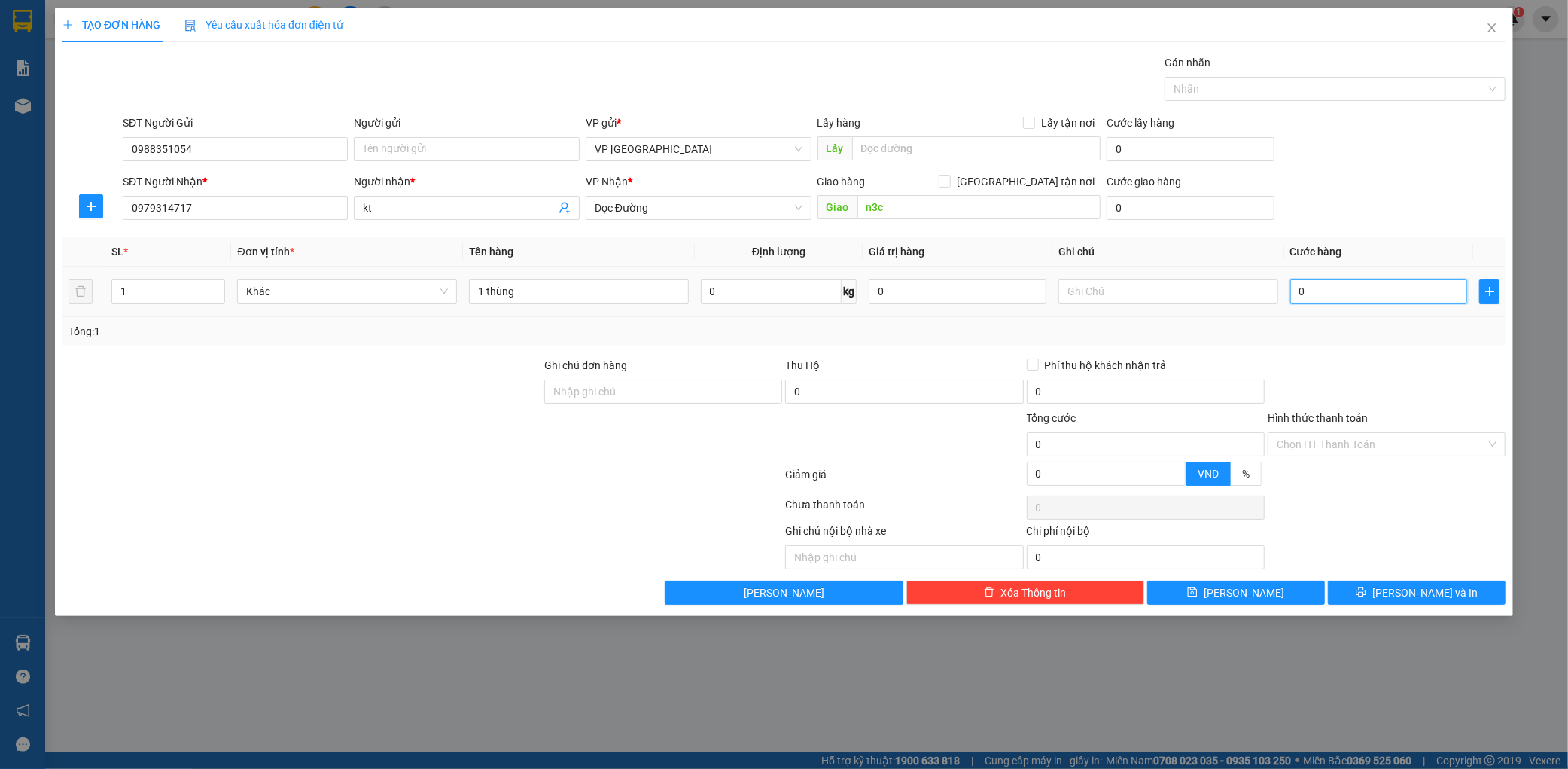
type input "1"
type input "15"
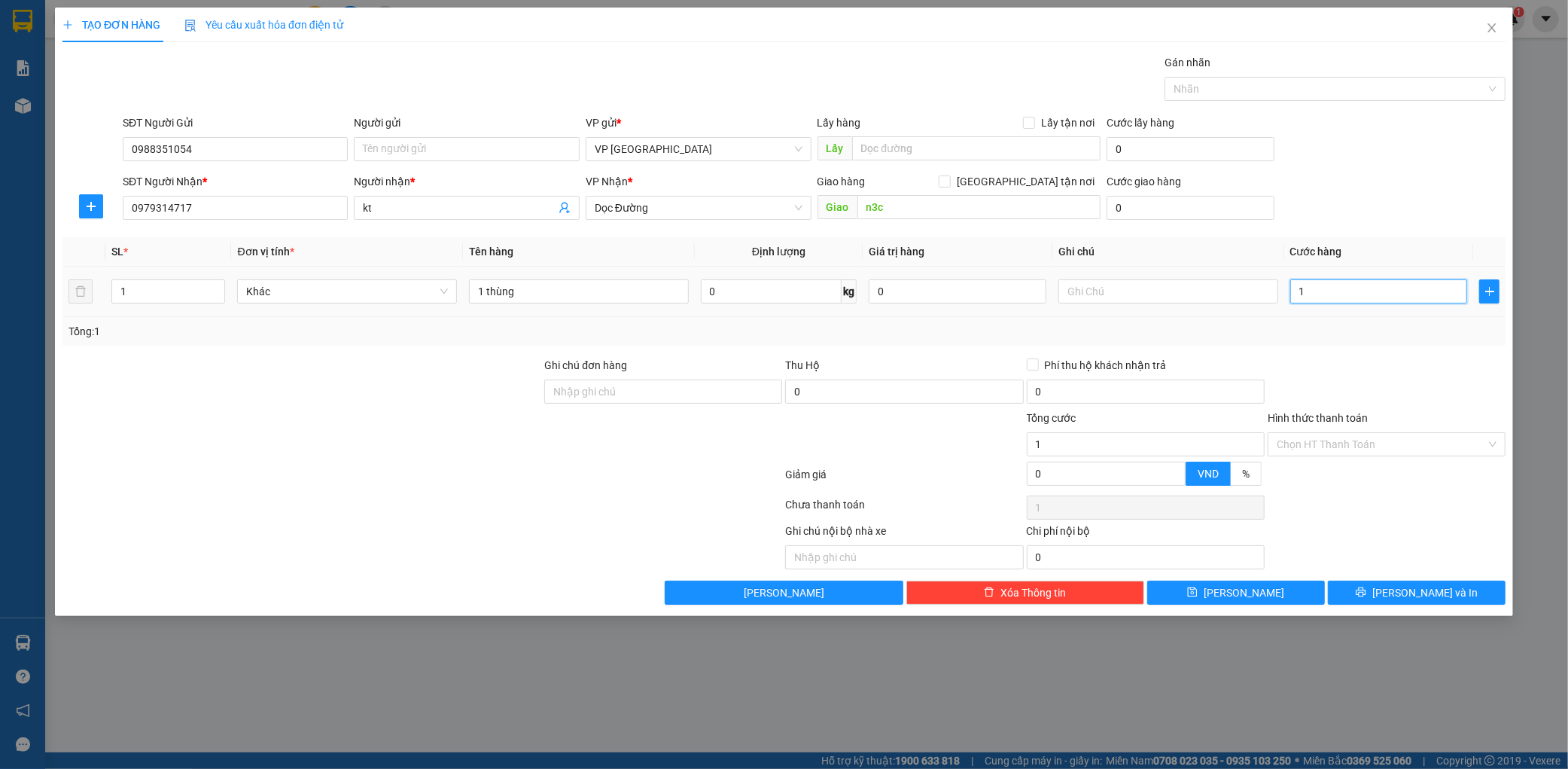
type input "15"
type input "150"
type input "1.500"
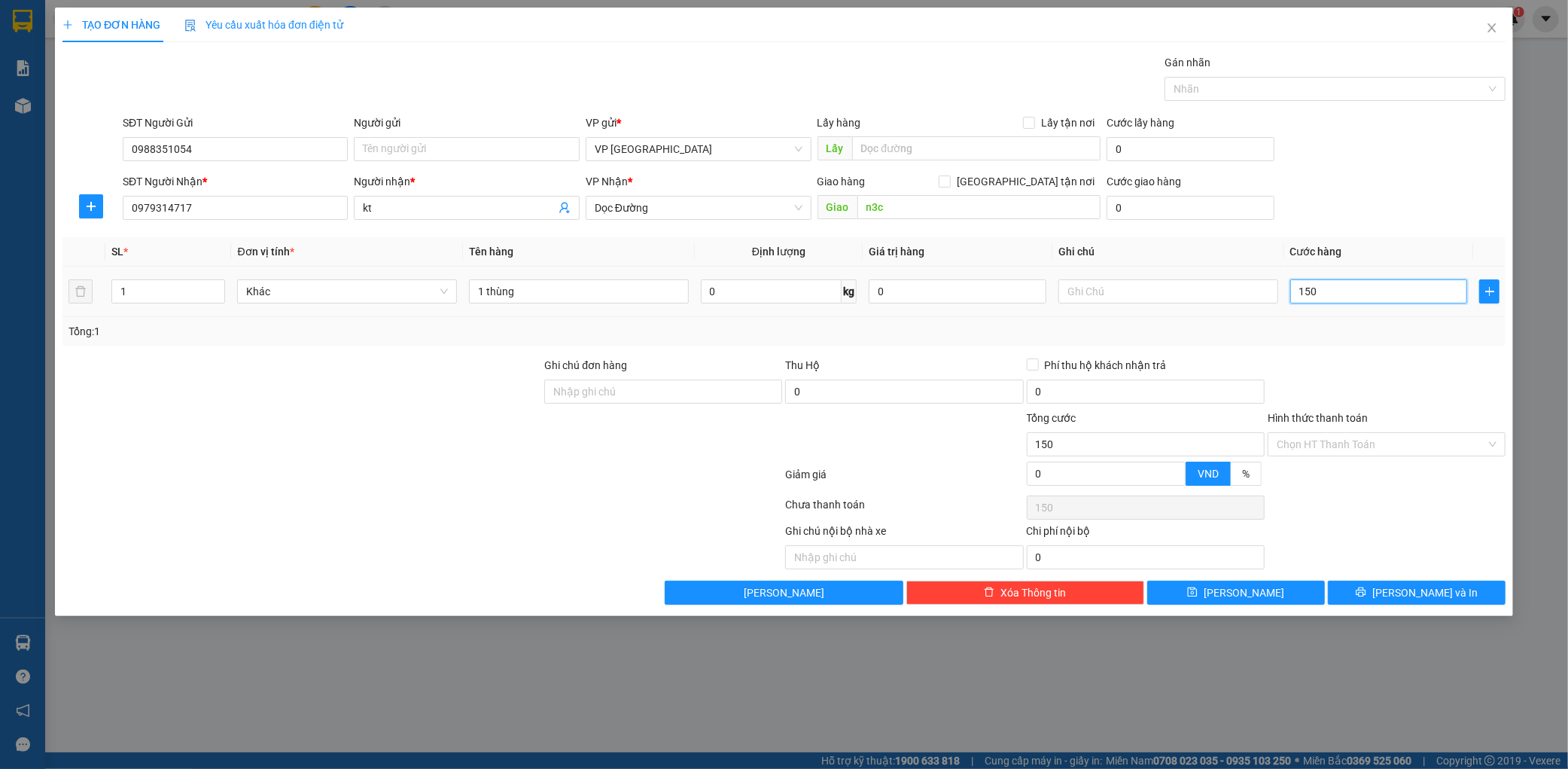
type input "1.500"
type input "15.000"
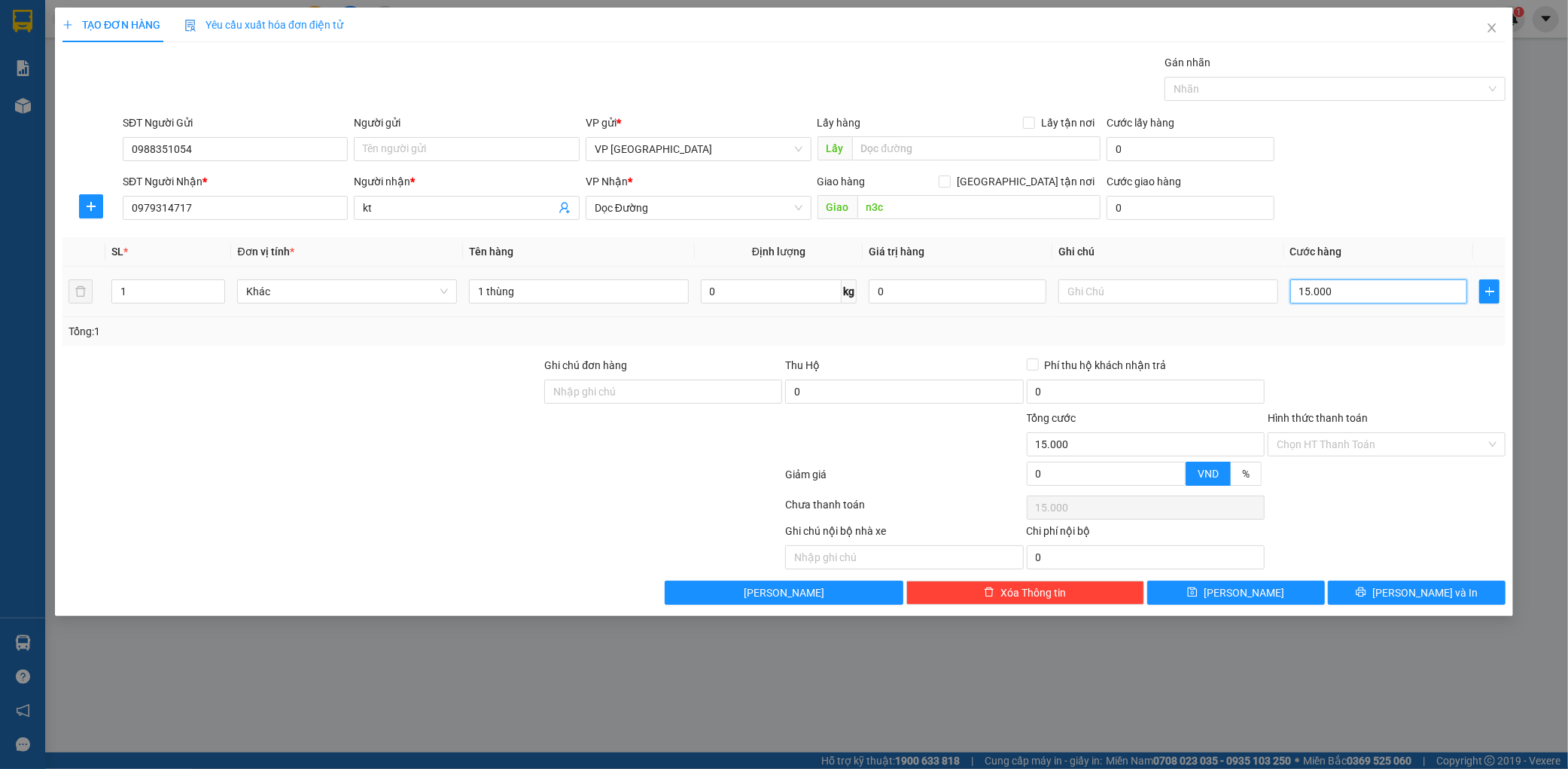
type input "150.000"
click at [1406, 590] on span "[PERSON_NAME] và In" at bounding box center [1426, 592] width 106 height 17
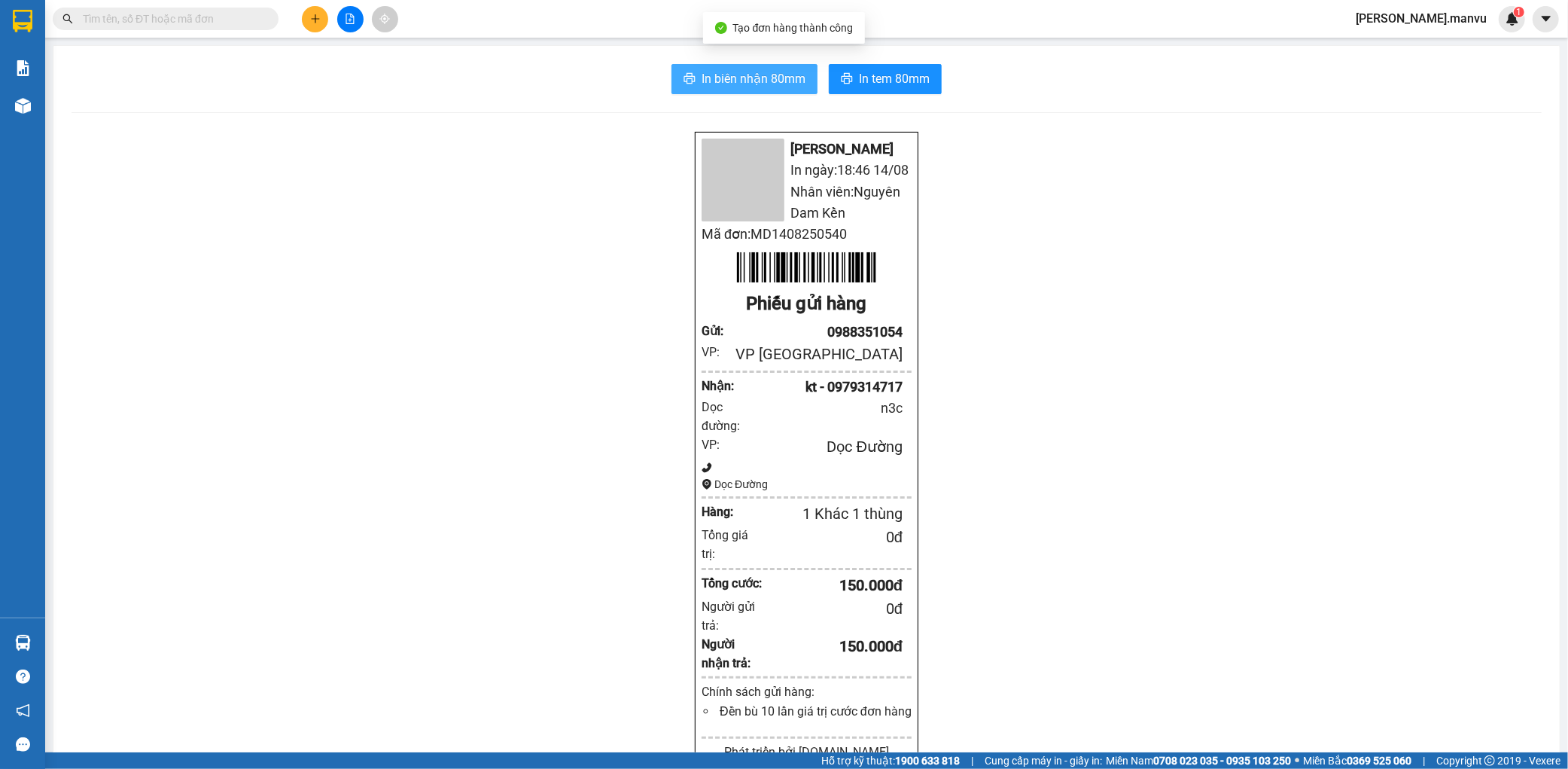
click at [718, 84] on span "In biên nhận 80mm" at bounding box center [754, 78] width 104 height 18
